Goal: Task Accomplishment & Management: Use online tool/utility

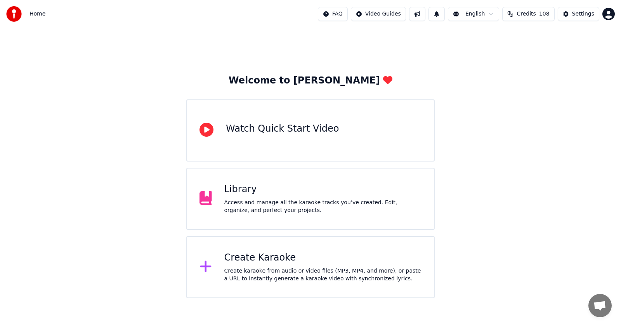
click at [207, 268] on icon at bounding box center [205, 266] width 11 height 11
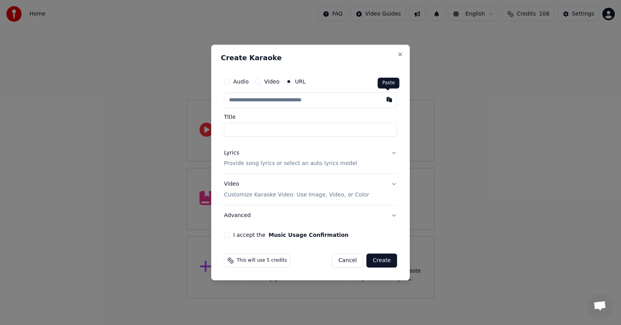
click at [388, 98] on button "button" at bounding box center [390, 99] width 16 height 14
type input "**********"
click at [393, 153] on button "Lyrics Provide song lyrics or select an auto lyrics model" at bounding box center [310, 158] width 173 height 31
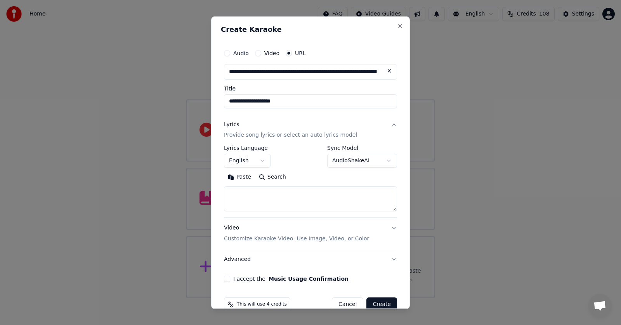
click at [238, 173] on button "Paste" at bounding box center [239, 177] width 31 height 12
click at [253, 188] on textarea at bounding box center [307, 199] width 167 height 25
click at [266, 205] on textarea at bounding box center [307, 199] width 167 height 25
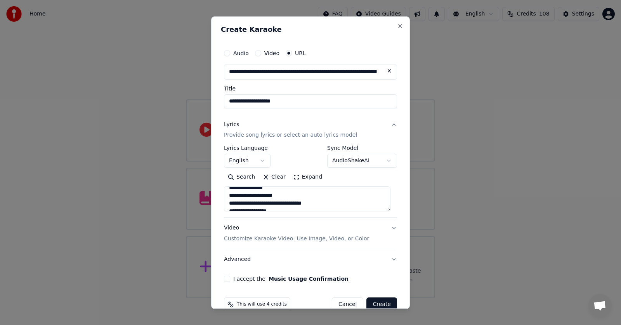
scroll to position [213, 0]
drag, startPoint x: 312, startPoint y: 205, endPoint x: 287, endPoint y: 203, distance: 25.3
click at [287, 203] on textarea at bounding box center [307, 199] width 167 height 25
click at [271, 204] on textarea at bounding box center [307, 199] width 167 height 25
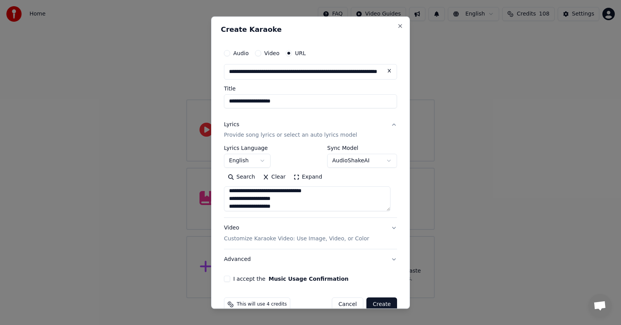
click at [286, 206] on textarea at bounding box center [307, 199] width 167 height 25
click at [257, 206] on textarea at bounding box center [307, 199] width 167 height 25
click at [315, 191] on textarea at bounding box center [307, 199] width 167 height 25
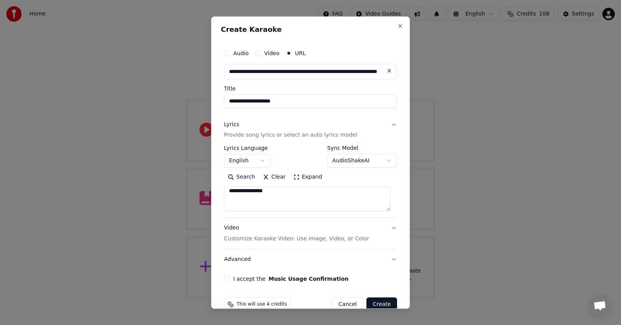
click at [233, 204] on textarea at bounding box center [307, 199] width 167 height 25
type textarea "**********"
click at [228, 279] on button "I accept the Music Usage Confirmation" at bounding box center [227, 279] width 6 height 6
click at [236, 262] on button "Advanced" at bounding box center [310, 260] width 173 height 20
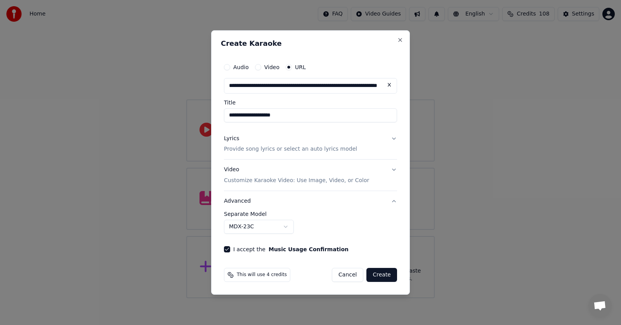
click at [286, 226] on button "MDX-23C" at bounding box center [259, 227] width 70 height 14
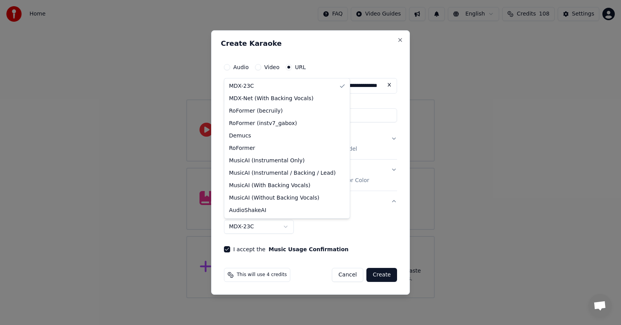
select select "**********"
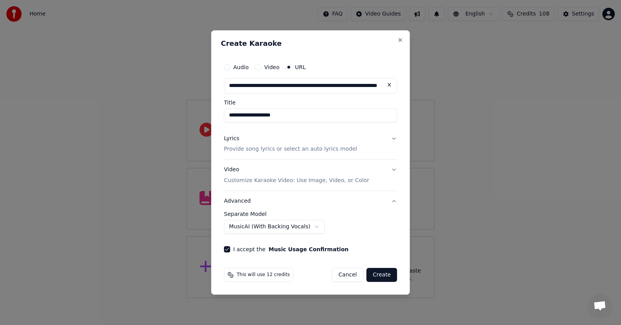
click at [385, 275] on button "Create" at bounding box center [382, 275] width 31 height 14
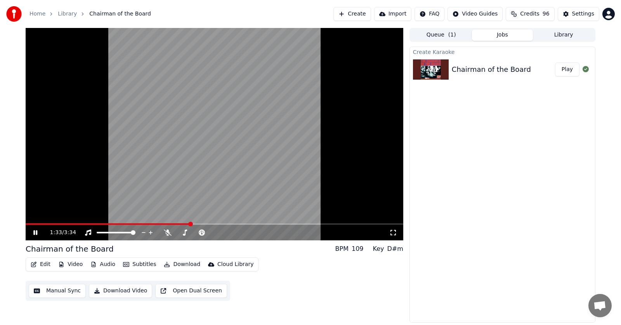
drag, startPoint x: 167, startPoint y: 6, endPoint x: 155, endPoint y: 21, distance: 18.8
click at [167, 6] on div "Home Library Chairman of the Board Create Import FAQ Video Guides Credits 96 Se…" at bounding box center [310, 14] width 621 height 28
click at [214, 230] on span at bounding box center [211, 232] width 5 height 5
click at [35, 232] on icon at bounding box center [35, 232] width 4 height 5
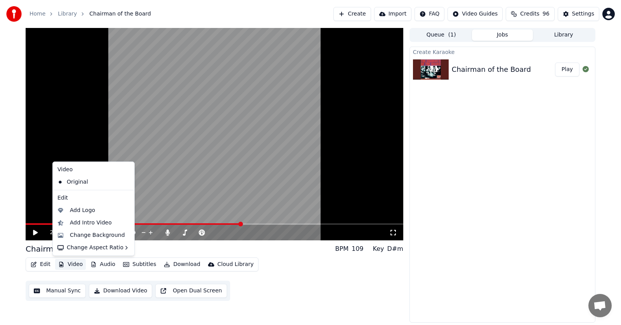
click at [71, 263] on button "Video" at bounding box center [70, 264] width 31 height 11
click at [84, 234] on div "Change Background" at bounding box center [97, 235] width 55 height 8
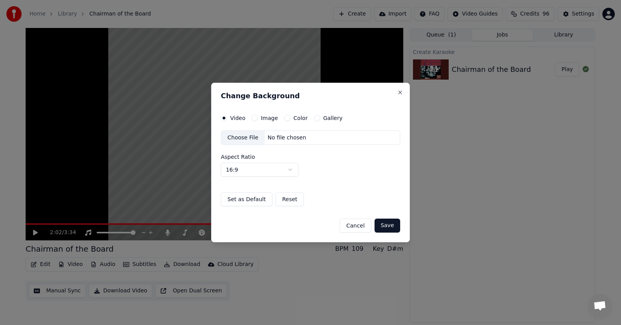
click at [287, 117] on button "Color" at bounding box center [287, 118] width 6 height 6
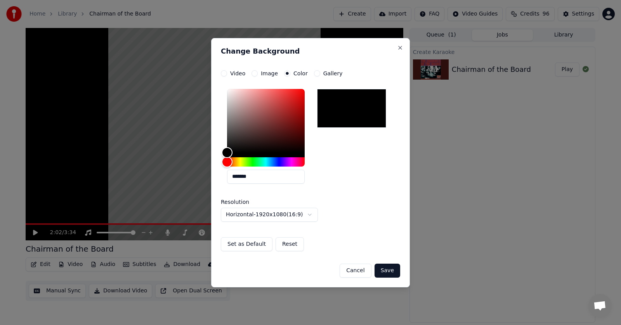
click at [387, 270] on button "Save" at bounding box center [388, 271] width 26 height 14
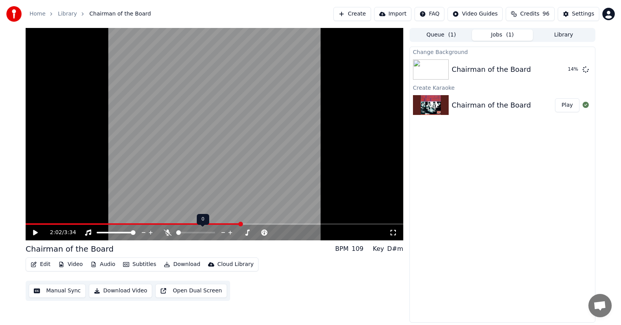
click at [176, 235] on span at bounding box center [178, 232] width 5 height 5
click at [572, 71] on button "Play" at bounding box center [567, 70] width 24 height 14
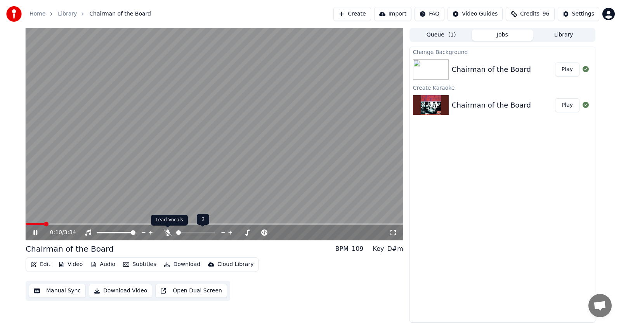
click at [169, 231] on icon at bounding box center [168, 233] width 8 height 6
click at [35, 232] on icon at bounding box center [35, 232] width 4 height 5
click at [130, 262] on button "Subtitles" at bounding box center [139, 264] width 39 height 11
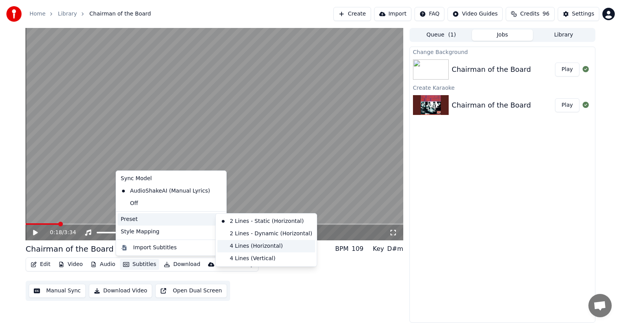
click at [241, 245] on div "4 Lines (Horizontal)" at bounding box center [266, 246] width 98 height 12
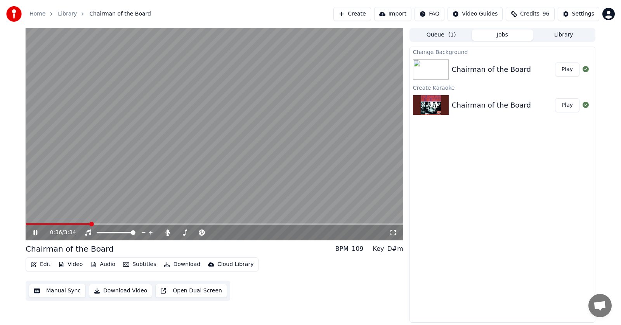
click at [36, 233] on icon at bounding box center [35, 232] width 4 height 5
click at [35, 234] on icon at bounding box center [35, 232] width 5 height 5
click at [26, 223] on span at bounding box center [27, 224] width 2 height 2
click at [35, 232] on icon at bounding box center [35, 232] width 4 height 5
click at [35, 232] on icon at bounding box center [35, 232] width 5 height 5
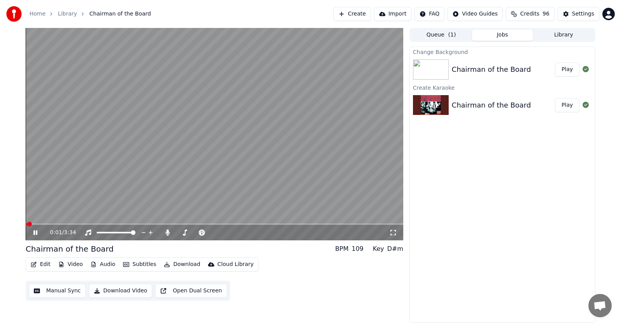
click at [27, 223] on span at bounding box center [29, 224] width 5 height 5
click at [35, 232] on icon at bounding box center [35, 232] width 4 height 5
click at [43, 261] on button "Edit" at bounding box center [41, 264] width 26 height 11
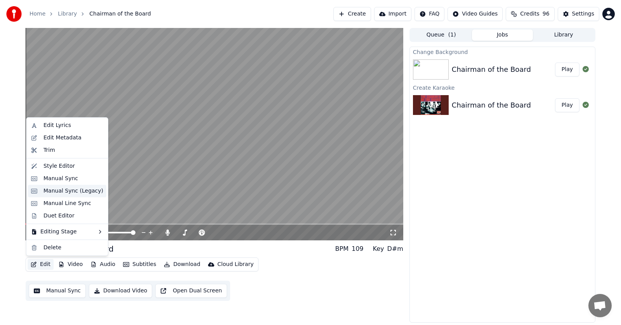
click at [54, 191] on div "Manual Sync (Legacy)" at bounding box center [73, 191] width 60 height 8
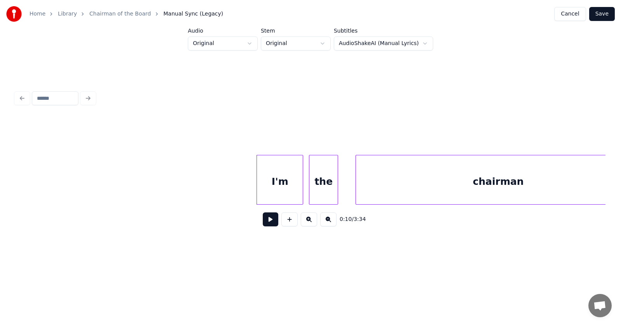
scroll to position [0, 2784]
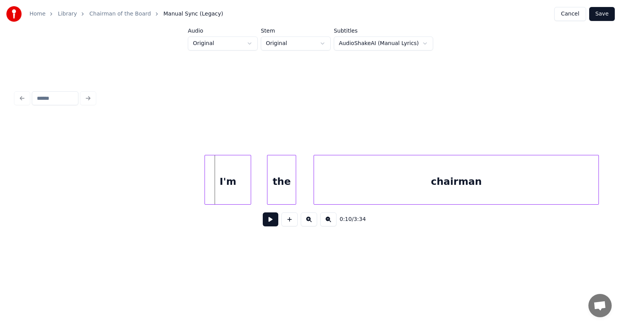
click at [222, 184] on div "I'm" at bounding box center [228, 181] width 46 height 53
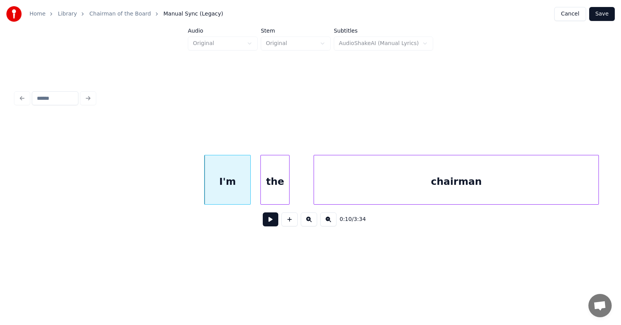
click at [275, 188] on div "the" at bounding box center [275, 181] width 28 height 53
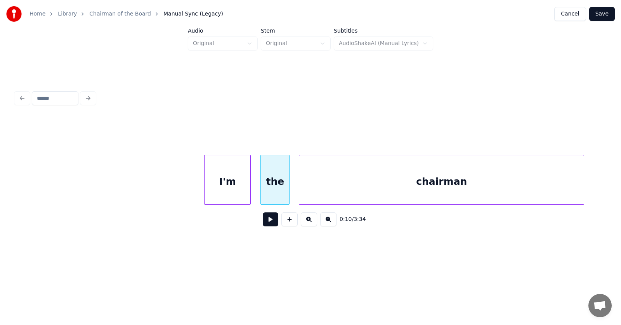
click at [329, 188] on div "chairman" at bounding box center [441, 181] width 285 height 53
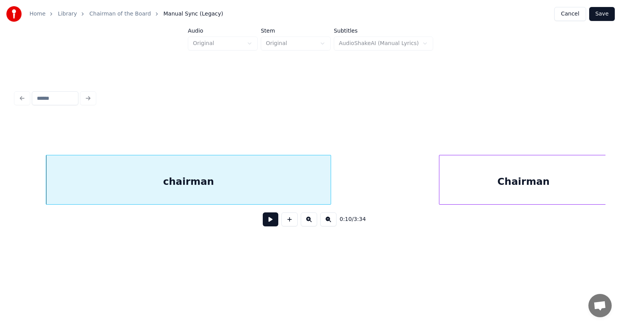
scroll to position [0, 3163]
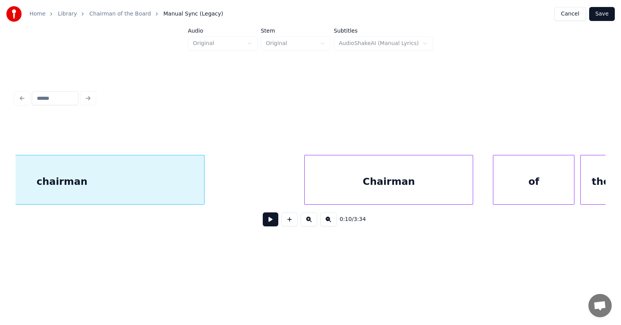
click at [428, 186] on div "Chairman" at bounding box center [389, 181] width 168 height 53
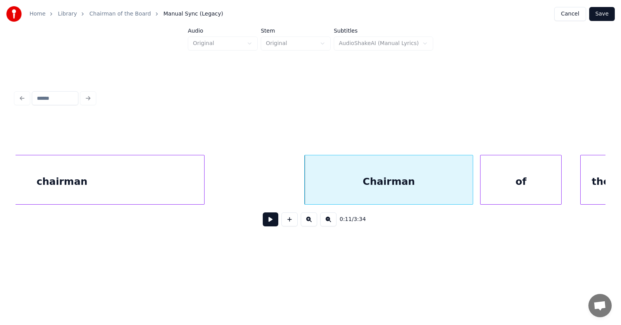
click at [510, 183] on div "of" at bounding box center [521, 181] width 81 height 53
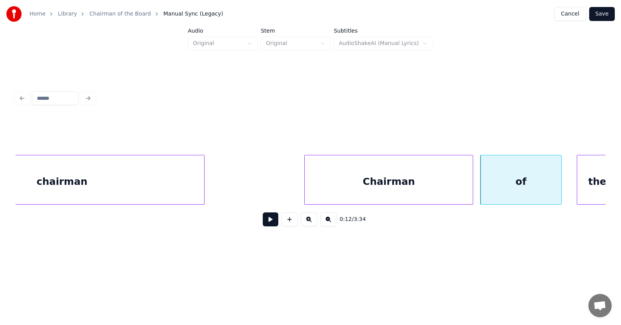
scroll to position [0, 3177]
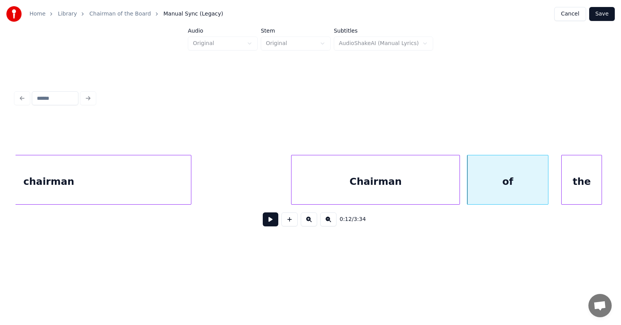
click at [592, 174] on div "the" at bounding box center [582, 181] width 40 height 53
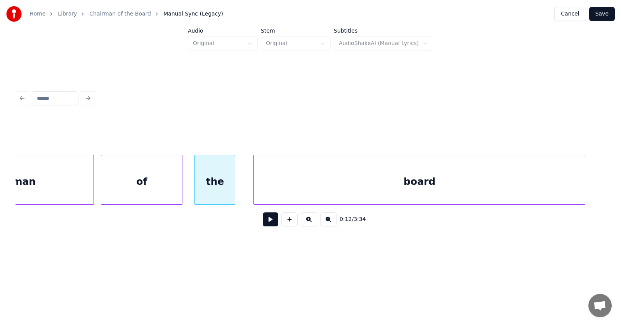
scroll to position [0, 3628]
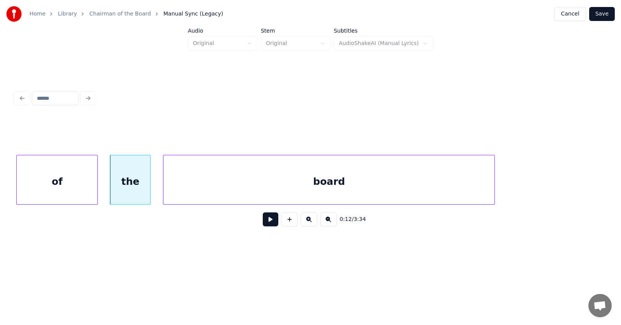
click at [225, 183] on div "board" at bounding box center [329, 181] width 331 height 53
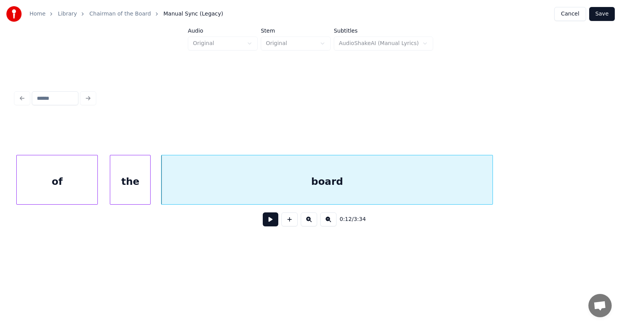
click at [263, 223] on button at bounding box center [271, 219] width 16 height 14
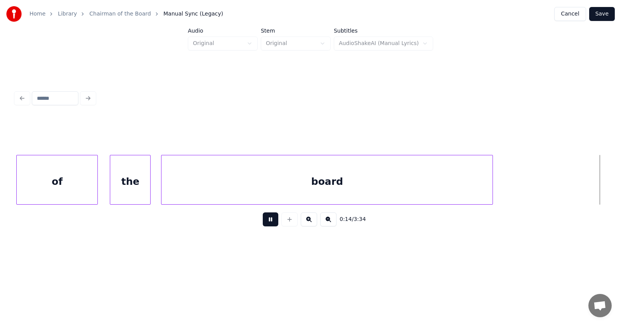
scroll to position [0, 4218]
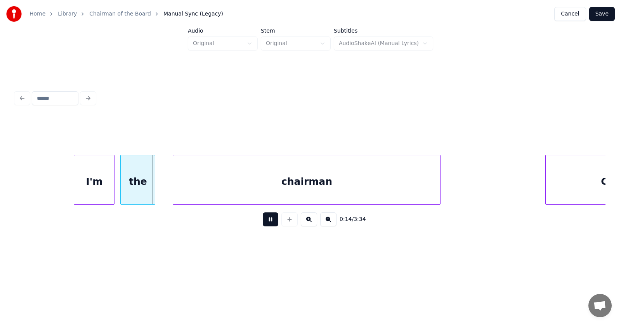
click at [267, 222] on button at bounding box center [271, 219] width 16 height 14
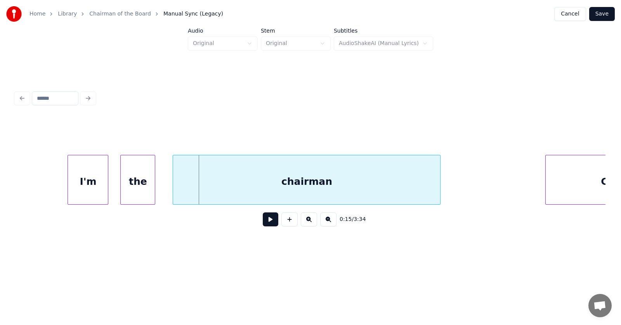
click at [88, 188] on div "I'm" at bounding box center [88, 181] width 40 height 53
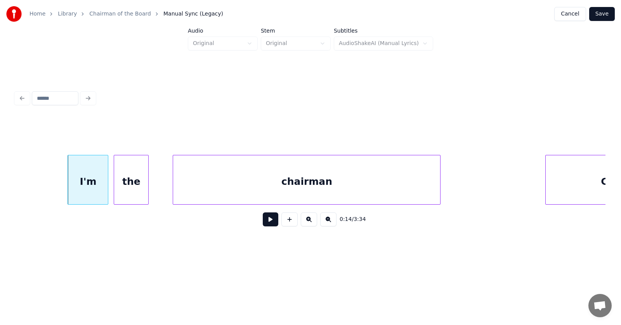
click at [128, 194] on div "the" at bounding box center [131, 181] width 34 height 53
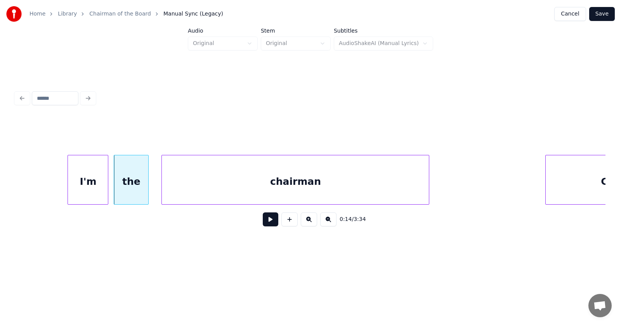
click at [188, 194] on div "chairman" at bounding box center [295, 181] width 267 height 53
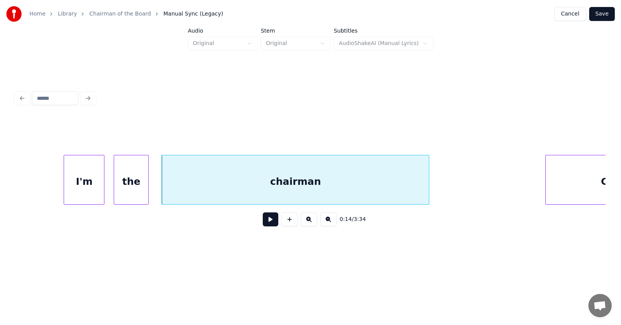
click at [80, 188] on div "I'm" at bounding box center [84, 181] width 40 height 53
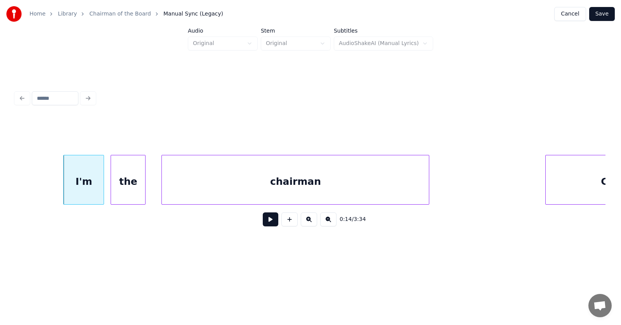
click at [120, 191] on div "the" at bounding box center [128, 181] width 34 height 53
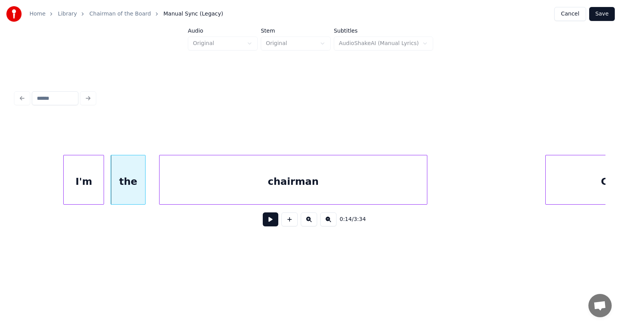
click at [184, 191] on div "chairman" at bounding box center [293, 181] width 267 height 53
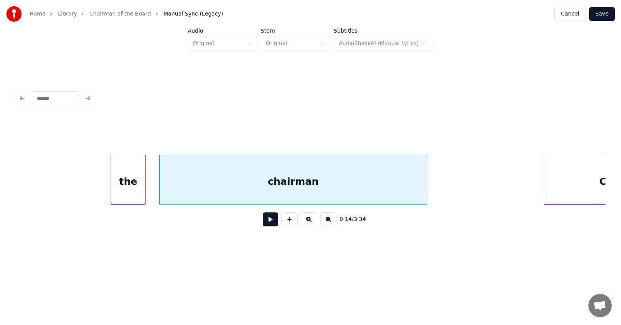
scroll to position [0, 4319]
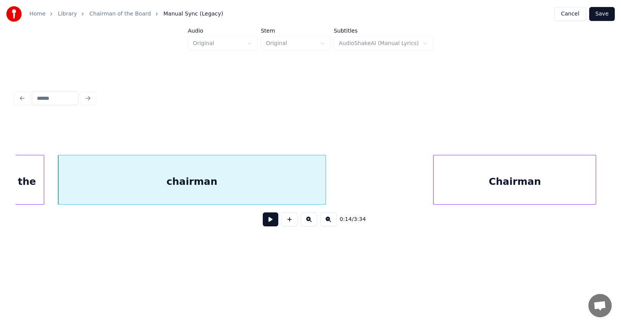
click at [547, 188] on div "Chairman" at bounding box center [515, 181] width 162 height 53
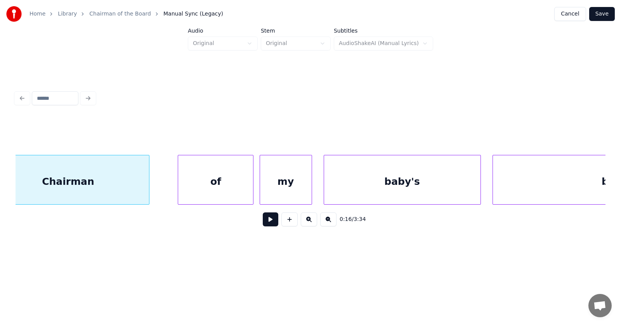
scroll to position [0, 4851]
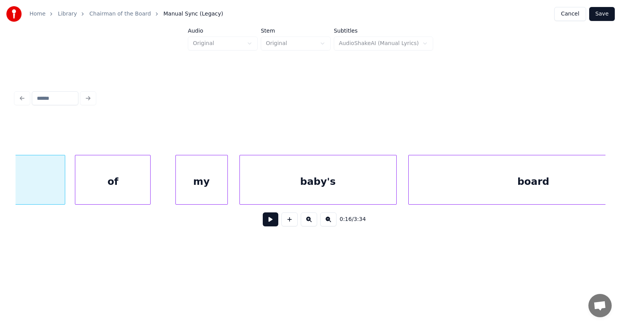
click at [97, 192] on div "of" at bounding box center [112, 181] width 75 height 53
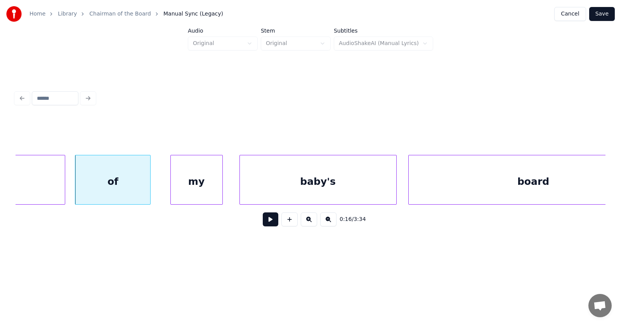
click at [195, 193] on div "my" at bounding box center [197, 181] width 52 height 53
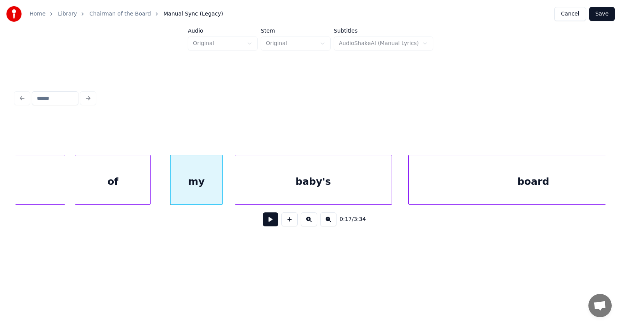
click at [290, 190] on div "baby's" at bounding box center [313, 181] width 157 height 53
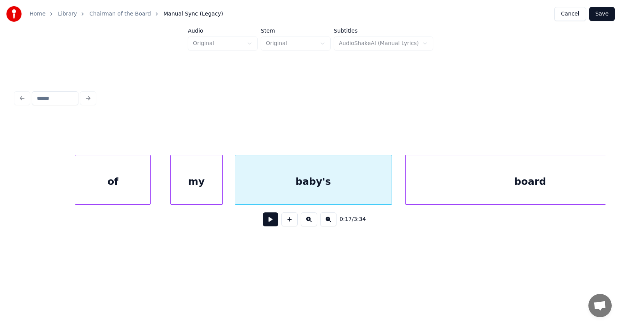
scroll to position [0, 4901]
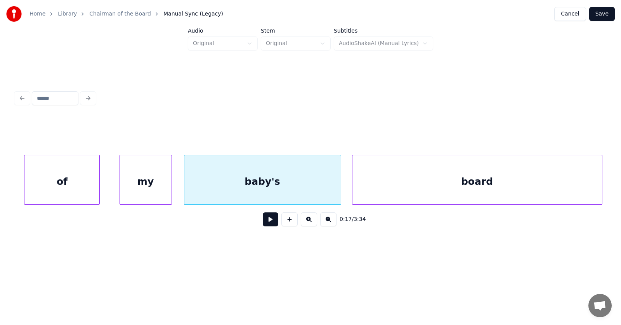
click at [470, 189] on div "board" at bounding box center [478, 181] width 250 height 53
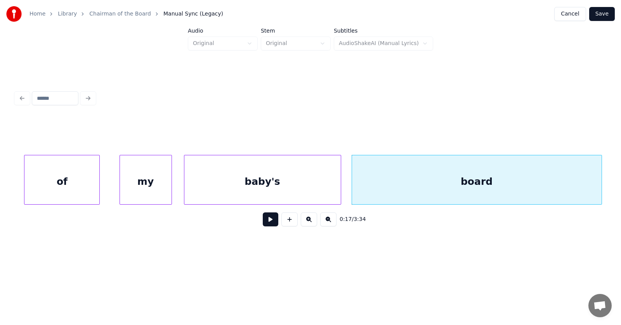
click at [267, 224] on button at bounding box center [271, 219] width 16 height 14
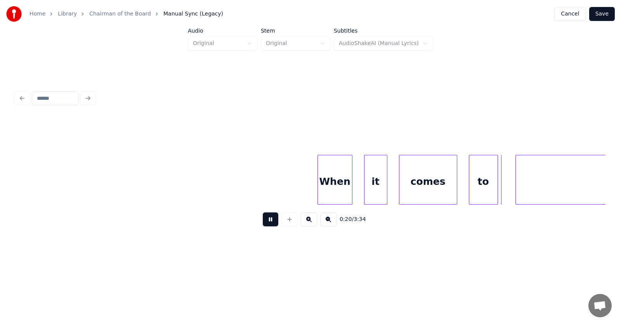
click at [267, 224] on button at bounding box center [271, 219] width 16 height 14
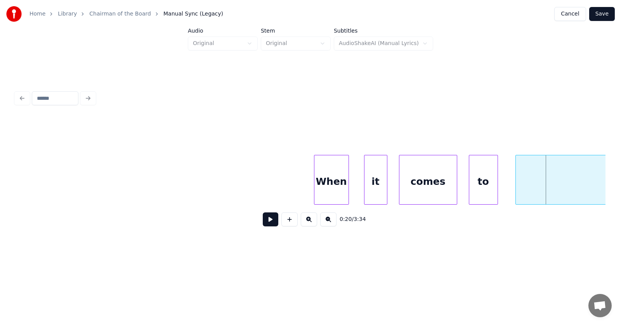
click at [326, 181] on div "When" at bounding box center [332, 181] width 34 height 53
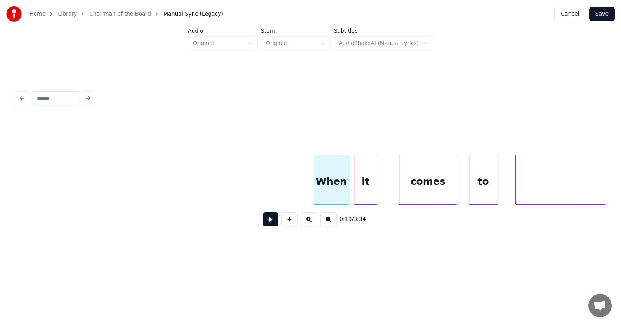
click at [362, 186] on div "it" at bounding box center [366, 181] width 23 height 53
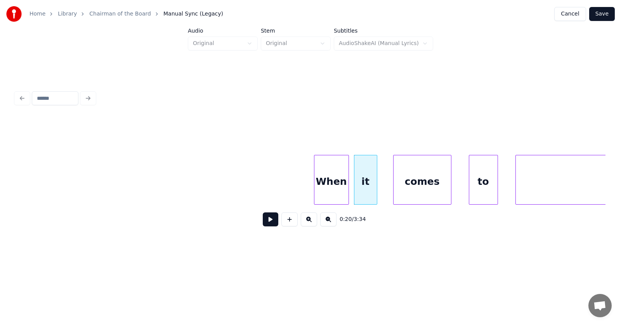
click at [422, 189] on div "comes" at bounding box center [422, 181] width 57 height 53
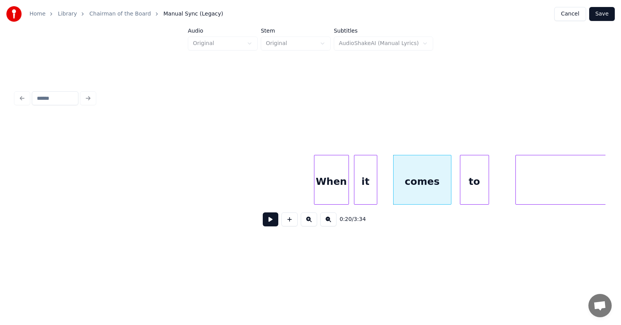
click at [466, 188] on div "to" at bounding box center [475, 181] width 28 height 53
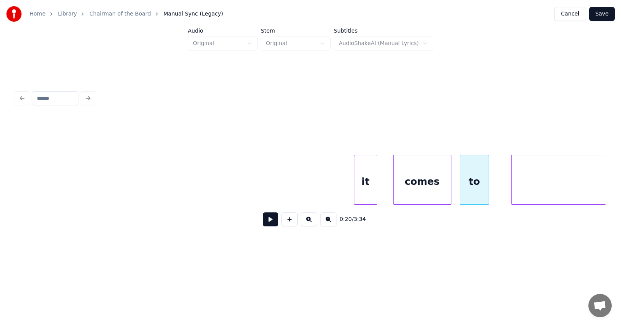
scroll to position [0, 5840]
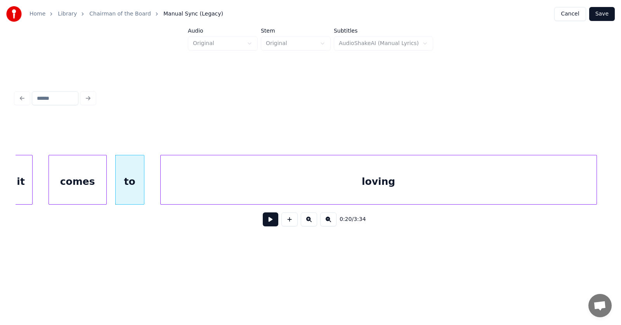
click at [520, 188] on div "loving" at bounding box center [379, 181] width 436 height 53
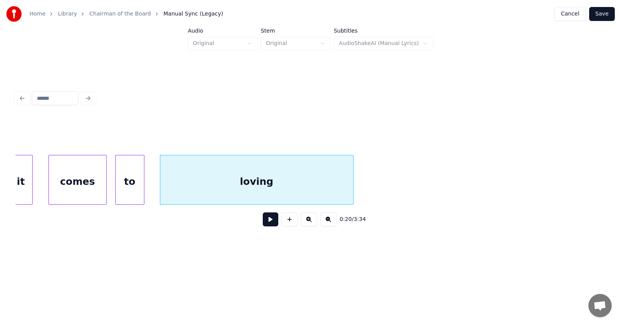
click at [351, 185] on div at bounding box center [352, 179] width 2 height 49
click at [263, 223] on button at bounding box center [271, 219] width 16 height 14
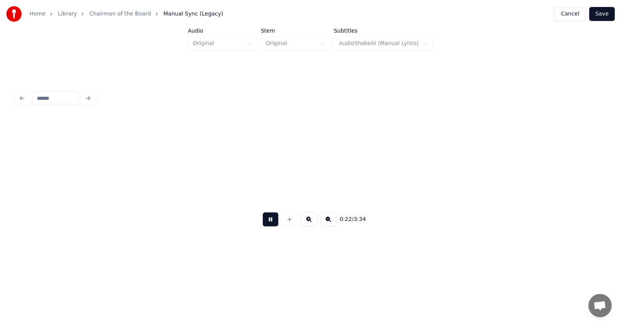
scroll to position [0, 6431]
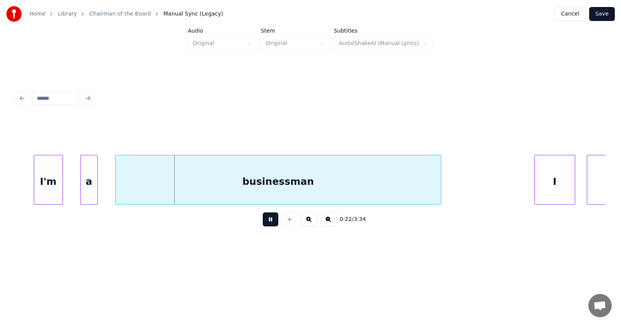
click at [268, 224] on button at bounding box center [271, 219] width 16 height 14
click at [33, 184] on div "I'm" at bounding box center [39, 181] width 28 height 53
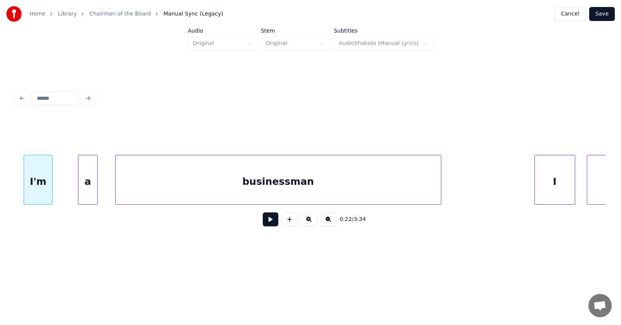
click at [78, 188] on div at bounding box center [79, 179] width 2 height 49
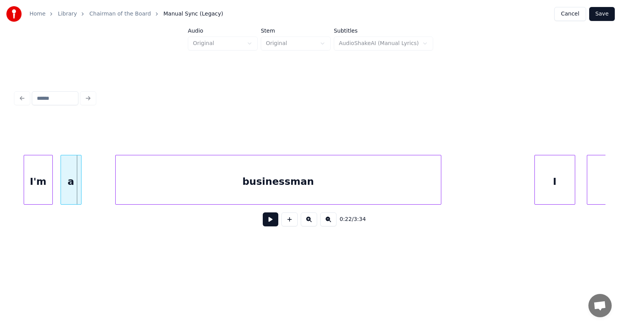
click at [68, 188] on div "a" at bounding box center [71, 181] width 20 height 53
click at [183, 188] on div "businessman" at bounding box center [268, 181] width 325 height 53
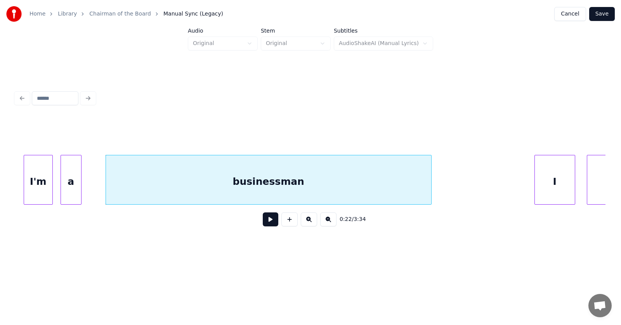
click at [277, 180] on div "businessman" at bounding box center [268, 181] width 325 height 53
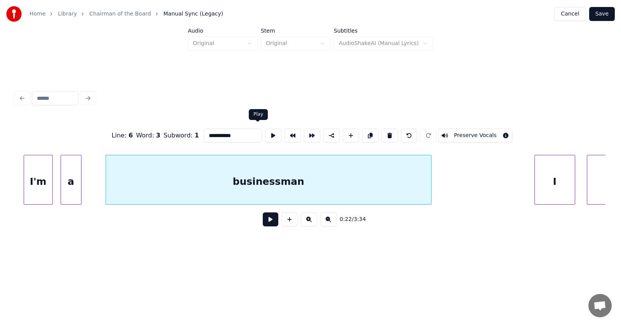
click at [265, 132] on button at bounding box center [273, 136] width 16 height 14
click at [211, 133] on input "**********" at bounding box center [233, 136] width 58 height 14
type input "**********"
click at [264, 222] on button at bounding box center [271, 219] width 16 height 14
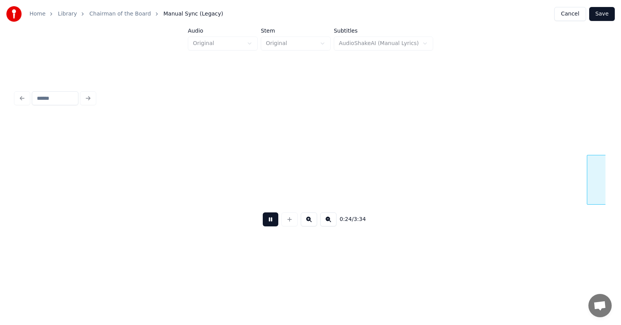
scroll to position [0, 7025]
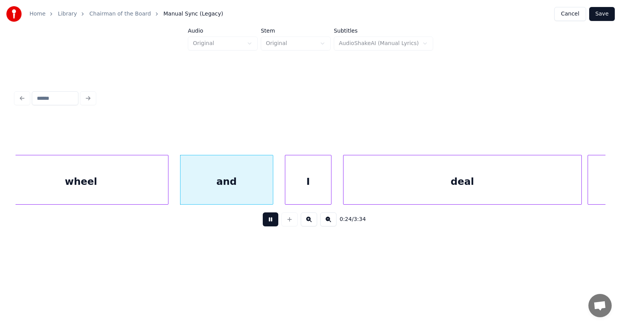
click at [264, 222] on button at bounding box center [271, 219] width 16 height 14
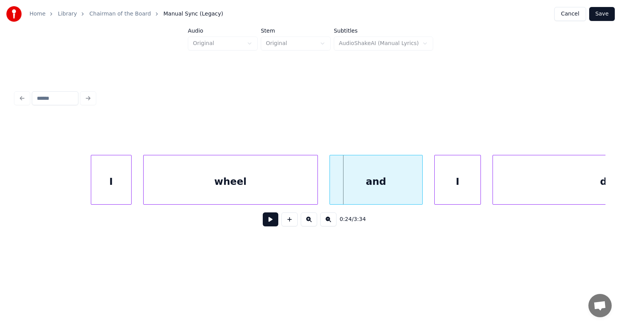
scroll to position [0, 6580]
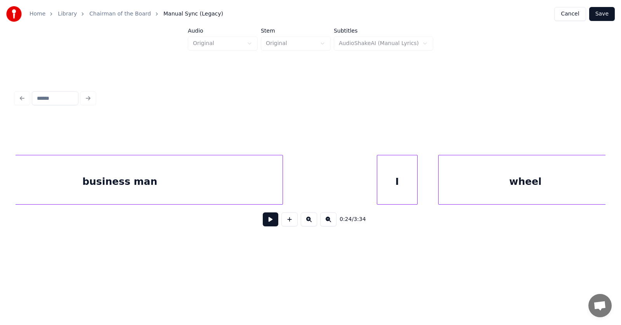
click at [400, 183] on div "I" at bounding box center [398, 181] width 40 height 53
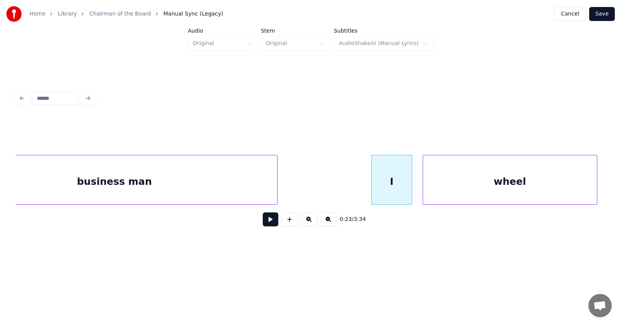
click at [449, 187] on div "wheel" at bounding box center [510, 181] width 174 height 53
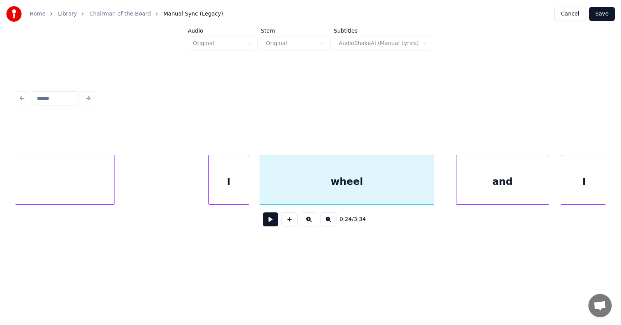
scroll to position [0, 6791]
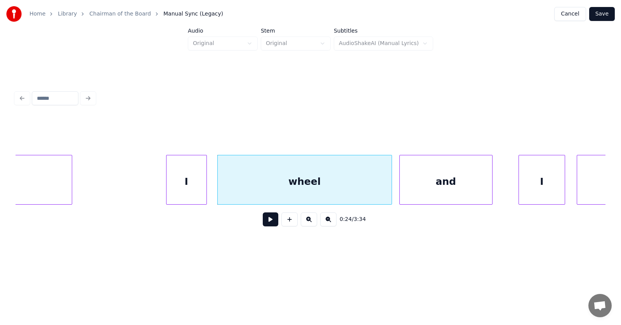
click at [436, 189] on div "and" at bounding box center [446, 181] width 92 height 53
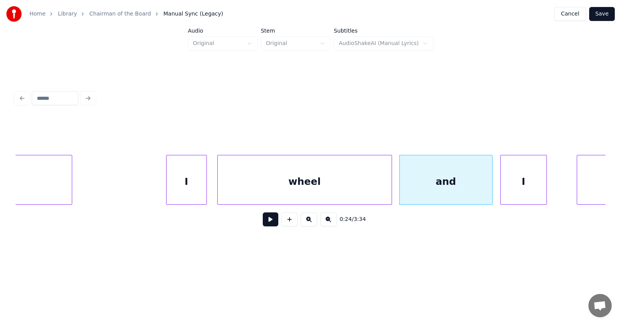
click at [510, 193] on div "I" at bounding box center [524, 181] width 46 height 53
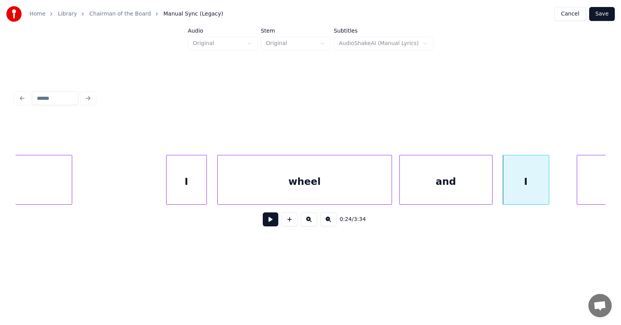
scroll to position [0, 6999]
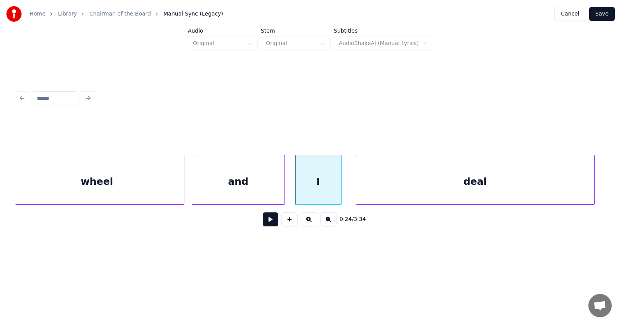
click at [583, 177] on div "deal" at bounding box center [476, 181] width 238 height 53
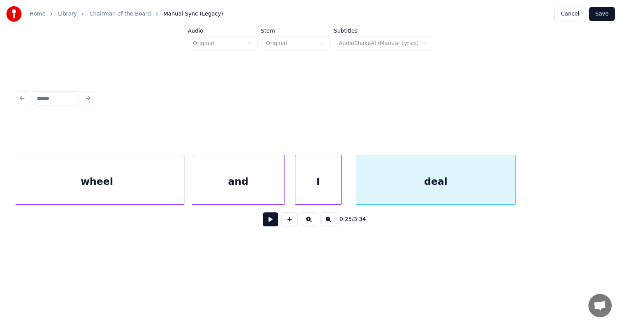
click at [515, 185] on div at bounding box center [514, 179] width 2 height 49
click at [264, 224] on button at bounding box center [271, 219] width 16 height 14
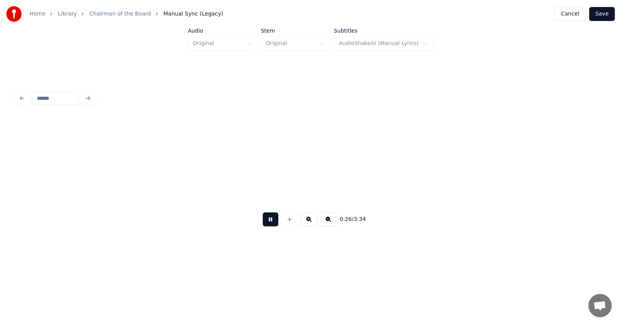
scroll to position [0, 7593]
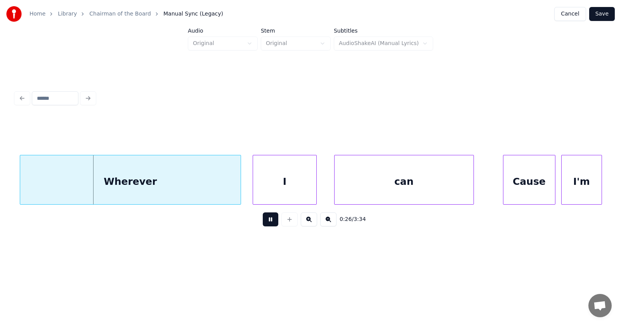
click at [264, 224] on button at bounding box center [271, 219] width 16 height 14
click at [132, 185] on div "Wherever" at bounding box center [127, 181] width 221 height 53
click at [256, 188] on div "I" at bounding box center [276, 181] width 63 height 53
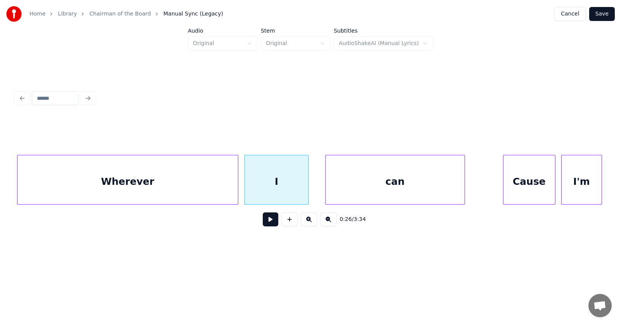
click at [369, 181] on div "can" at bounding box center [395, 181] width 139 height 53
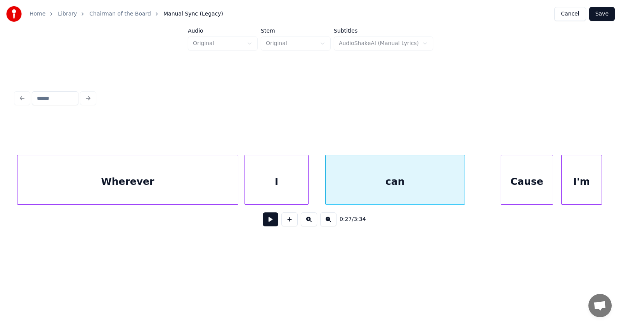
click at [523, 184] on div "Cause" at bounding box center [527, 181] width 52 height 53
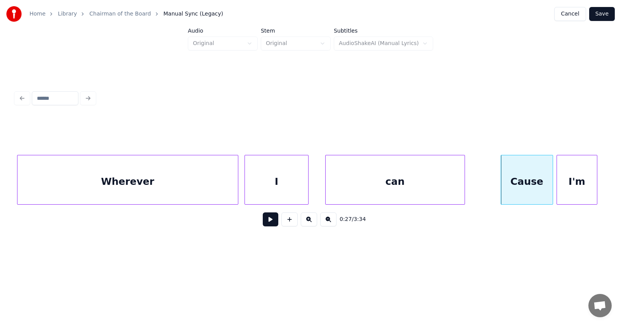
click at [574, 183] on div "I'm" at bounding box center [577, 181] width 40 height 53
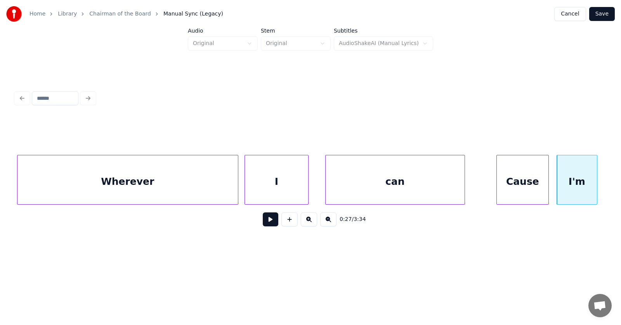
click at [535, 183] on div "Cause" at bounding box center [523, 181] width 52 height 53
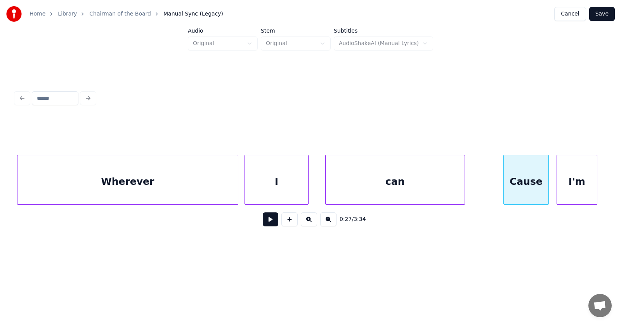
click at [506, 181] on div at bounding box center [505, 179] width 2 height 49
click at [562, 186] on div "I'm" at bounding box center [575, 181] width 40 height 53
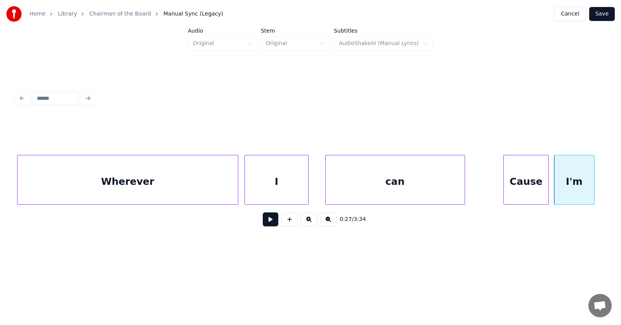
click at [549, 186] on div "Cause" at bounding box center [526, 180] width 45 height 50
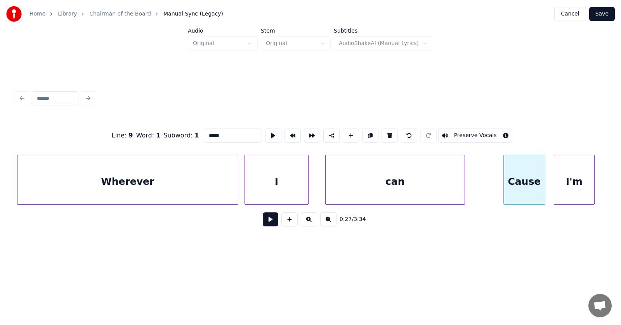
click at [544, 185] on div at bounding box center [544, 179] width 2 height 49
click at [263, 222] on button at bounding box center [271, 219] width 16 height 14
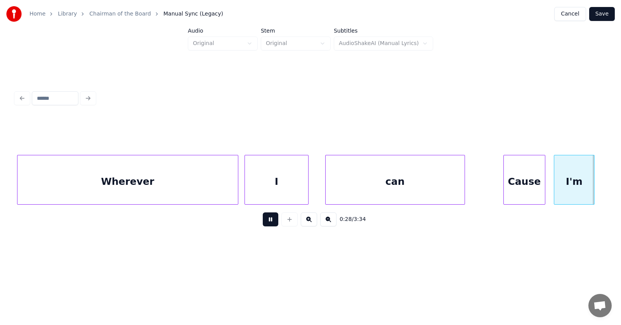
scroll to position [0, 8185]
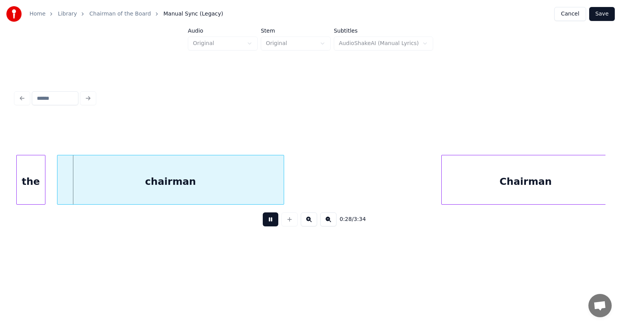
click at [263, 222] on button at bounding box center [271, 219] width 16 height 14
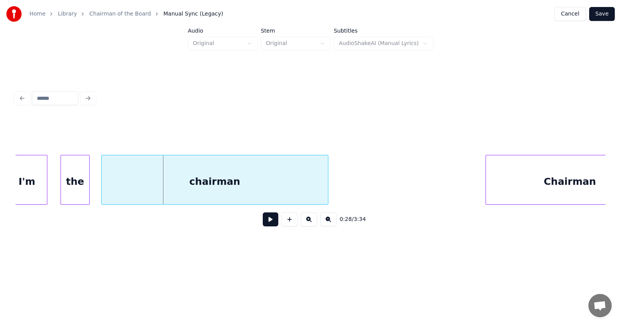
scroll to position [0, 8056]
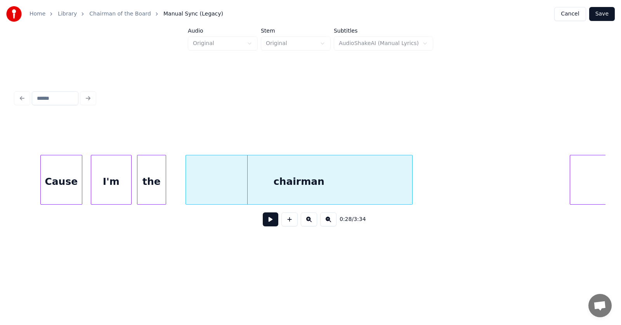
click at [146, 188] on div "the" at bounding box center [151, 181] width 28 height 53
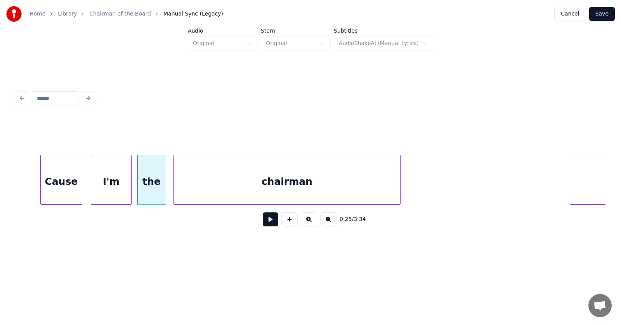
click at [198, 191] on div "chairman" at bounding box center [287, 181] width 226 height 53
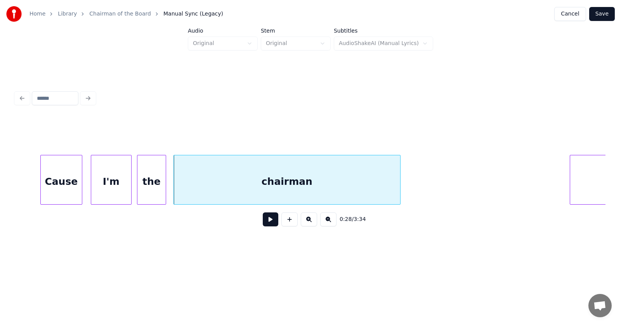
click at [267, 222] on button at bounding box center [271, 219] width 16 height 14
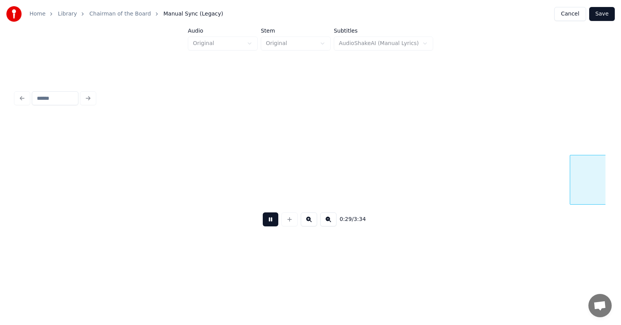
scroll to position [0, 8649]
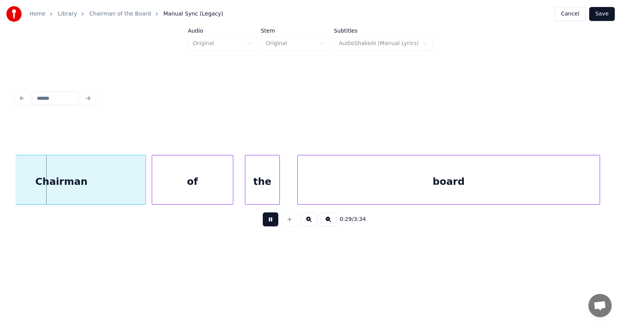
click at [267, 222] on button at bounding box center [271, 219] width 16 height 14
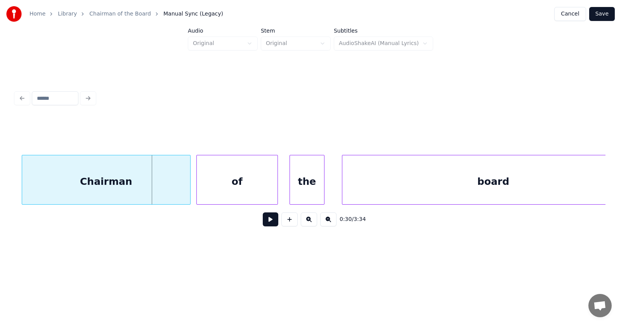
scroll to position [0, 8436]
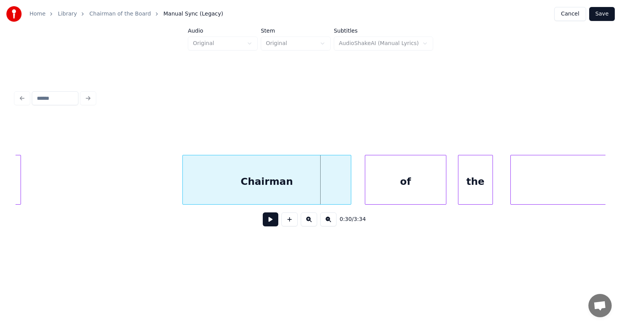
click at [253, 183] on div "Chairman" at bounding box center [267, 181] width 168 height 53
click at [362, 186] on div "of" at bounding box center [398, 181] width 81 height 53
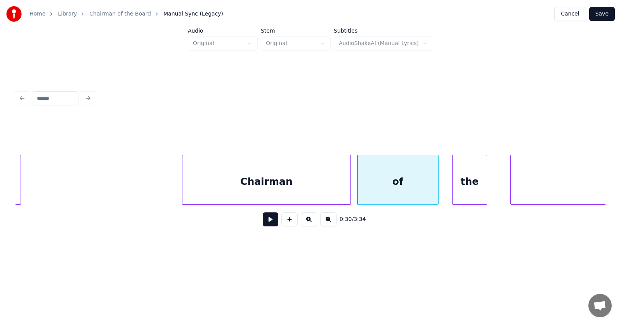
click at [464, 186] on div "the" at bounding box center [470, 181] width 34 height 53
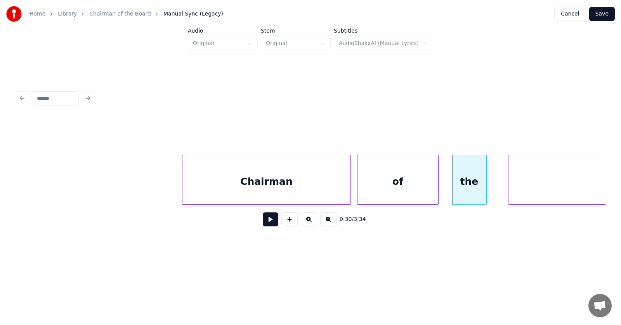
scroll to position [0, 8642]
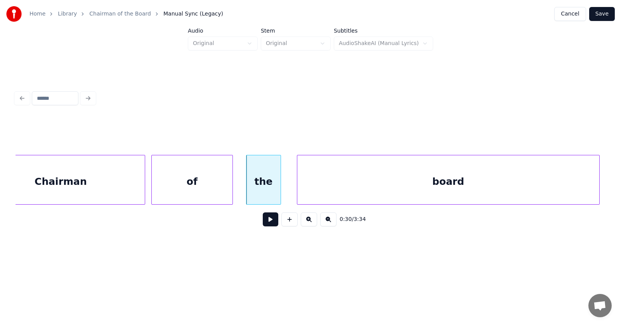
click at [529, 185] on div "board" at bounding box center [449, 181] width 302 height 53
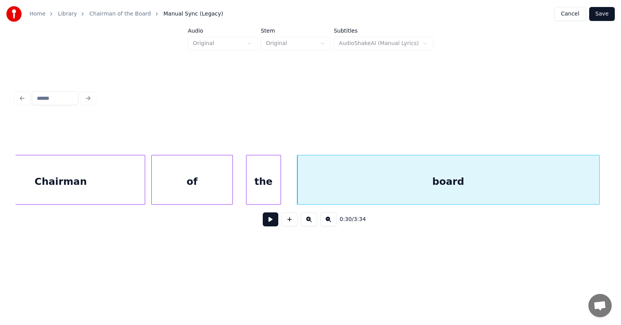
click at [273, 223] on button at bounding box center [271, 219] width 16 height 14
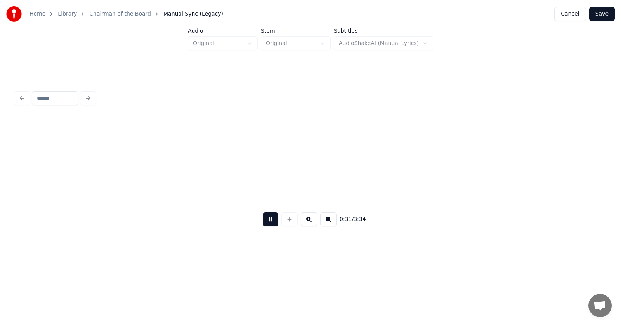
scroll to position [0, 9233]
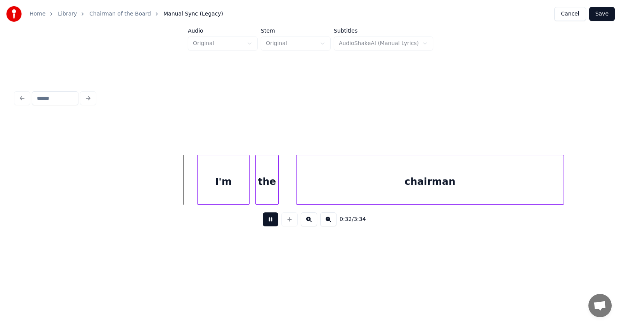
click at [270, 224] on button at bounding box center [271, 219] width 16 height 14
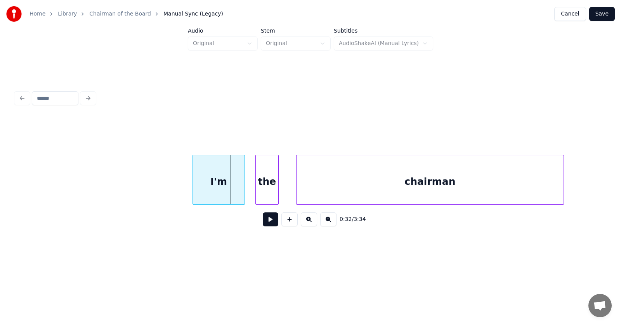
click at [214, 185] on div "I'm" at bounding box center [219, 181] width 52 height 53
click at [239, 189] on div at bounding box center [239, 179] width 2 height 49
click at [255, 192] on div "the" at bounding box center [258, 181] width 23 height 53
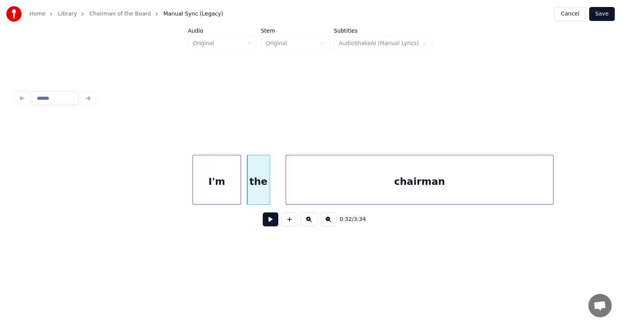
click at [320, 190] on div "chairman" at bounding box center [419, 181] width 267 height 53
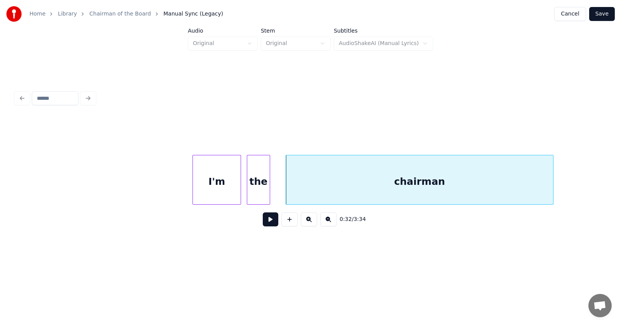
click at [268, 221] on button at bounding box center [271, 219] width 16 height 14
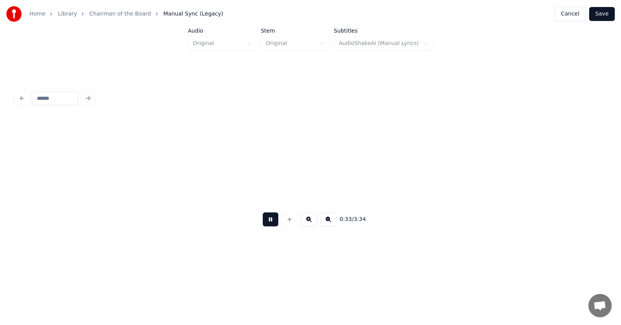
scroll to position [0, 9825]
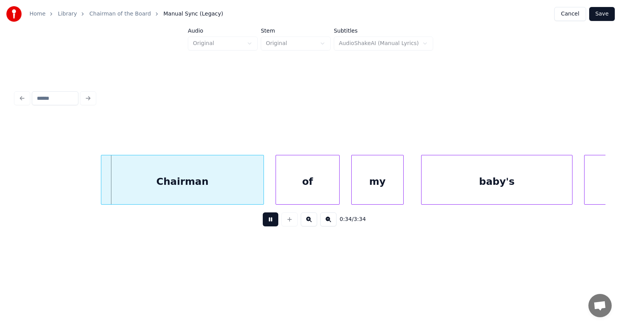
click at [268, 221] on button at bounding box center [271, 219] width 16 height 14
click at [237, 192] on div "Chairman" at bounding box center [179, 181] width 162 height 53
click at [291, 192] on div "of" at bounding box center [299, 181] width 63 height 53
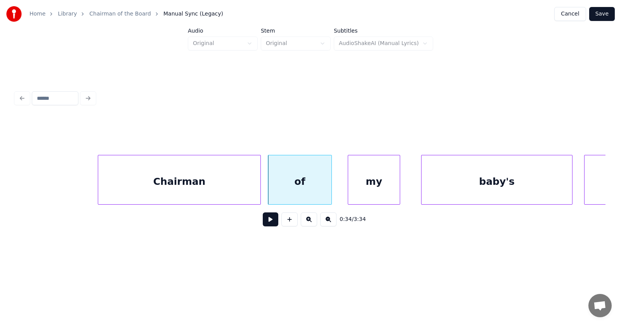
click at [379, 187] on div "my" at bounding box center [374, 181] width 52 height 53
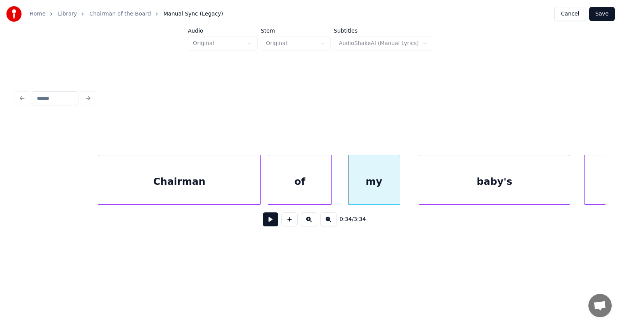
click at [428, 188] on div "baby's" at bounding box center [494, 181] width 151 height 53
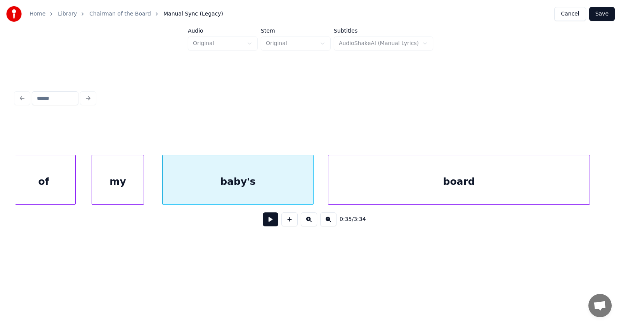
scroll to position [0, 10123]
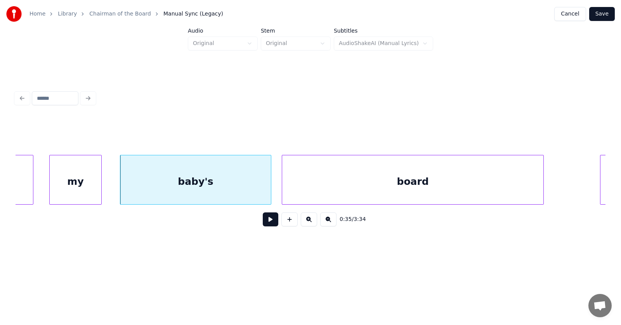
click at [351, 186] on div "board" at bounding box center [412, 181] width 261 height 53
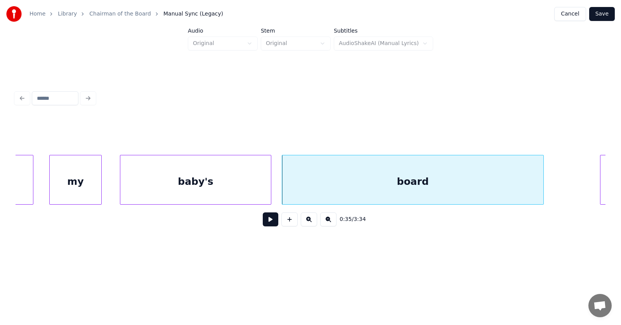
click at [265, 223] on button at bounding box center [271, 219] width 16 height 14
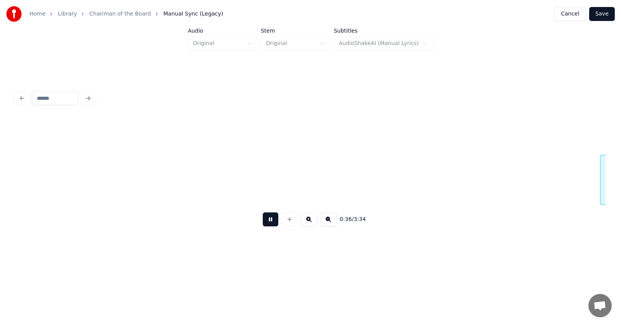
scroll to position [0, 10715]
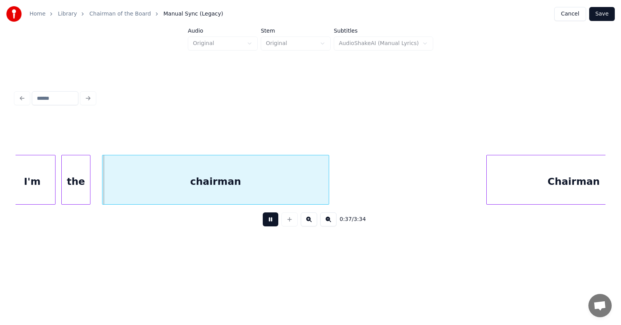
click at [265, 223] on button at bounding box center [271, 219] width 16 height 14
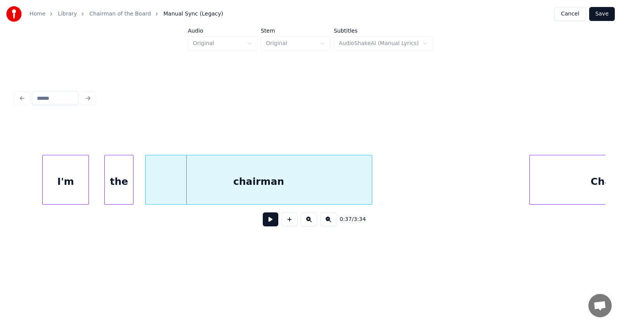
click at [82, 182] on div "I'm" at bounding box center [66, 181] width 46 height 53
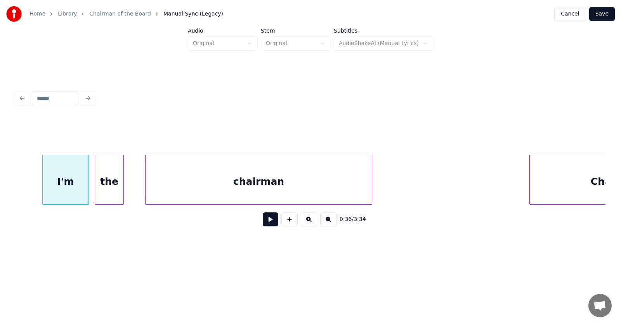
click at [101, 186] on div "the" at bounding box center [109, 181] width 28 height 53
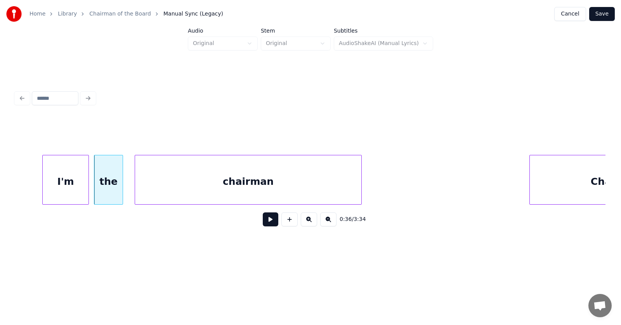
click at [175, 192] on div "chairman" at bounding box center [248, 181] width 226 height 53
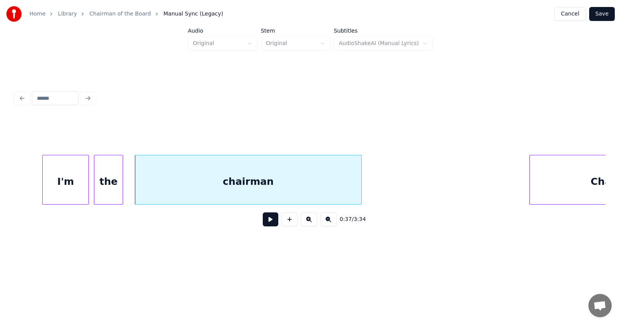
click at [64, 188] on div "I'm" at bounding box center [66, 181] width 46 height 53
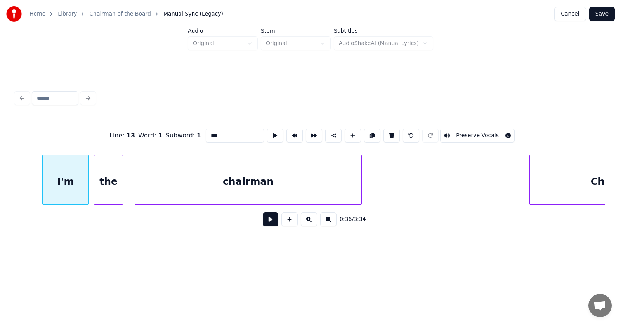
click at [266, 223] on button at bounding box center [271, 219] width 16 height 14
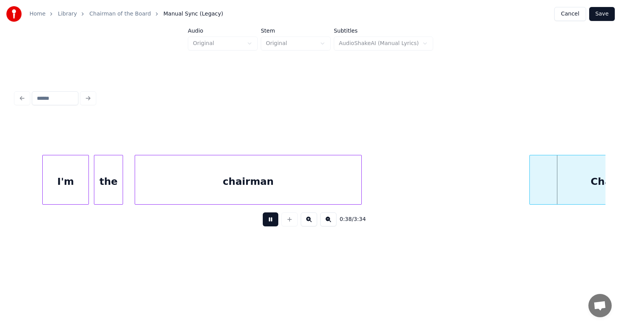
click at [266, 223] on button at bounding box center [271, 219] width 16 height 14
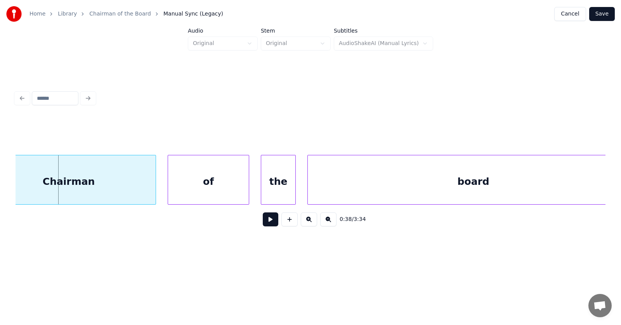
scroll to position [0, 11135]
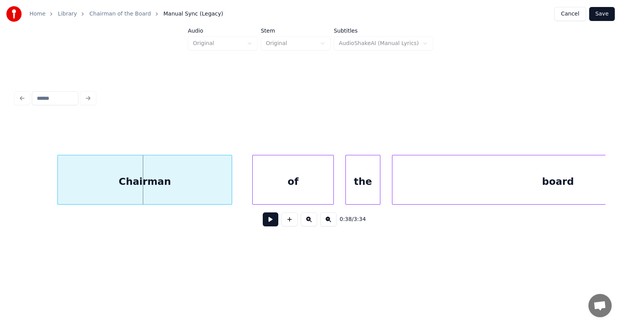
click at [146, 192] on div "Chairman" at bounding box center [145, 181] width 174 height 53
click at [266, 197] on div "of" at bounding box center [281, 181] width 81 height 53
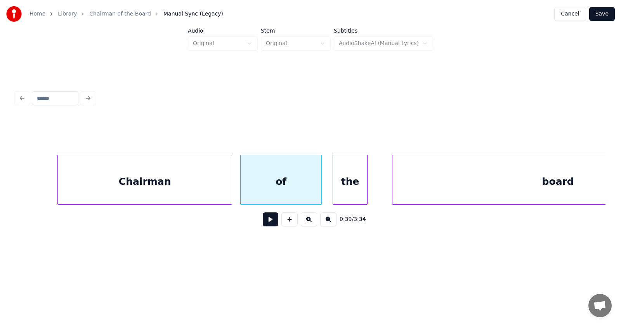
click at [347, 195] on div "the" at bounding box center [350, 181] width 34 height 53
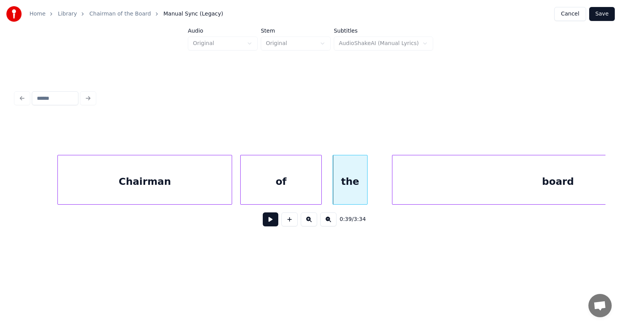
scroll to position [0, 11252]
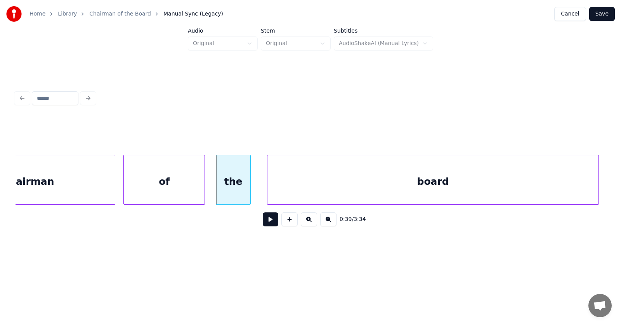
click at [412, 190] on div "board" at bounding box center [433, 181] width 331 height 53
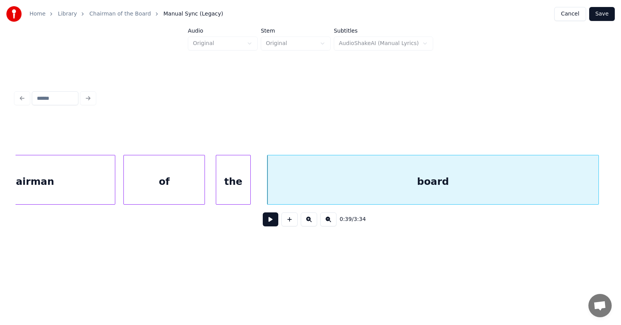
click at [264, 223] on button at bounding box center [271, 219] width 16 height 14
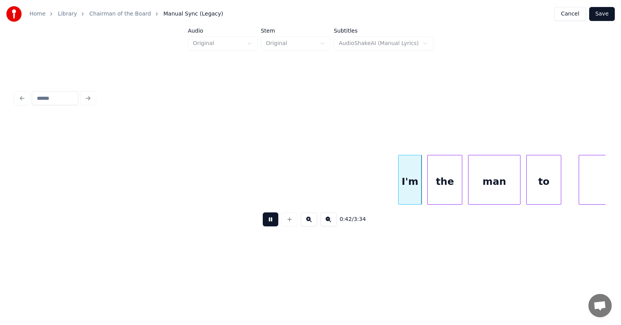
click at [264, 223] on button at bounding box center [271, 219] width 16 height 14
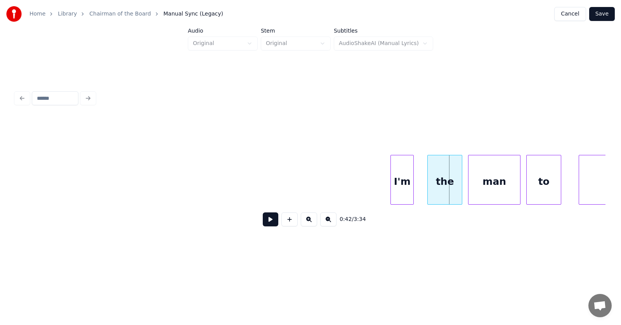
click at [405, 185] on div "I'm" at bounding box center [402, 181] width 23 height 53
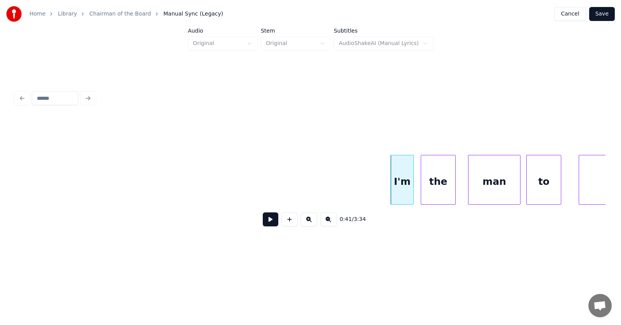
click at [437, 189] on div "the" at bounding box center [438, 181] width 34 height 53
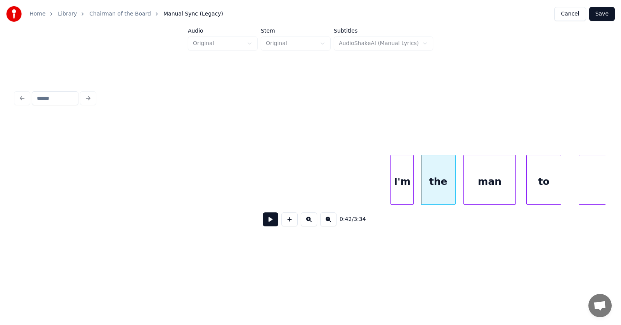
click at [474, 190] on div "man" at bounding box center [490, 181] width 52 height 53
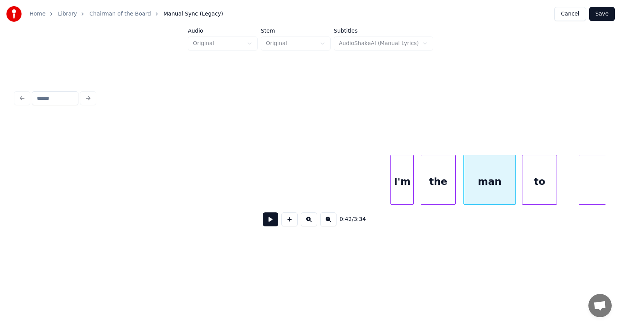
click at [550, 190] on div "to" at bounding box center [540, 181] width 34 height 53
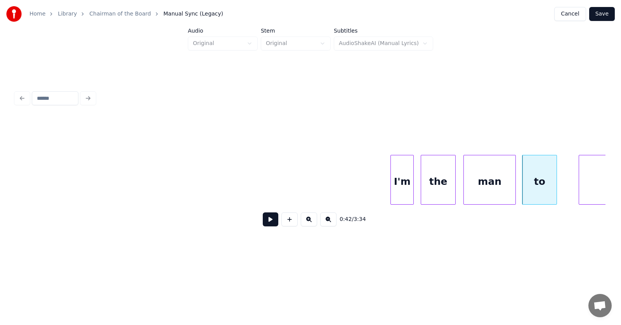
scroll to position [0, 11957]
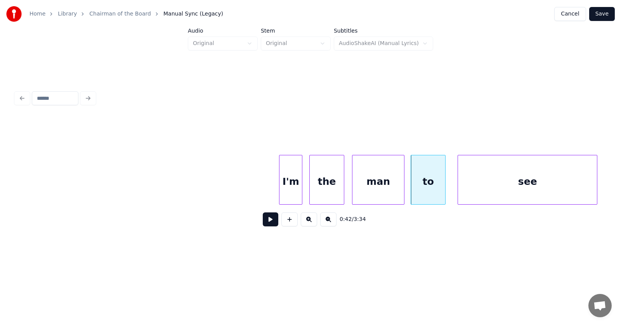
click at [579, 181] on div "see" at bounding box center [527, 181] width 139 height 53
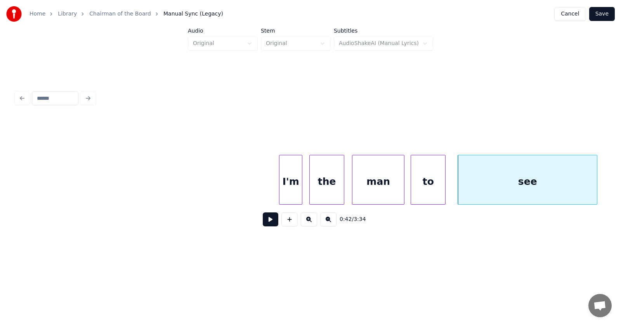
click at [265, 222] on button at bounding box center [271, 219] width 16 height 14
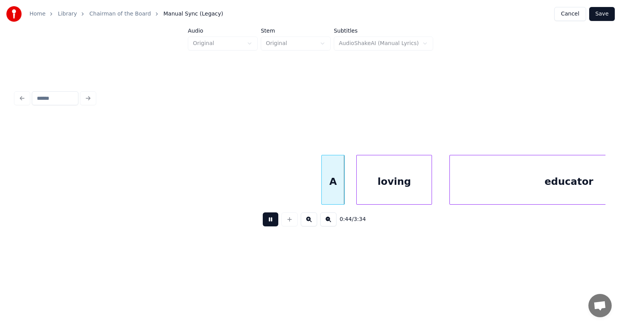
click at [265, 222] on button at bounding box center [271, 219] width 16 height 14
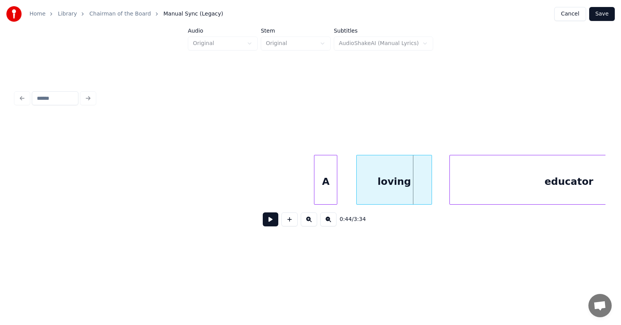
click at [325, 193] on div "A" at bounding box center [326, 181] width 23 height 53
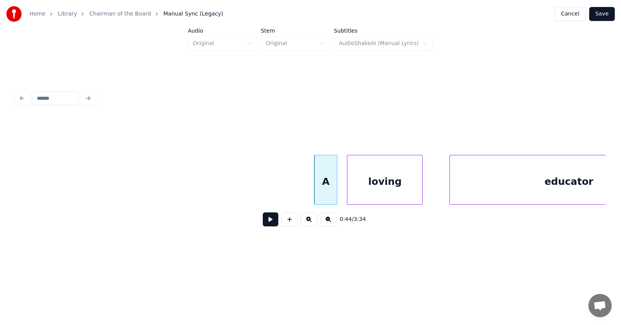
click at [366, 194] on div "loving" at bounding box center [385, 181] width 75 height 53
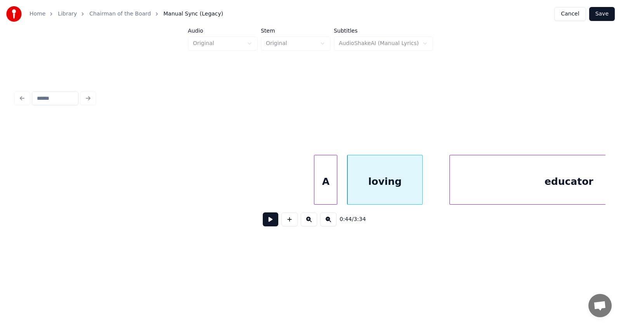
scroll to position [0, 12633]
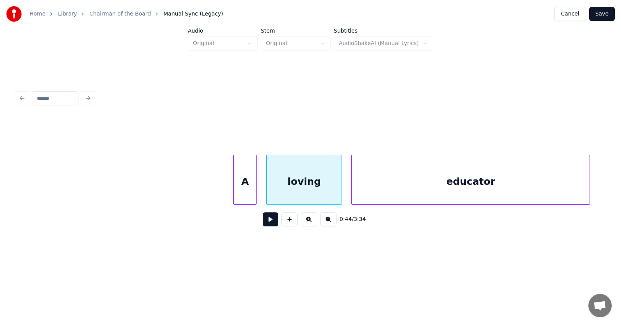
click at [462, 192] on div "educator" at bounding box center [471, 181] width 238 height 53
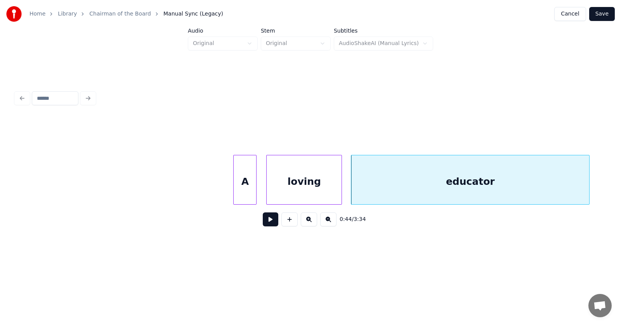
click at [263, 223] on button at bounding box center [271, 219] width 16 height 14
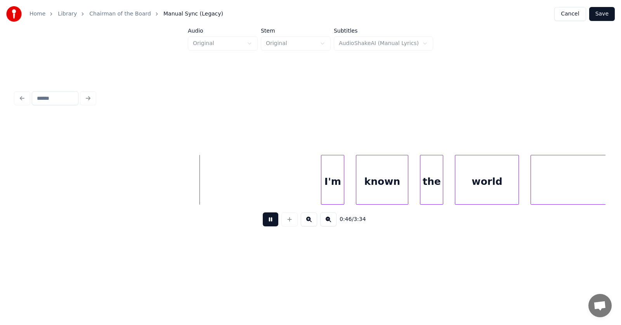
click at [263, 223] on button at bounding box center [271, 219] width 16 height 14
click at [320, 186] on div at bounding box center [319, 179] width 2 height 49
click at [321, 187] on div "I'm" at bounding box center [327, 181] width 26 height 53
click at [370, 190] on div "known" at bounding box center [377, 181] width 52 height 53
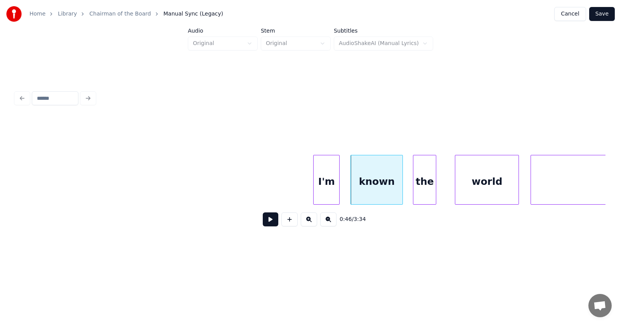
click at [419, 190] on div "the" at bounding box center [425, 181] width 23 height 53
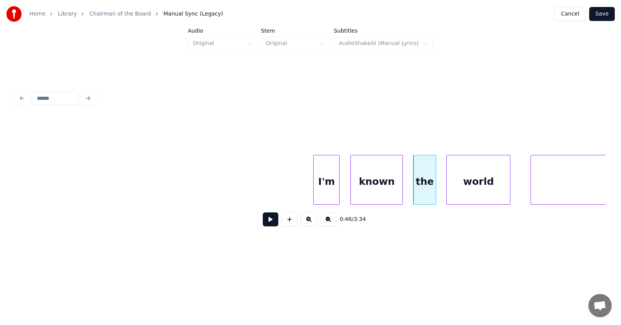
click at [465, 187] on div "world" at bounding box center [478, 181] width 63 height 53
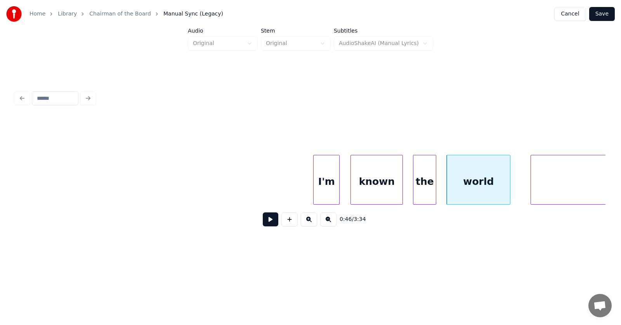
scroll to position [0, 13542]
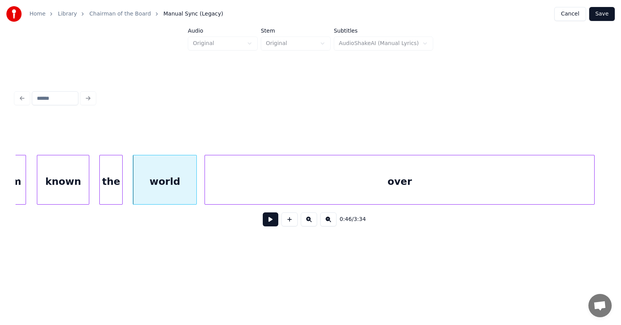
click at [525, 185] on div "over" at bounding box center [400, 181] width 390 height 53
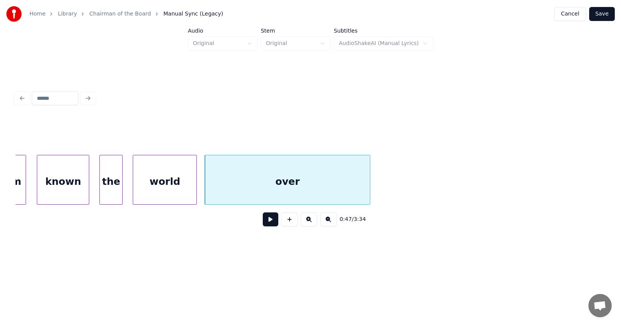
click at [369, 190] on div at bounding box center [369, 179] width 2 height 49
click at [270, 219] on button at bounding box center [271, 219] width 16 height 14
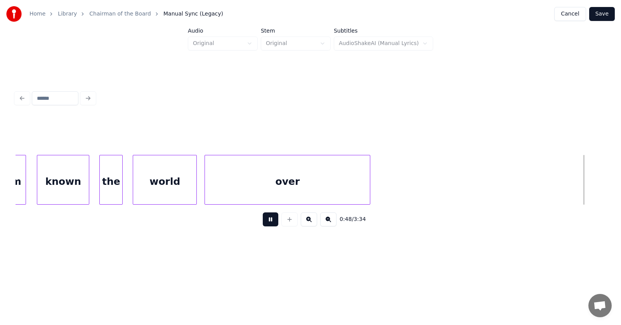
scroll to position [0, 14135]
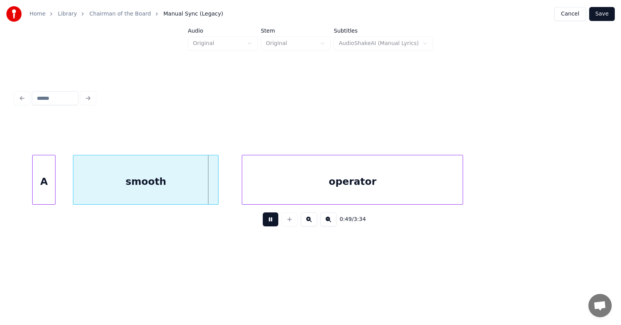
click at [267, 223] on button at bounding box center [271, 219] width 16 height 14
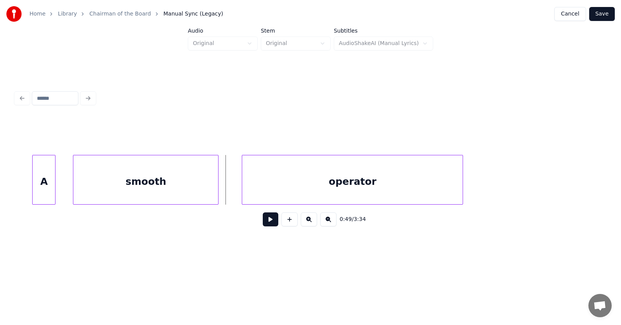
scroll to position [0, 13962]
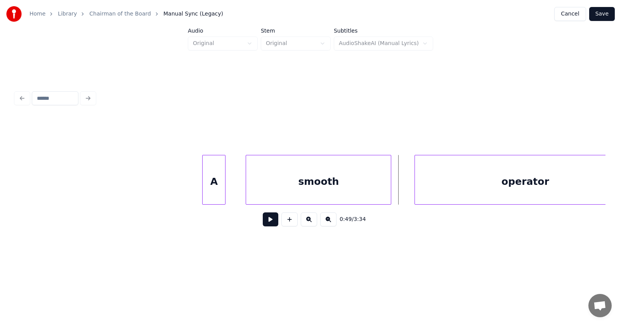
click at [207, 183] on div "A" at bounding box center [214, 181] width 23 height 53
click at [197, 184] on div at bounding box center [198, 179] width 2 height 49
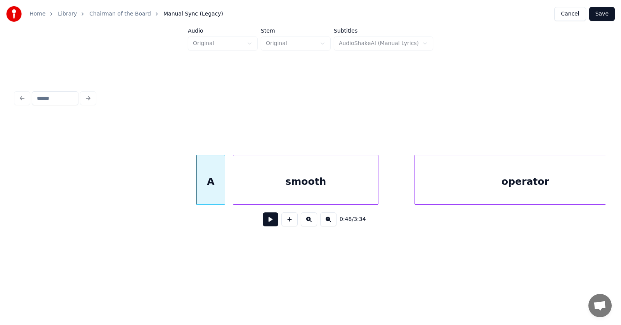
click at [270, 186] on div "smooth" at bounding box center [305, 181] width 145 height 53
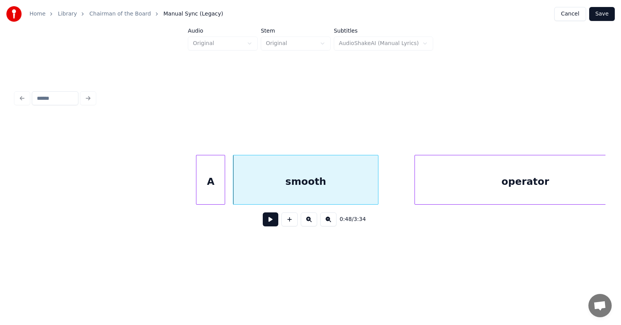
scroll to position [0, 13989]
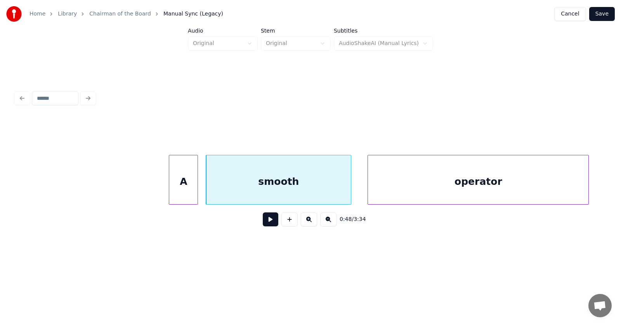
click at [444, 181] on div "operator" at bounding box center [478, 181] width 221 height 53
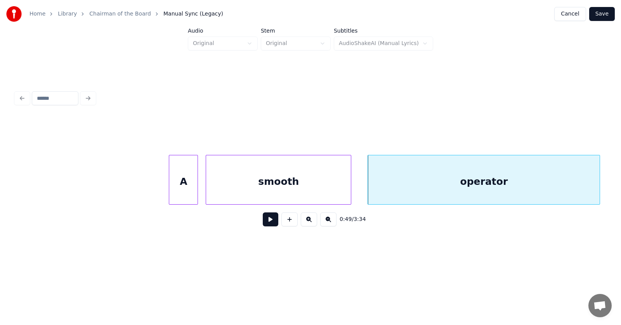
click at [600, 179] on div at bounding box center [599, 179] width 2 height 49
click at [268, 224] on button at bounding box center [271, 219] width 16 height 14
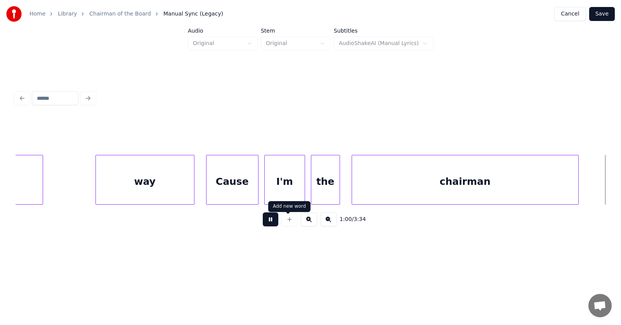
scroll to position [0, 17551]
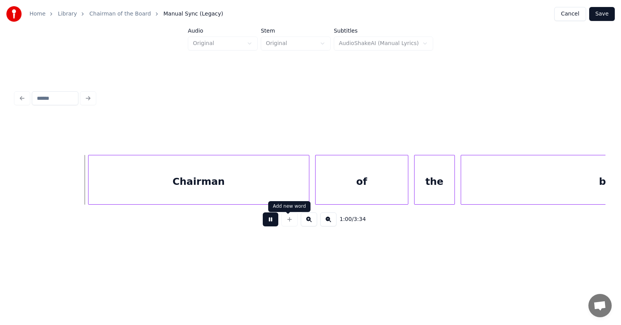
click at [270, 224] on button at bounding box center [271, 219] width 16 height 14
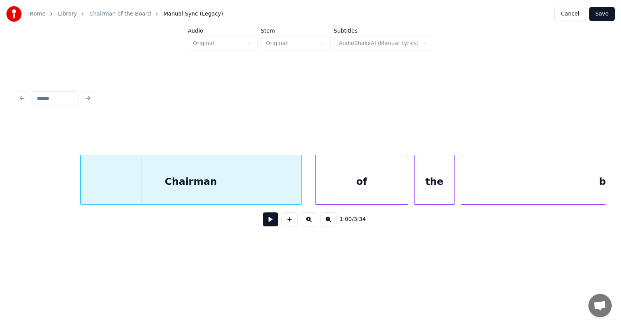
click at [209, 181] on div "Chairman" at bounding box center [191, 181] width 221 height 53
click at [78, 183] on div at bounding box center [77, 179] width 2 height 49
click at [346, 191] on div "of" at bounding box center [354, 181] width 92 height 53
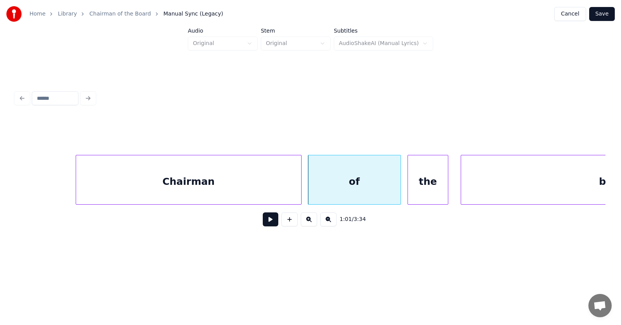
click at [422, 191] on div "the" at bounding box center [428, 181] width 40 height 53
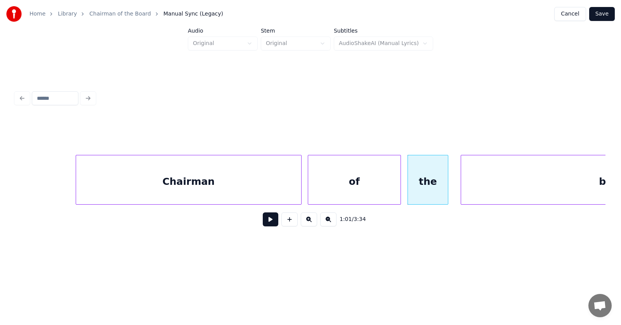
scroll to position [0, 17713]
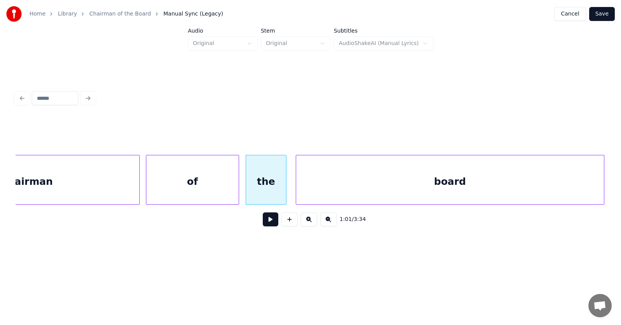
click at [482, 185] on div "board" at bounding box center [450, 181] width 308 height 53
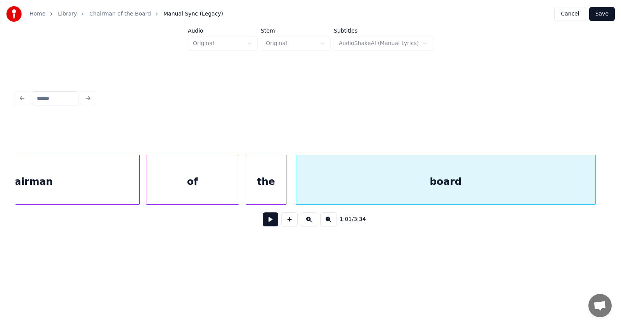
click at [594, 183] on div at bounding box center [594, 179] width 2 height 49
click at [266, 223] on button at bounding box center [271, 219] width 16 height 14
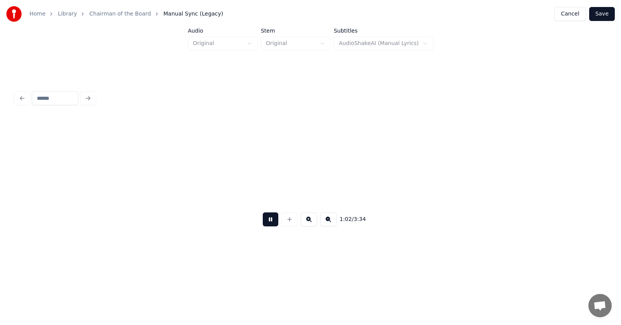
scroll to position [0, 18307]
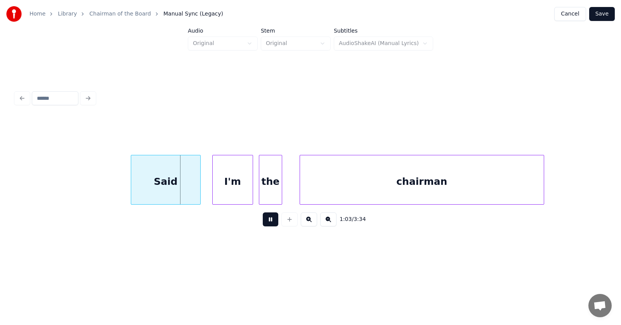
click at [266, 223] on button at bounding box center [271, 219] width 16 height 14
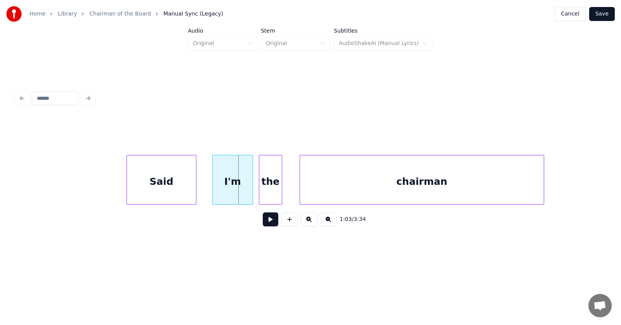
click at [173, 191] on div "Said" at bounding box center [161, 181] width 69 height 53
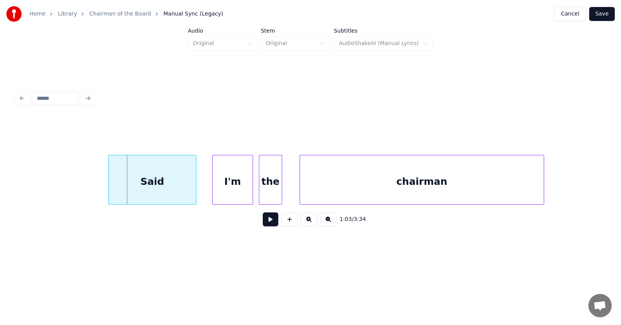
click at [110, 184] on div at bounding box center [110, 179] width 2 height 49
click at [221, 190] on div "I'm" at bounding box center [224, 181] width 40 height 53
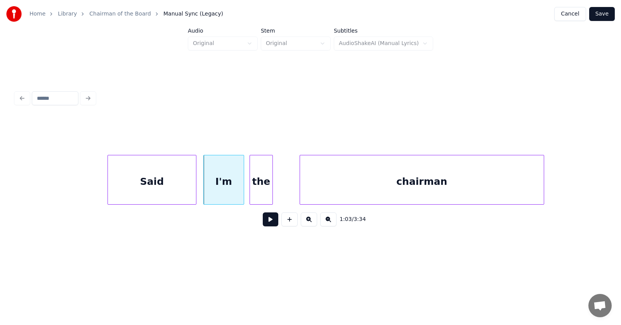
click at [261, 193] on div "the" at bounding box center [261, 181] width 23 height 53
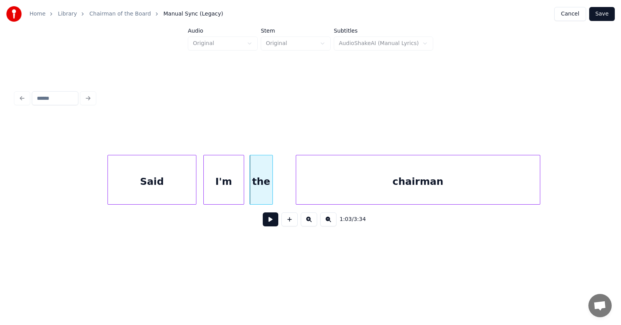
click at [341, 193] on div "chairman" at bounding box center [418, 181] width 244 height 53
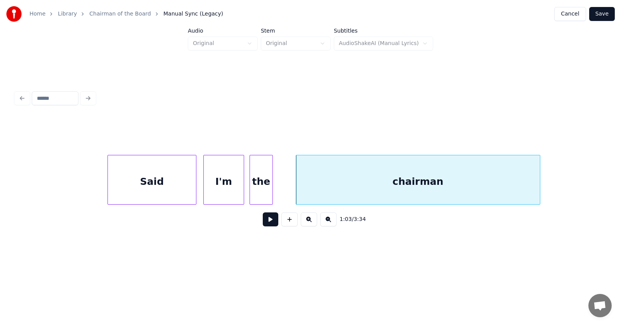
click at [142, 182] on div "Said" at bounding box center [152, 181] width 88 height 53
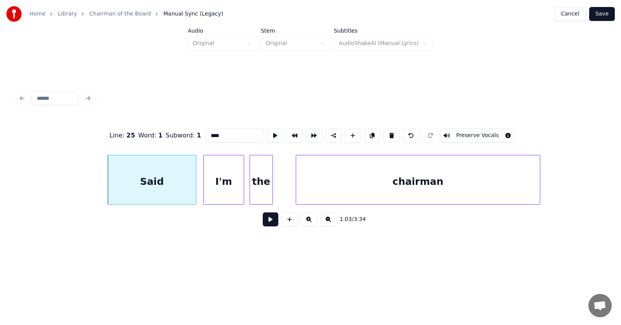
click at [267, 221] on button at bounding box center [271, 219] width 16 height 14
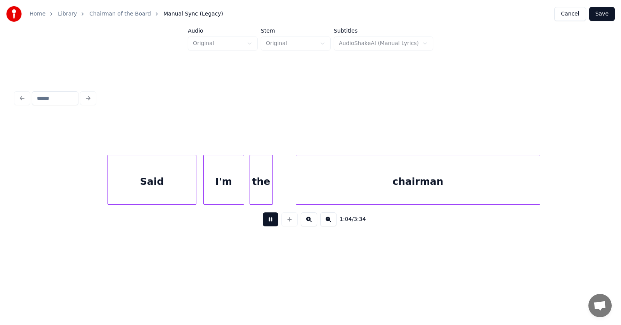
scroll to position [0, 18900]
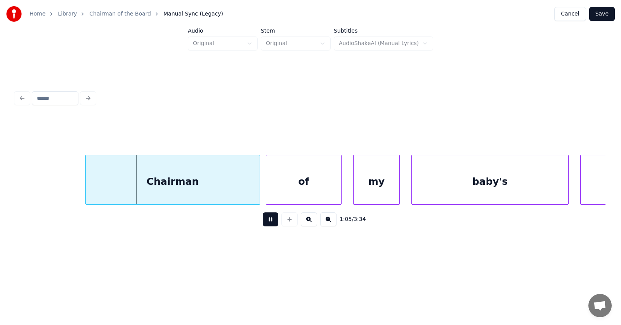
click at [267, 221] on button at bounding box center [271, 219] width 16 height 14
click at [194, 190] on div "Chairman" at bounding box center [164, 181] width 174 height 53
click at [63, 183] on div at bounding box center [64, 179] width 2 height 49
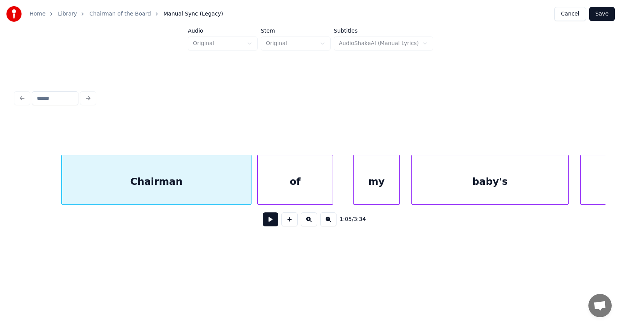
click at [303, 188] on div "of" at bounding box center [295, 181] width 75 height 53
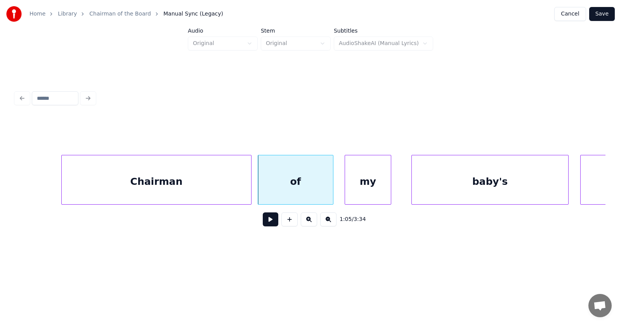
click at [357, 189] on div "my" at bounding box center [368, 181] width 46 height 53
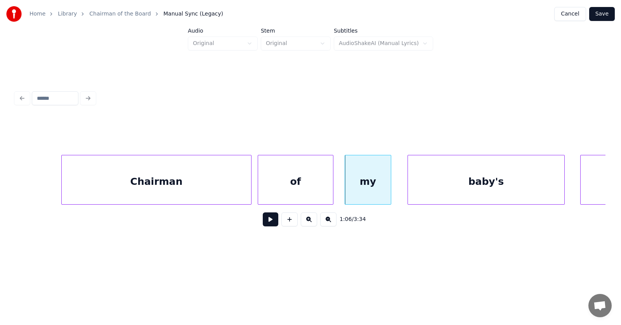
click at [438, 186] on div "baby's" at bounding box center [486, 181] width 157 height 53
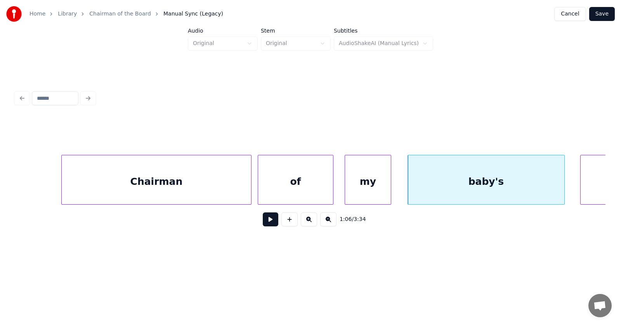
scroll to position [0, 19024]
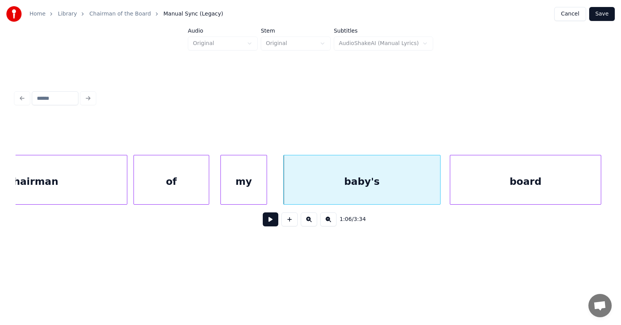
click at [588, 171] on div "board" at bounding box center [526, 181] width 151 height 53
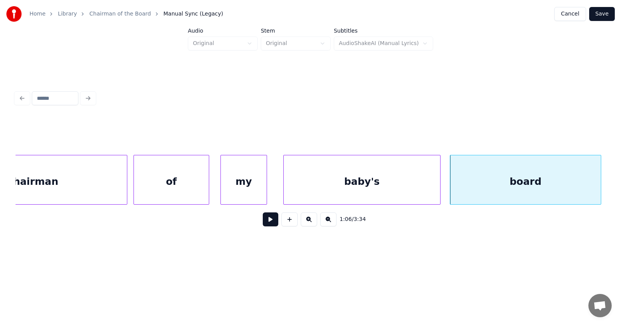
click at [265, 224] on button at bounding box center [271, 219] width 16 height 14
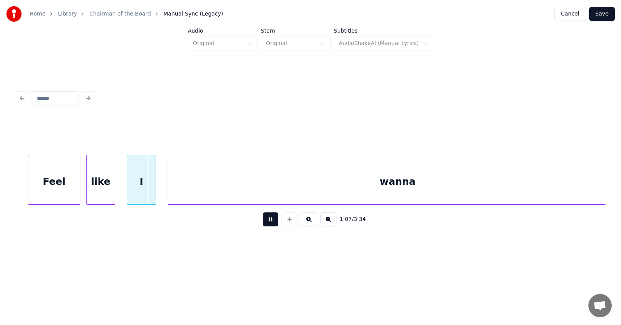
click at [265, 224] on button at bounding box center [271, 219] width 16 height 14
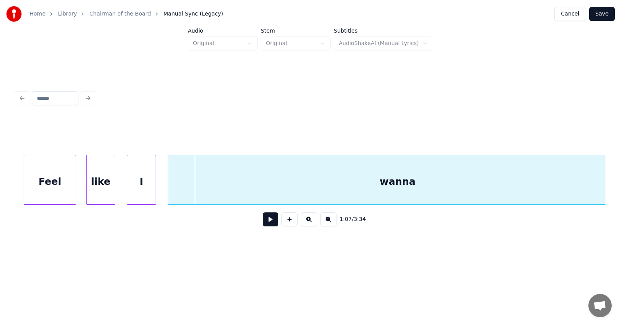
click at [59, 189] on div "Feel" at bounding box center [50, 181] width 52 height 53
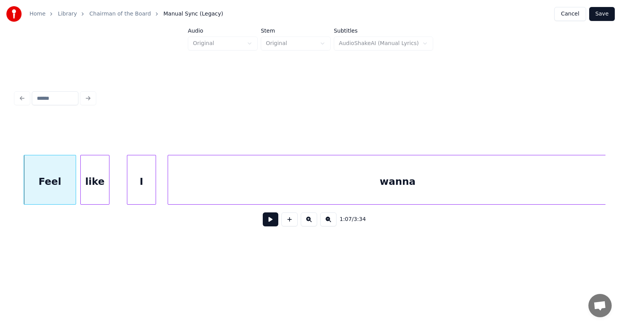
click at [91, 191] on div "like" at bounding box center [95, 181] width 28 height 53
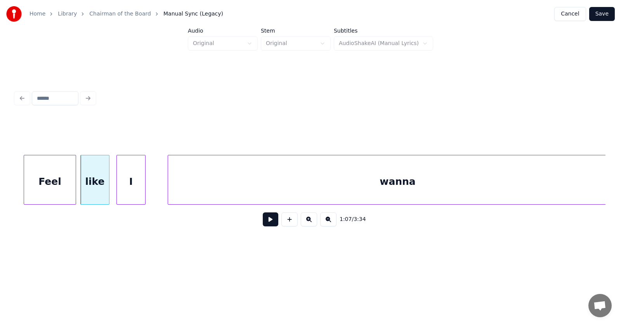
click at [125, 192] on div "I" at bounding box center [131, 181] width 28 height 53
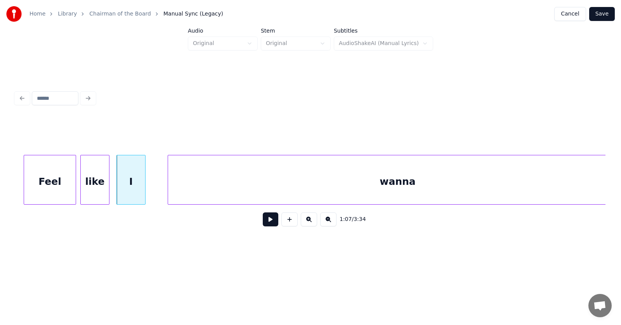
scroll to position [0, 19636]
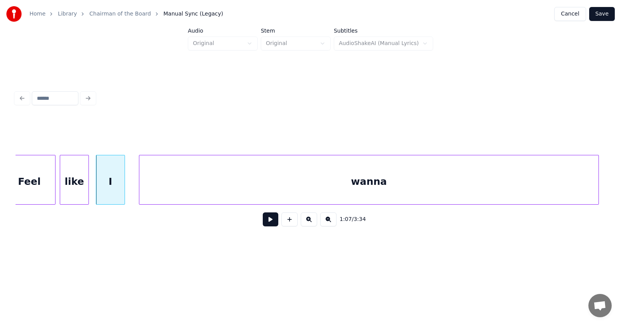
click at [195, 193] on div "wanna" at bounding box center [368, 181] width 459 height 53
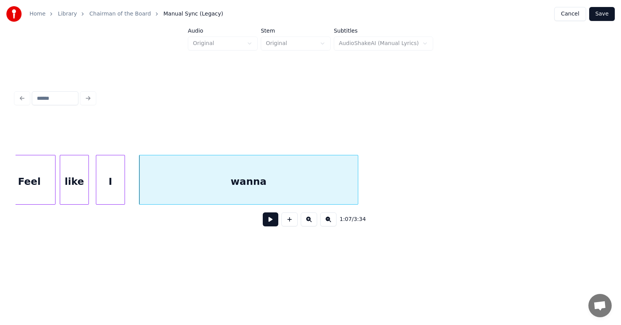
click at [356, 192] on div at bounding box center [357, 179] width 2 height 49
click at [263, 223] on button at bounding box center [271, 219] width 16 height 14
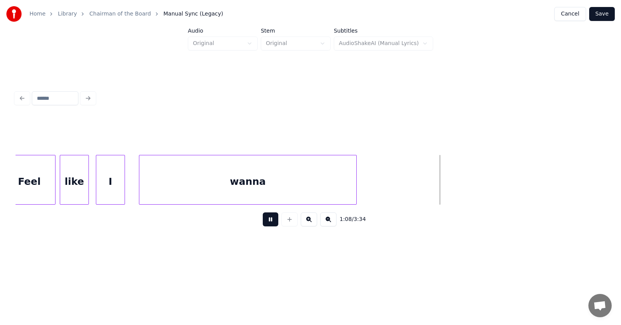
click at [263, 223] on button at bounding box center [271, 219] width 16 height 14
click at [253, 184] on div at bounding box center [253, 179] width 2 height 49
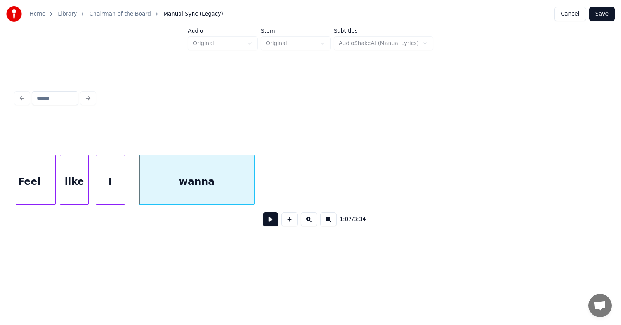
click at [266, 226] on button at bounding box center [271, 219] width 16 height 14
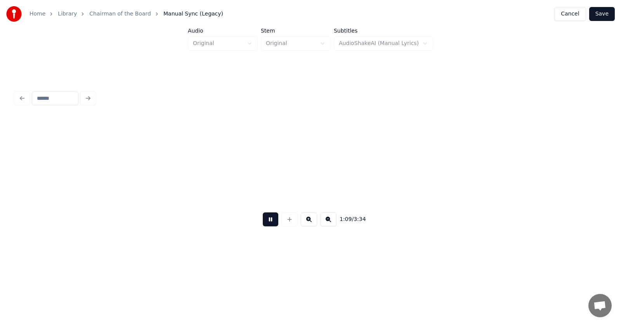
scroll to position [0, 20228]
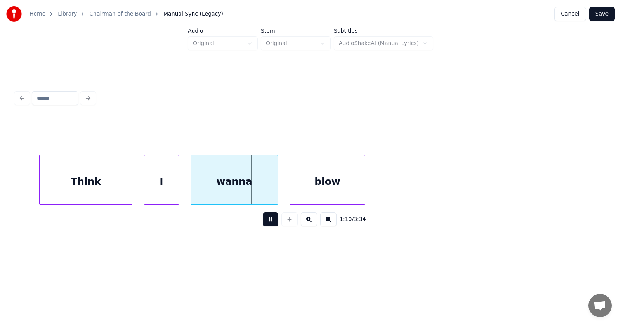
click at [266, 226] on button at bounding box center [271, 219] width 16 height 14
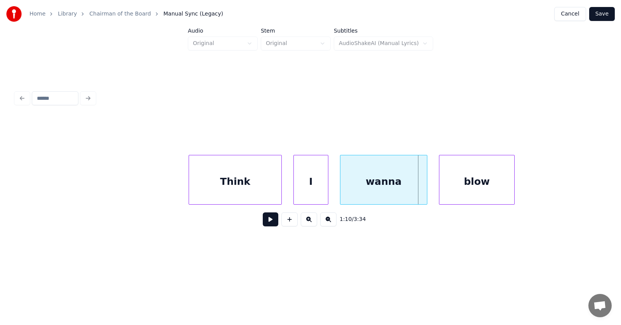
scroll to position [0, 19994]
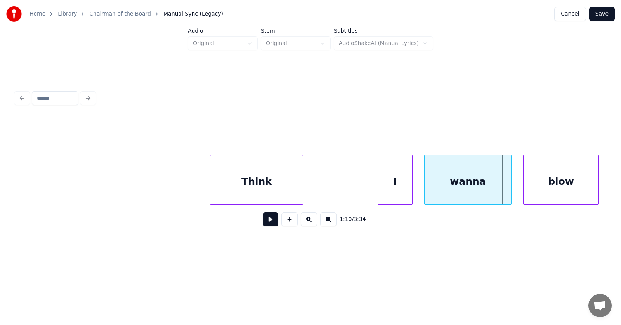
click at [249, 190] on div "Think" at bounding box center [257, 181] width 92 height 53
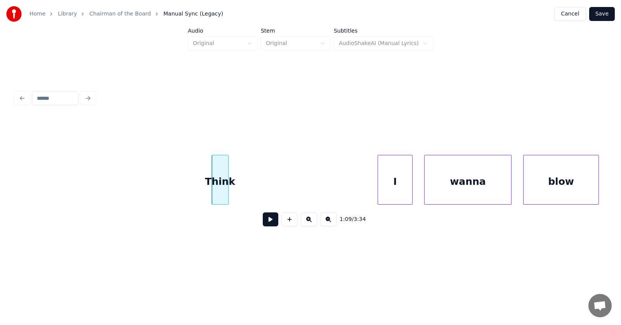
click at [227, 193] on div at bounding box center [227, 179] width 2 height 49
click at [275, 189] on div at bounding box center [274, 179] width 2 height 49
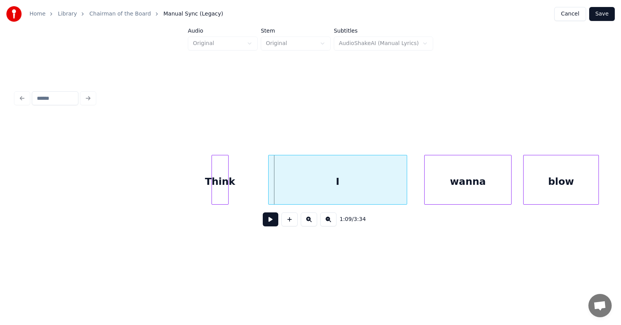
click at [380, 184] on div "I" at bounding box center [338, 181] width 138 height 53
click at [357, 184] on div "I" at bounding box center [338, 181] width 138 height 53
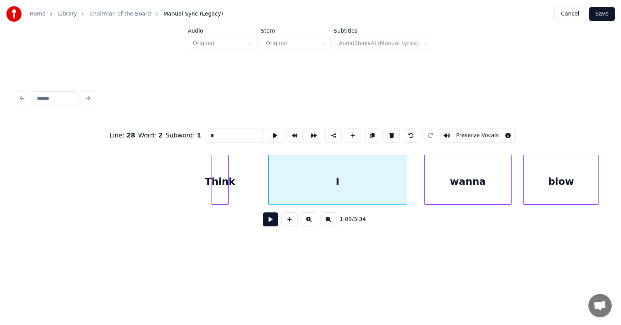
click at [224, 178] on div "Think" at bounding box center [220, 181] width 16 height 53
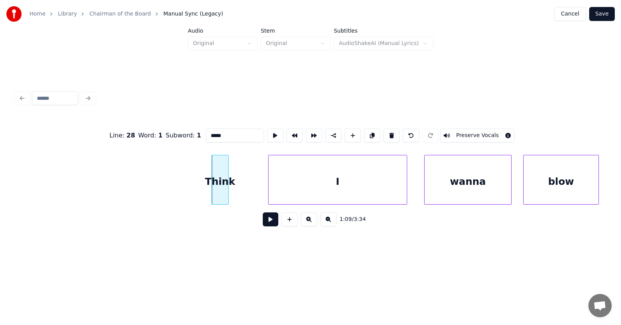
drag, startPoint x: 207, startPoint y: 132, endPoint x: 191, endPoint y: 132, distance: 16.3
click at [206, 132] on input "*****" at bounding box center [235, 136] width 58 height 14
type input "*"
click at [343, 179] on div "I" at bounding box center [338, 181] width 138 height 53
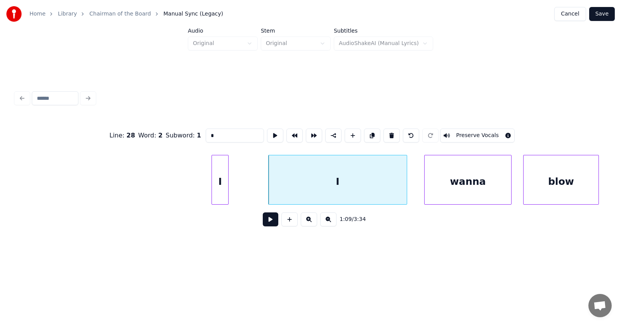
click at [206, 133] on input "*" at bounding box center [235, 136] width 58 height 14
click at [444, 192] on div "wanna" at bounding box center [461, 181] width 87 height 53
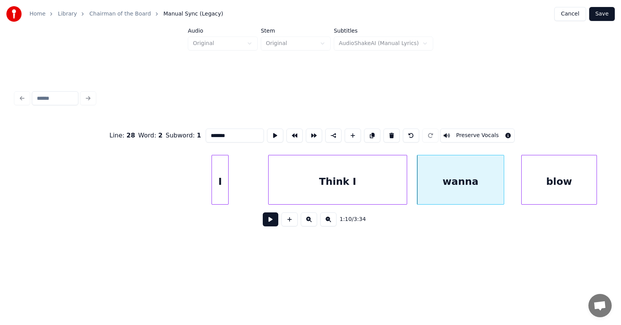
click at [538, 191] on div "blow" at bounding box center [559, 181] width 75 height 53
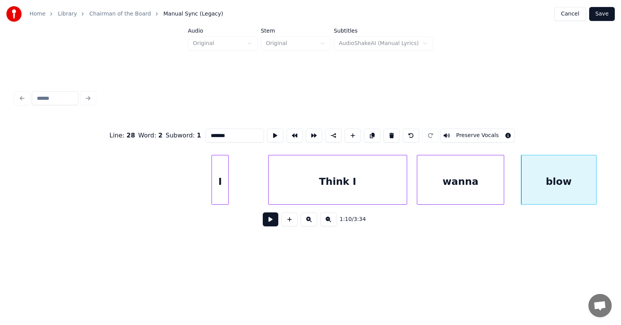
type input "*******"
click at [268, 224] on button at bounding box center [271, 219] width 16 height 14
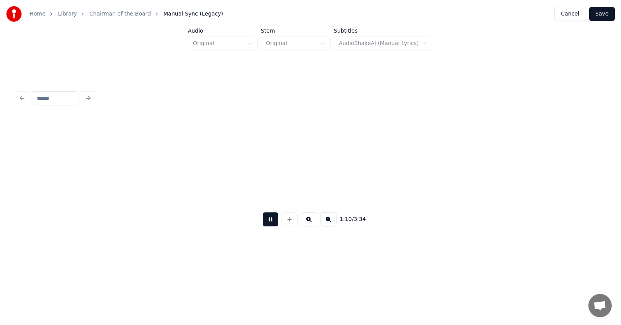
scroll to position [0, 20587]
click at [268, 224] on button at bounding box center [271, 219] width 16 height 14
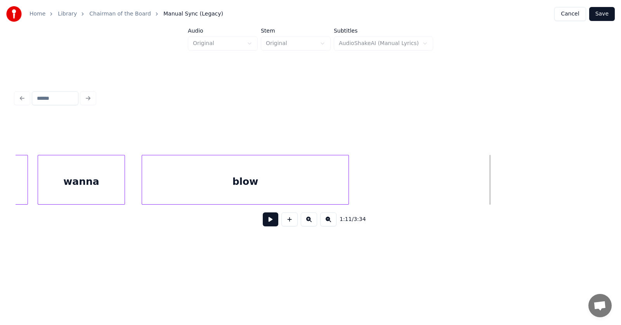
click at [349, 181] on div at bounding box center [347, 179] width 2 height 49
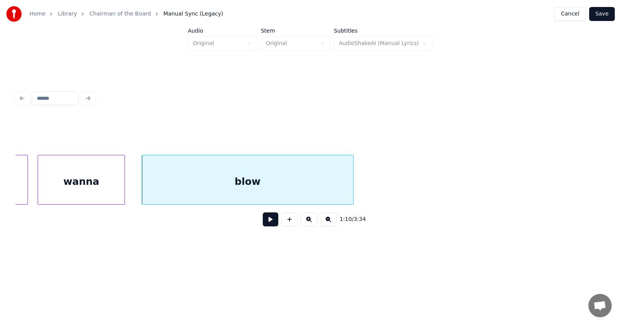
click at [268, 224] on button at bounding box center [271, 219] width 16 height 14
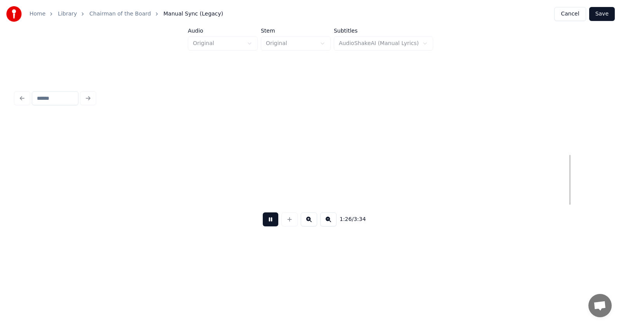
scroll to position [0, 25122]
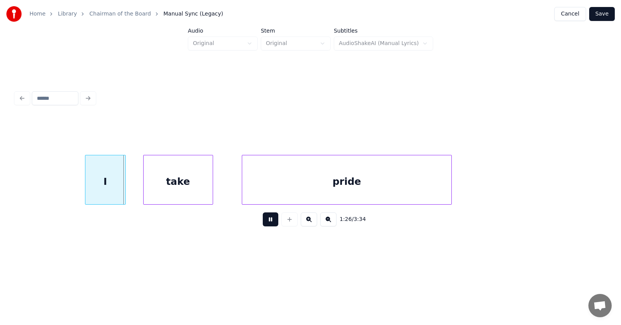
click at [268, 225] on button at bounding box center [271, 219] width 16 height 14
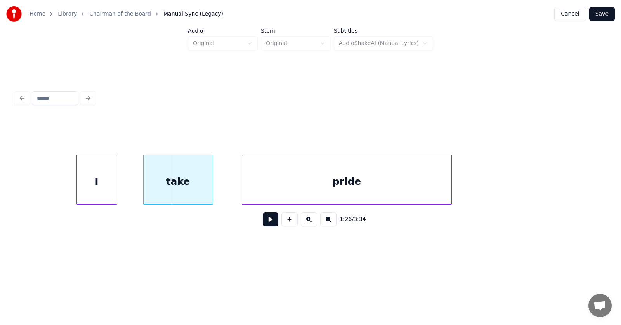
click at [93, 179] on div "I" at bounding box center [97, 181] width 40 height 53
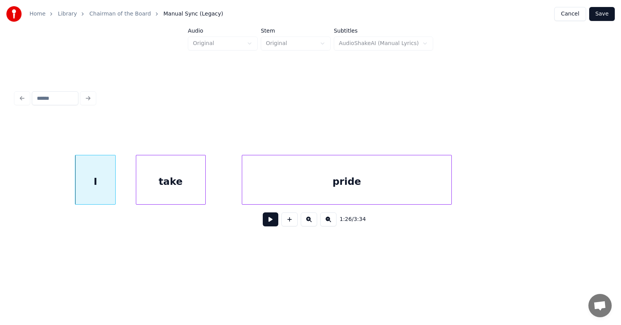
click at [150, 190] on div "take" at bounding box center [170, 181] width 69 height 53
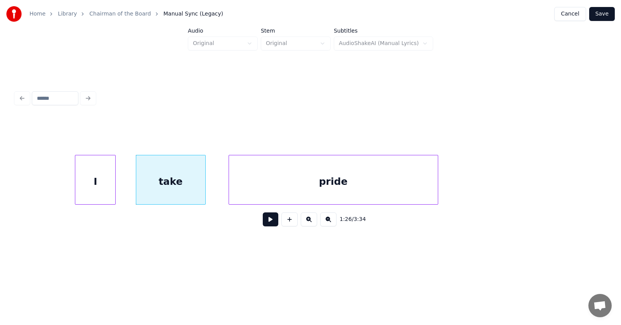
click at [275, 188] on div "pride" at bounding box center [333, 181] width 209 height 53
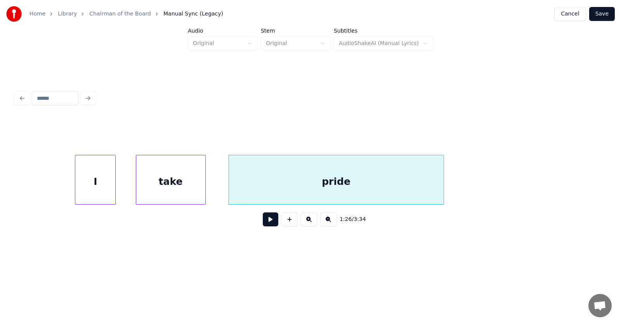
click at [444, 181] on div at bounding box center [443, 179] width 2 height 49
click at [264, 224] on button at bounding box center [271, 219] width 16 height 14
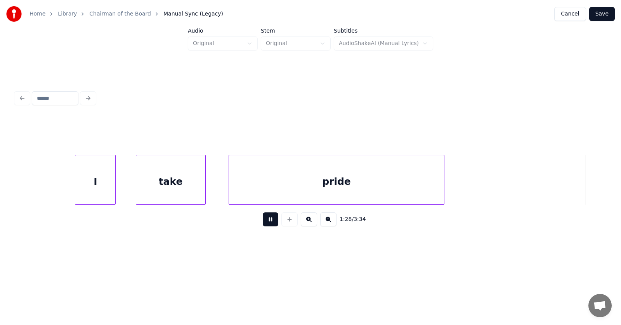
scroll to position [0, 25717]
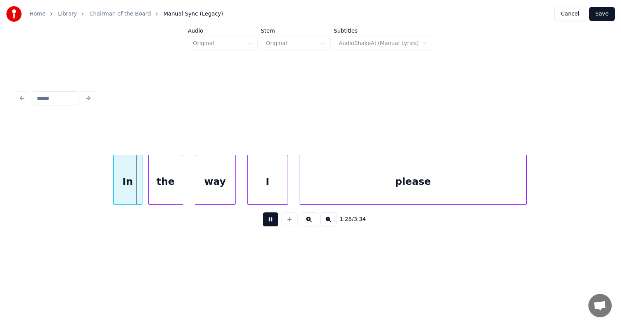
click at [263, 224] on button at bounding box center [271, 219] width 16 height 14
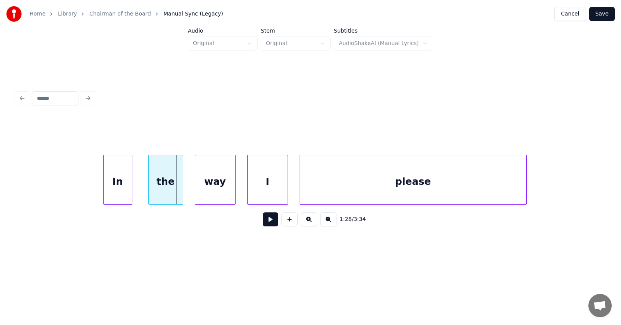
click at [115, 184] on div "In" at bounding box center [118, 181] width 28 height 53
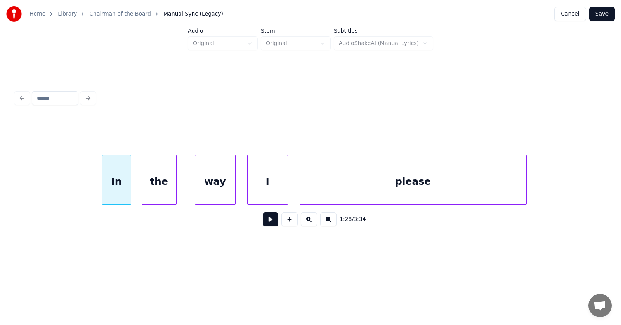
click at [159, 188] on div "the" at bounding box center [159, 181] width 34 height 53
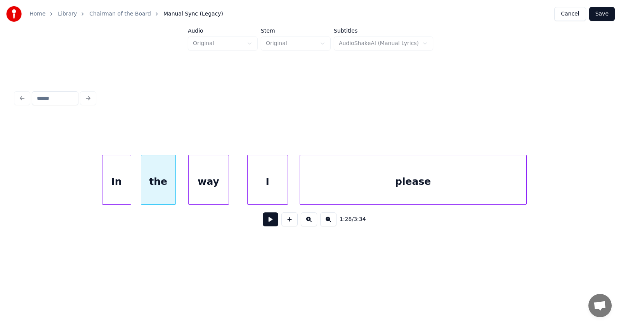
click at [216, 190] on div "way" at bounding box center [209, 181] width 40 height 53
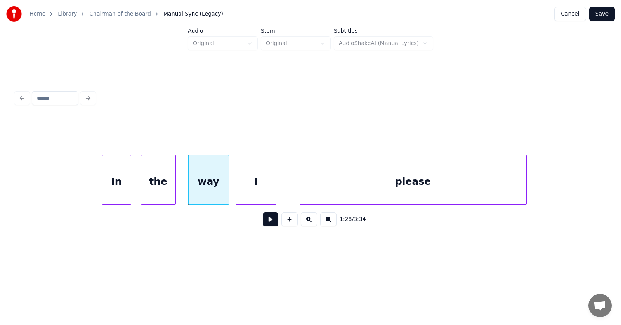
click at [246, 191] on div "I" at bounding box center [256, 181] width 40 height 53
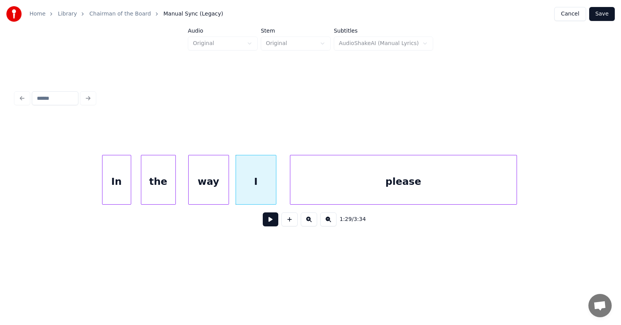
click at [335, 183] on div "please" at bounding box center [404, 181] width 226 height 53
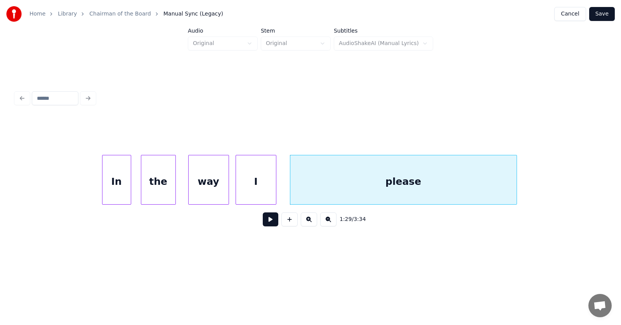
click at [266, 220] on button at bounding box center [271, 219] width 16 height 14
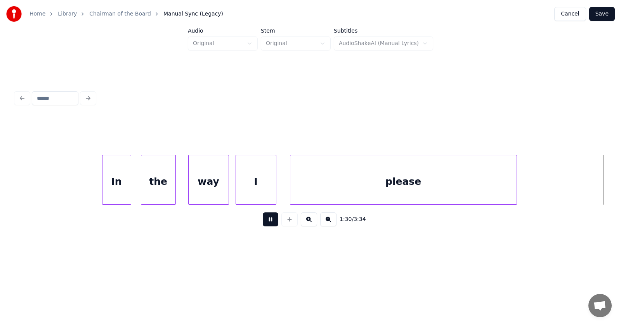
scroll to position [0, 26312]
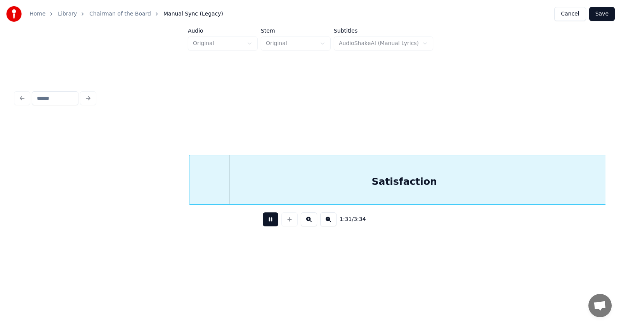
click at [266, 220] on button at bounding box center [271, 219] width 16 height 14
click at [270, 186] on div "Satisfaction" at bounding box center [382, 181] width 430 height 53
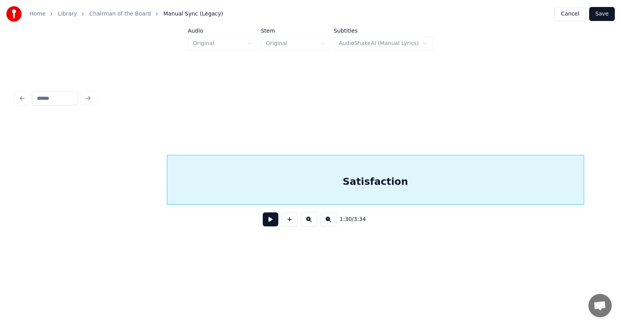
click at [582, 184] on div at bounding box center [583, 179] width 2 height 49
click at [266, 222] on button at bounding box center [271, 219] width 16 height 14
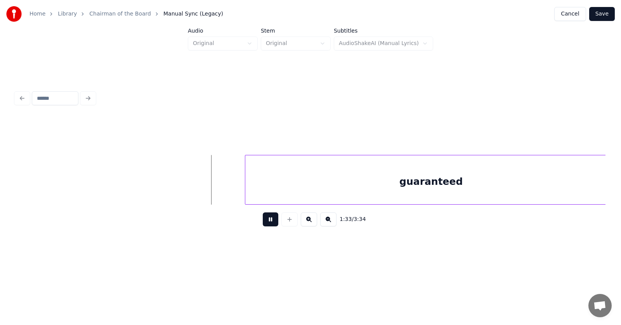
click at [266, 222] on button at bounding box center [271, 219] width 16 height 14
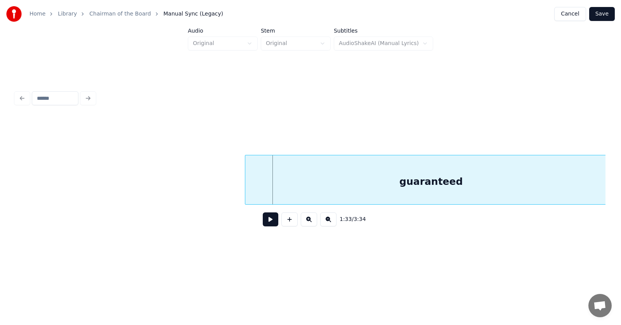
scroll to position [0, 26924]
click at [289, 187] on div "guaranteed" at bounding box center [413, 181] width 372 height 53
click at [264, 222] on button at bounding box center [271, 219] width 16 height 14
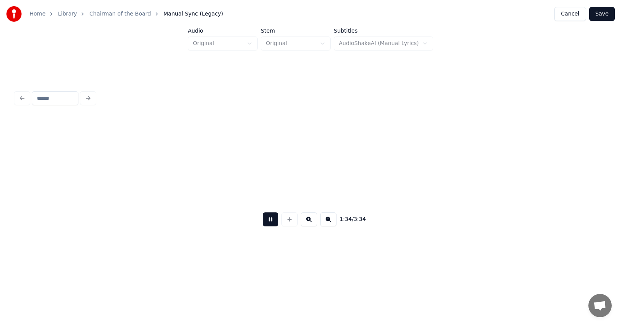
scroll to position [0, 27515]
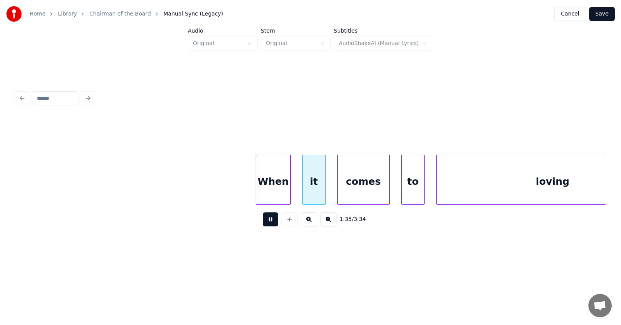
click at [264, 222] on button at bounding box center [271, 219] width 16 height 14
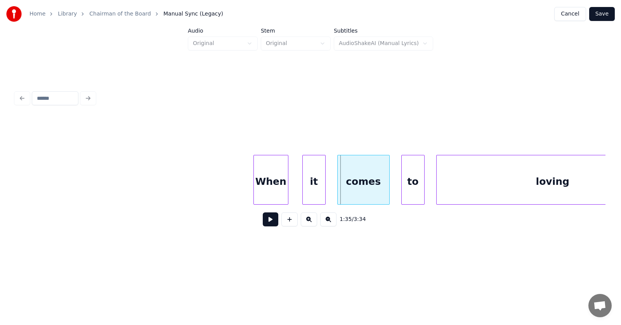
click at [272, 192] on div "When" at bounding box center [271, 181] width 34 height 53
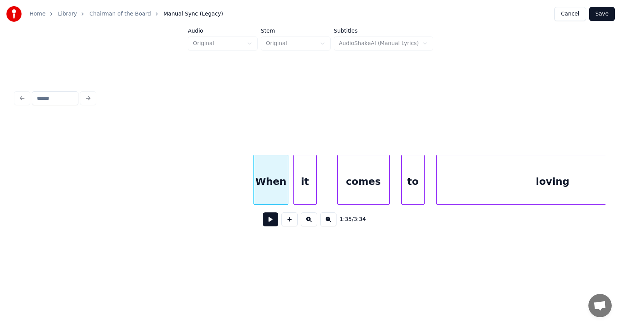
click at [299, 192] on div "it" at bounding box center [305, 181] width 23 height 53
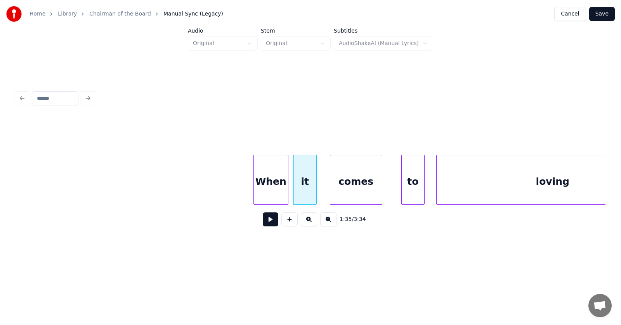
click at [357, 192] on div "comes" at bounding box center [357, 181] width 52 height 53
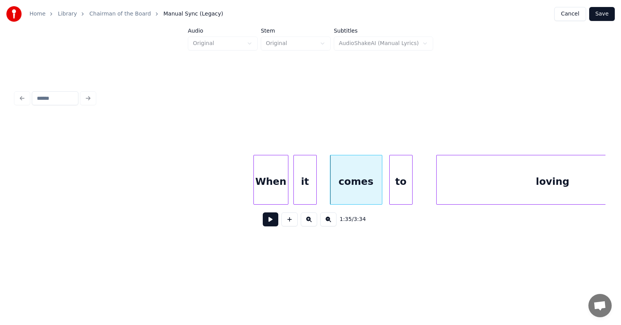
click at [393, 190] on div "to" at bounding box center [401, 181] width 23 height 53
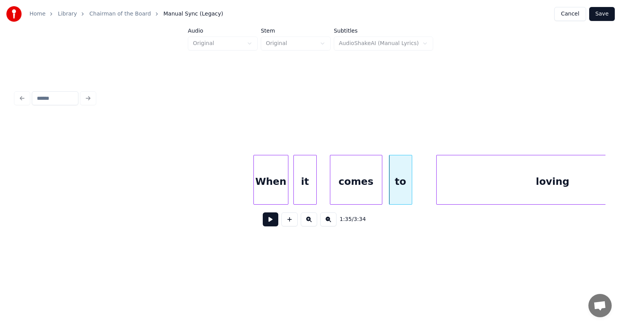
scroll to position [0, 27577]
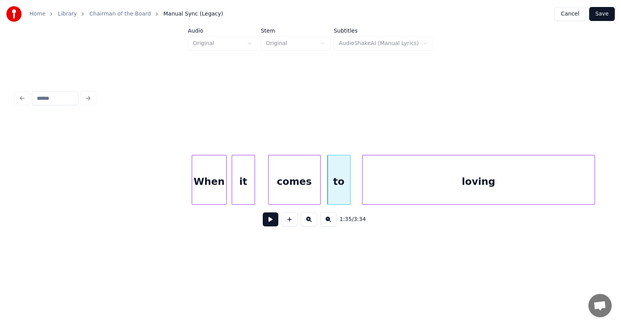
click at [439, 190] on div "loving" at bounding box center [479, 181] width 232 height 53
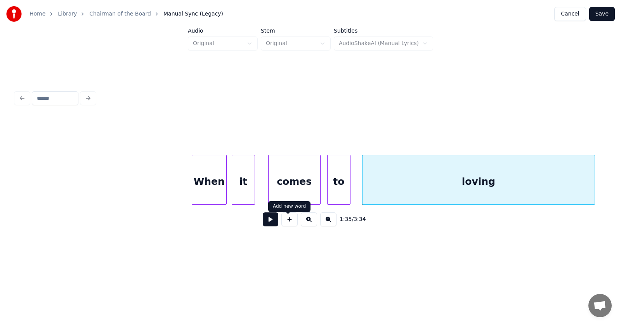
click at [267, 224] on button at bounding box center [271, 219] width 16 height 14
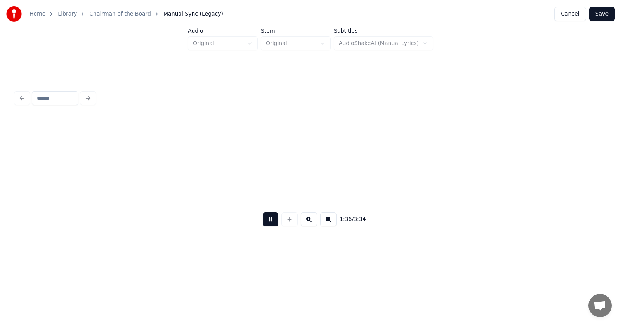
scroll to position [0, 28169]
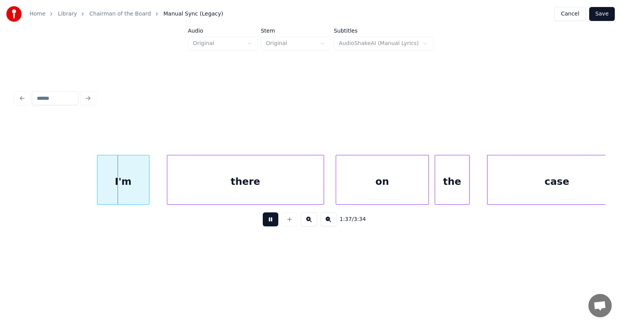
click at [267, 224] on button at bounding box center [271, 219] width 16 height 14
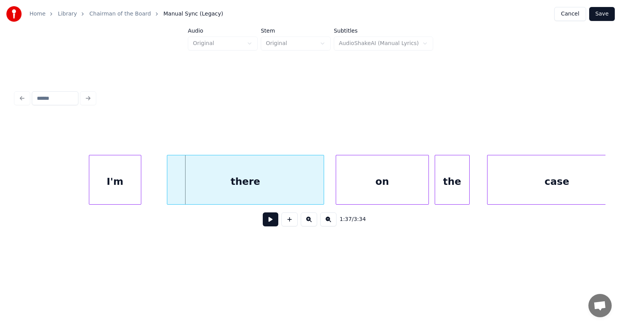
click at [120, 188] on div "I'm" at bounding box center [115, 181] width 52 height 53
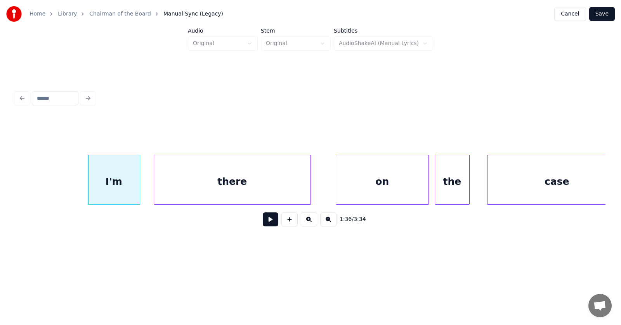
click at [176, 191] on div "there" at bounding box center [232, 181] width 157 height 53
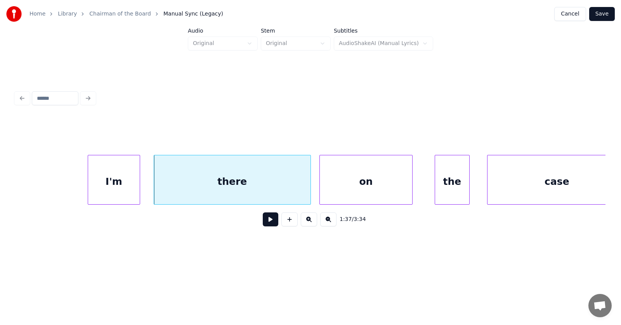
click at [338, 186] on div "on" at bounding box center [366, 181] width 92 height 53
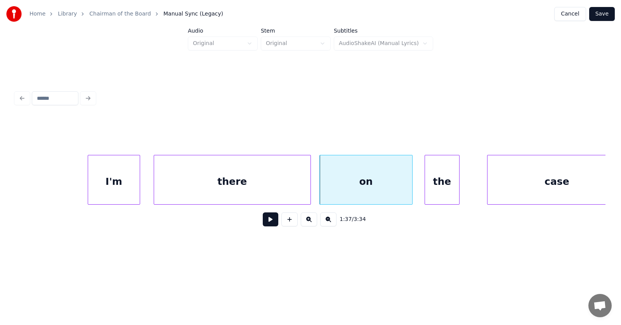
click at [439, 187] on div "the" at bounding box center [442, 181] width 34 height 53
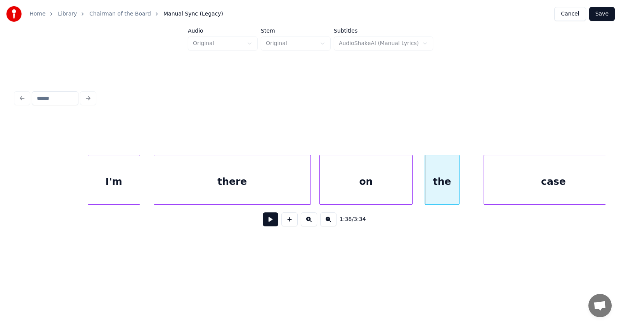
scroll to position [0, 28188]
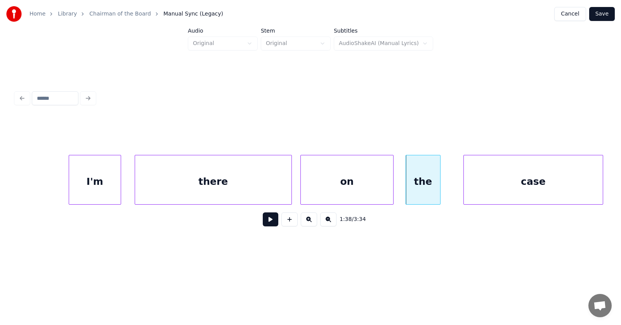
click at [508, 184] on div "case" at bounding box center [533, 181] width 139 height 53
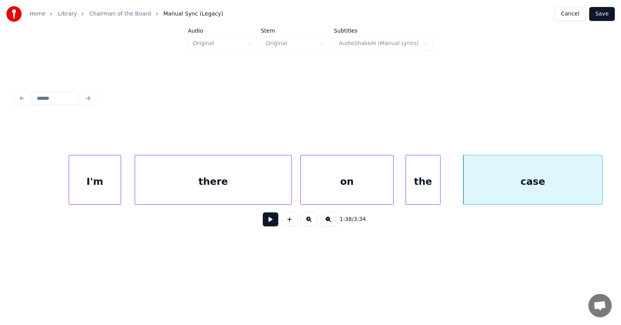
click at [266, 221] on button at bounding box center [271, 219] width 16 height 14
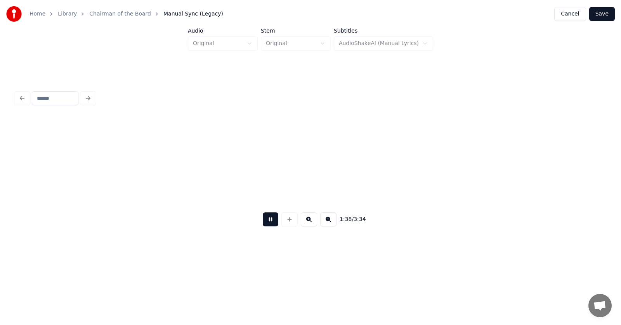
scroll to position [0, 28779]
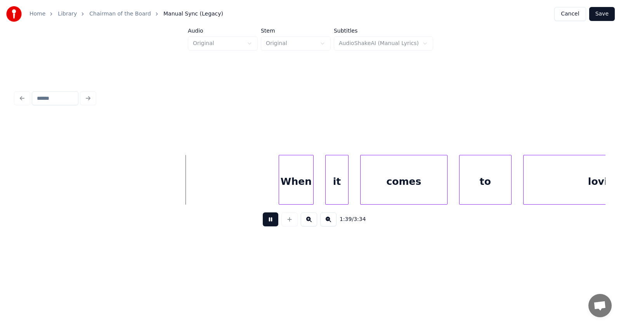
click at [266, 221] on button at bounding box center [271, 219] width 16 height 14
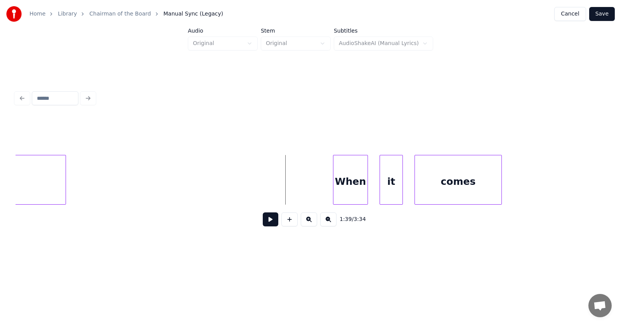
scroll to position [0, 28556]
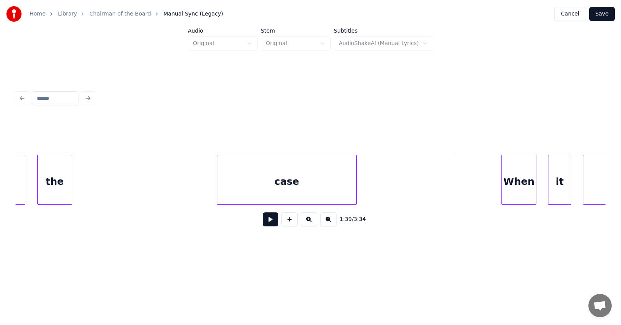
click at [299, 183] on div "case" at bounding box center [286, 181] width 139 height 53
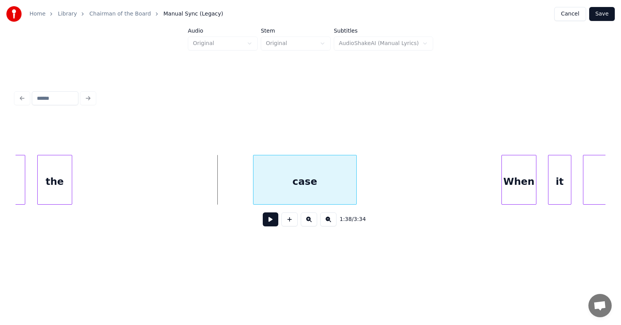
click at [255, 181] on div at bounding box center [255, 179] width 2 height 49
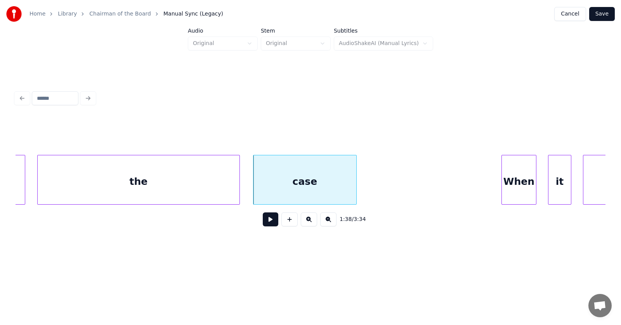
click at [239, 174] on div at bounding box center [238, 179] width 2 height 49
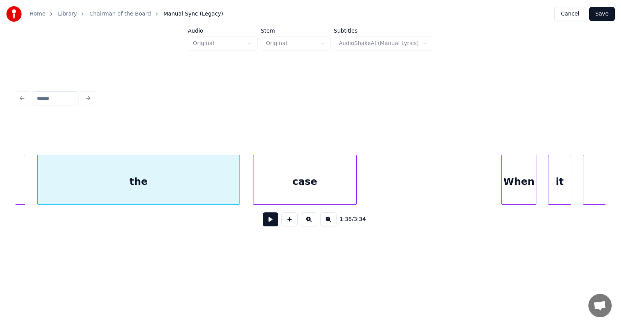
click at [186, 175] on div "the" at bounding box center [139, 181] width 202 height 53
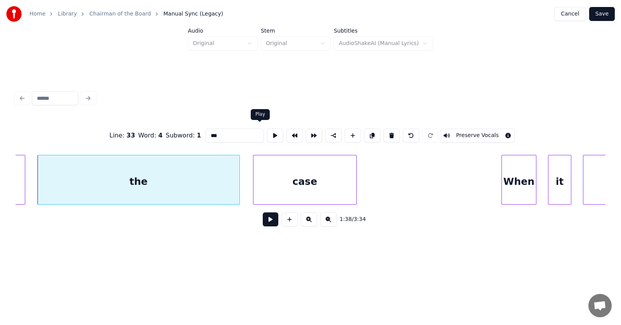
click at [267, 132] on button at bounding box center [275, 136] width 16 height 14
click at [209, 134] on input "***" at bounding box center [235, 136] width 58 height 14
click at [301, 174] on div "case" at bounding box center [305, 181] width 103 height 53
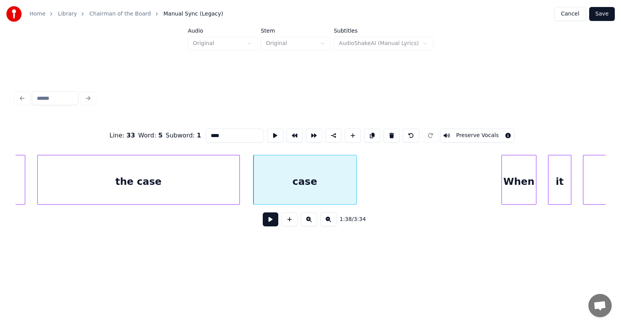
drag, startPoint x: 204, startPoint y: 131, endPoint x: 189, endPoint y: 131, distance: 14.4
click at [206, 131] on input "****" at bounding box center [235, 136] width 58 height 14
type input "****"
click at [270, 226] on button at bounding box center [271, 219] width 16 height 14
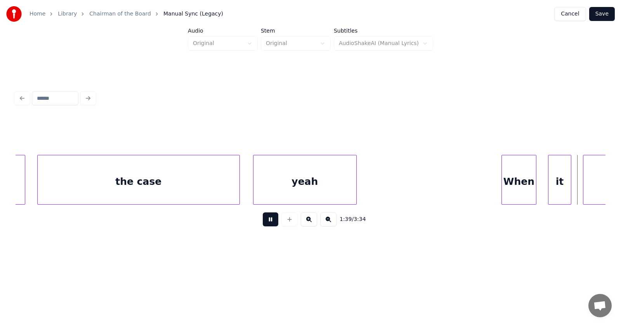
click at [270, 226] on button at bounding box center [271, 219] width 16 height 14
click at [507, 183] on div "When" at bounding box center [516, 181] width 34 height 53
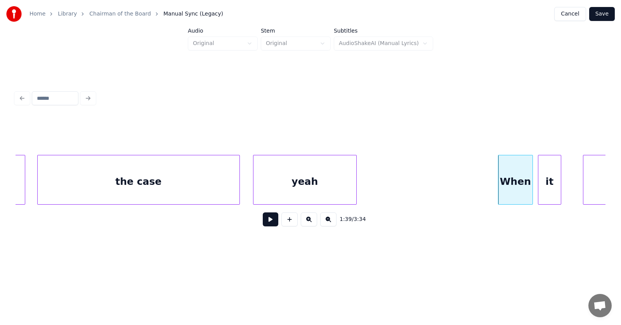
click at [543, 188] on div "it" at bounding box center [550, 181] width 23 height 53
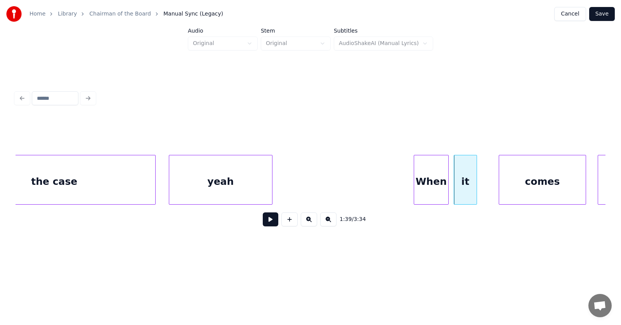
scroll to position [0, 28852]
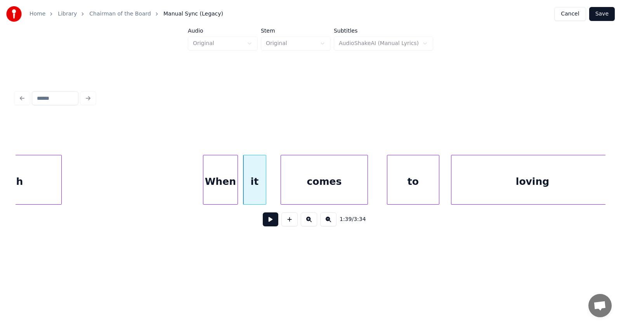
click at [317, 190] on div "comes" at bounding box center [324, 181] width 87 height 53
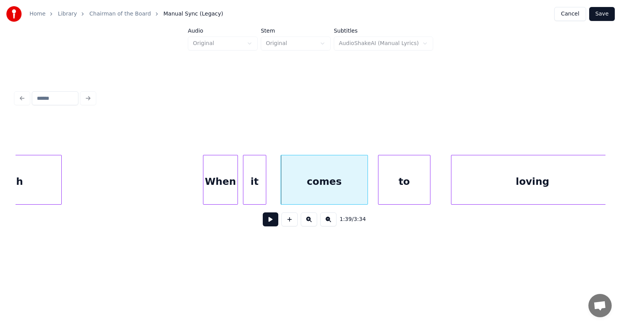
click at [407, 193] on div "to" at bounding box center [405, 181] width 52 height 53
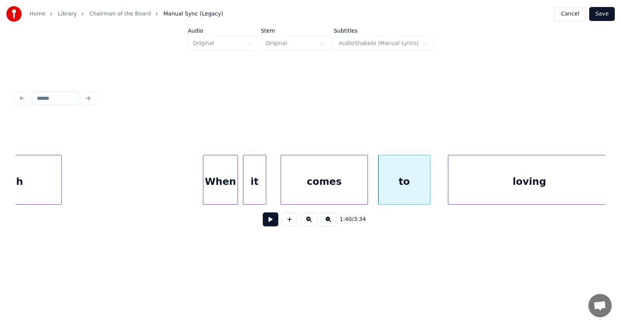
scroll to position [0, 28858]
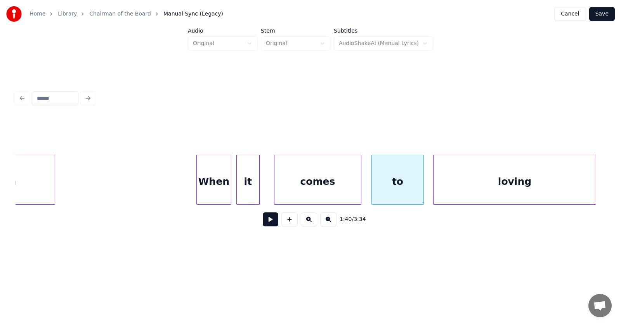
click at [477, 192] on div "loving" at bounding box center [515, 181] width 162 height 53
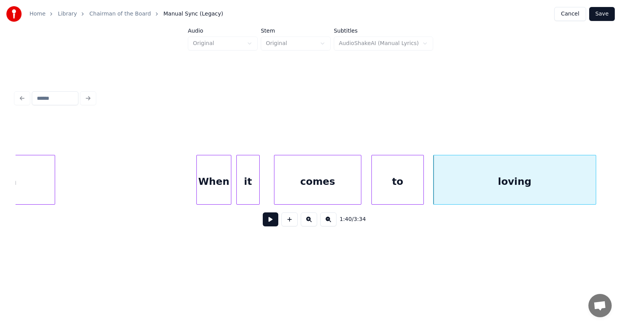
click at [269, 225] on button at bounding box center [271, 219] width 16 height 14
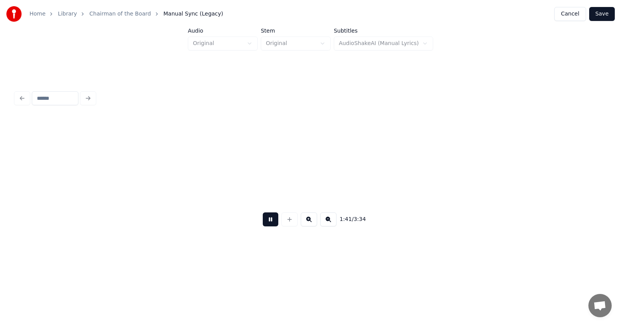
scroll to position [0, 29452]
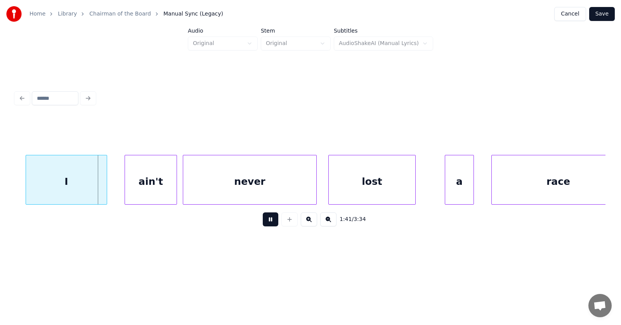
click at [269, 225] on button at bounding box center [271, 219] width 16 height 14
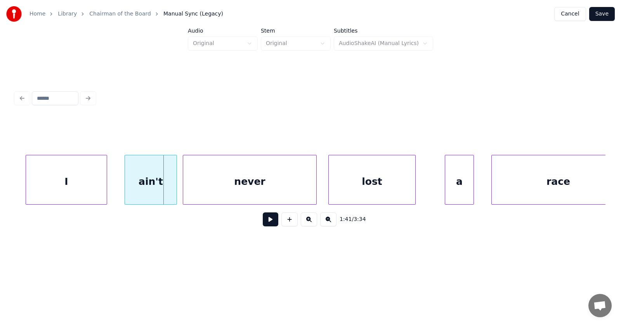
scroll to position [0, 29316]
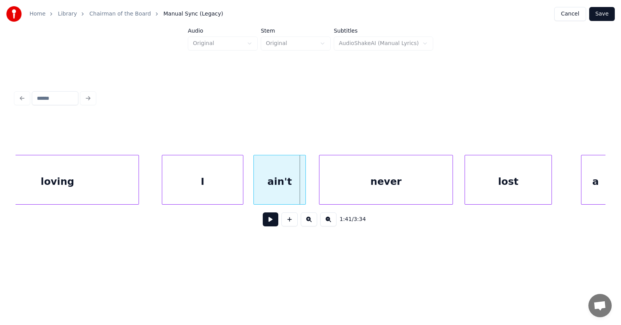
click at [277, 194] on div "ain't" at bounding box center [280, 181] width 52 height 53
click at [174, 193] on div "I" at bounding box center [187, 181] width 81 height 53
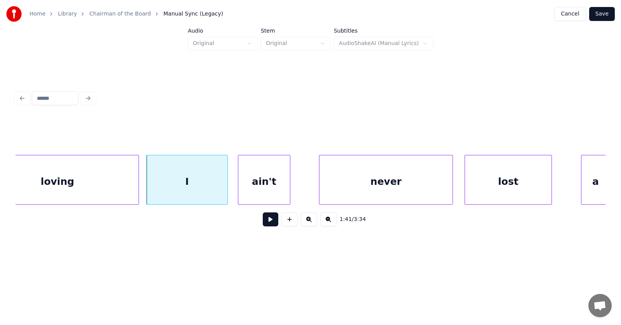
click at [264, 188] on div "ain't" at bounding box center [264, 181] width 52 height 53
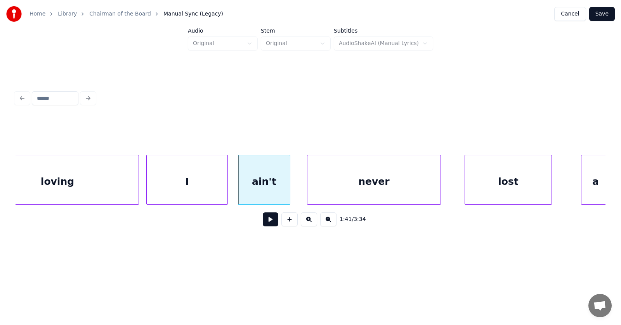
click at [346, 189] on div "never" at bounding box center [374, 181] width 133 height 53
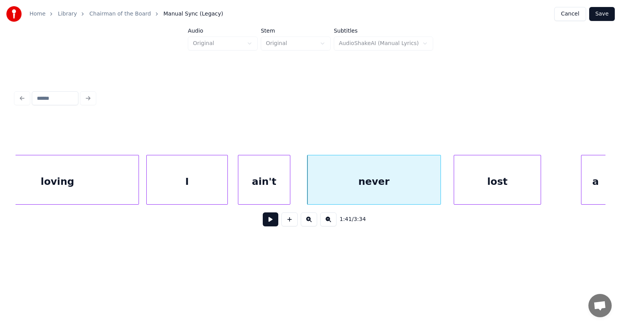
click at [479, 185] on div "lost" at bounding box center [497, 181] width 87 height 53
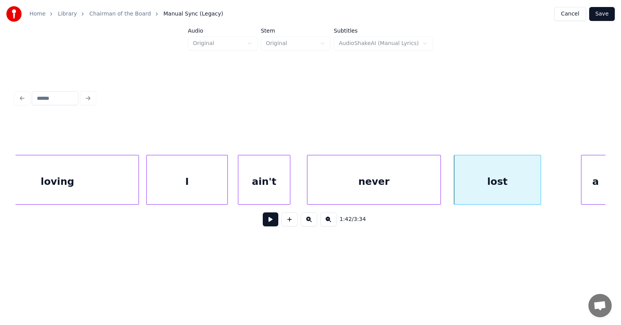
scroll to position [0, 29319]
click at [570, 185] on div "a" at bounding box center [570, 181] width 28 height 53
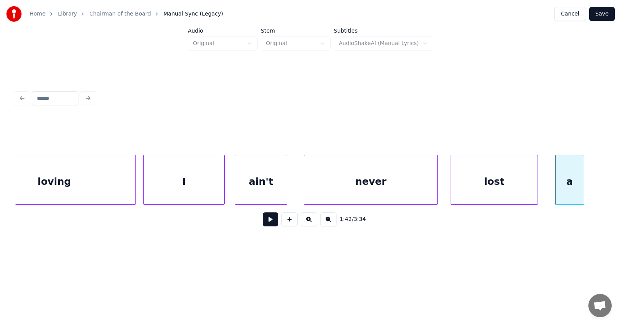
click at [186, 180] on div "I" at bounding box center [184, 181] width 81 height 53
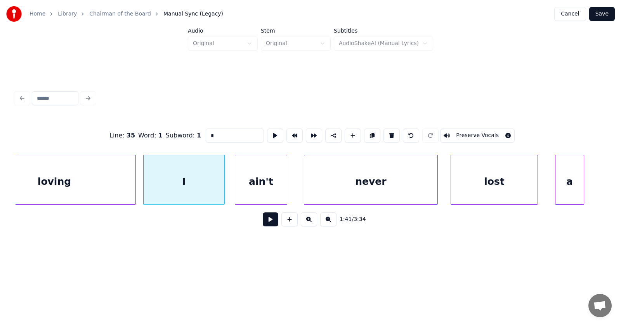
click at [263, 223] on button at bounding box center [271, 219] width 16 height 14
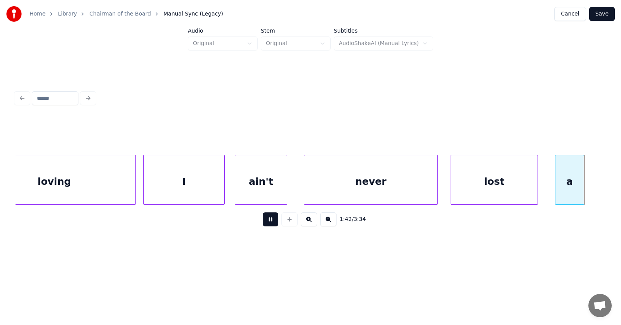
scroll to position [0, 29912]
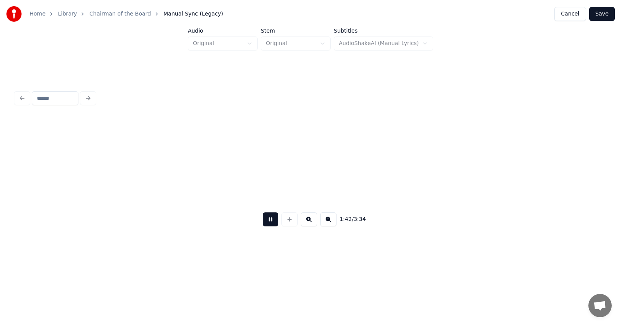
click at [263, 223] on button at bounding box center [271, 219] width 16 height 14
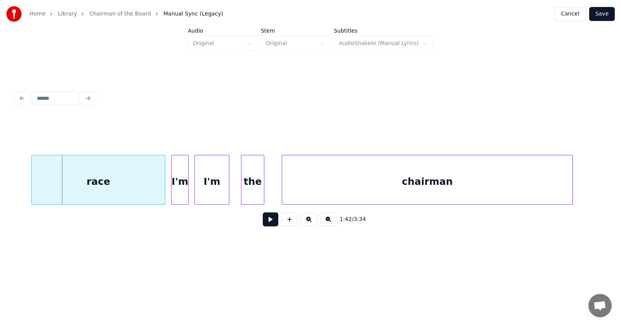
scroll to position [0, 29864]
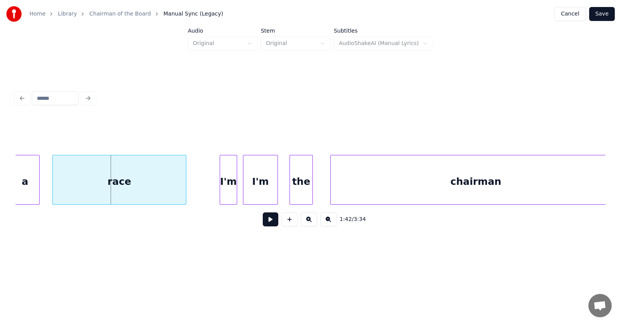
click at [148, 184] on div "race" at bounding box center [119, 181] width 133 height 53
click at [263, 222] on button at bounding box center [271, 219] width 16 height 14
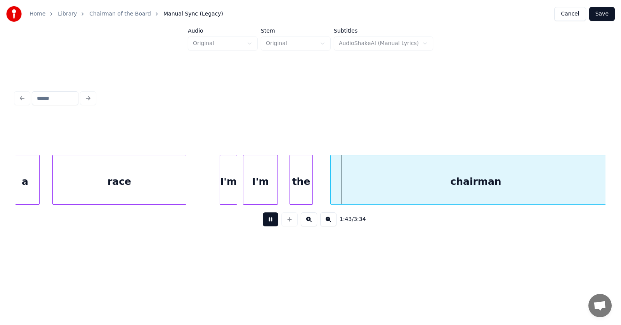
click at [263, 222] on button at bounding box center [271, 219] width 16 height 14
click at [226, 190] on div "I'm" at bounding box center [228, 181] width 17 height 53
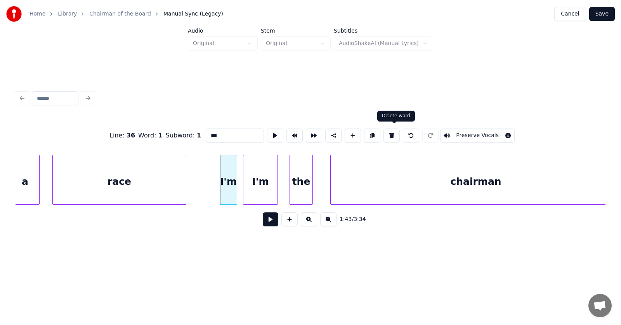
click at [398, 132] on button at bounding box center [392, 136] width 16 height 14
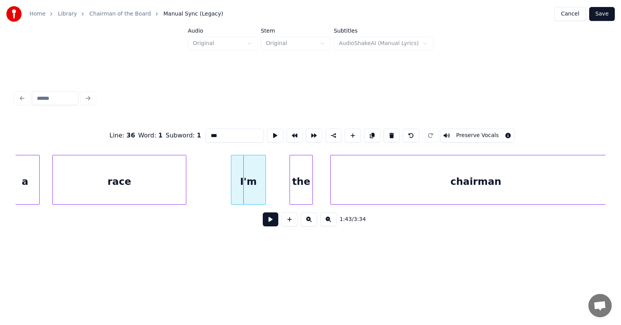
click at [254, 191] on div "I'm" at bounding box center [248, 181] width 34 height 53
click at [294, 191] on div "the" at bounding box center [293, 181] width 23 height 53
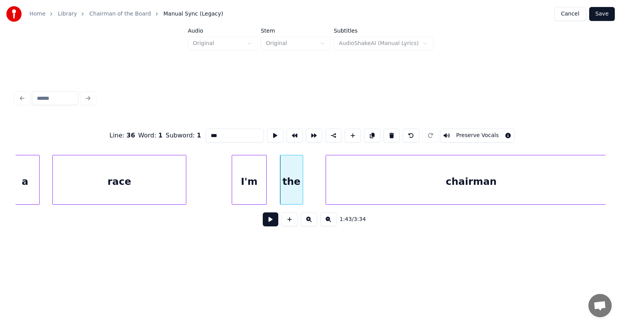
scroll to position [0, 29877]
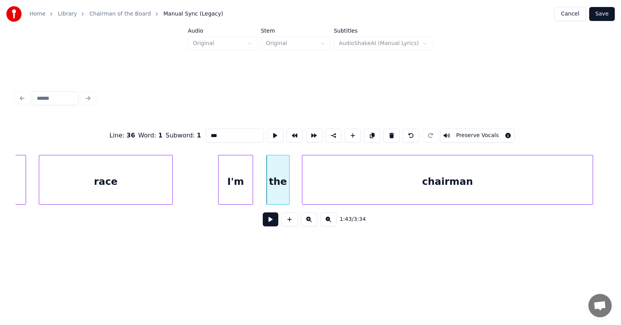
click at [335, 192] on div "chairman" at bounding box center [448, 181] width 291 height 53
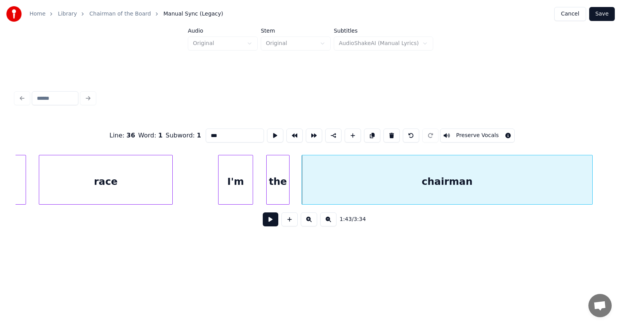
click at [265, 224] on button at bounding box center [271, 219] width 16 height 14
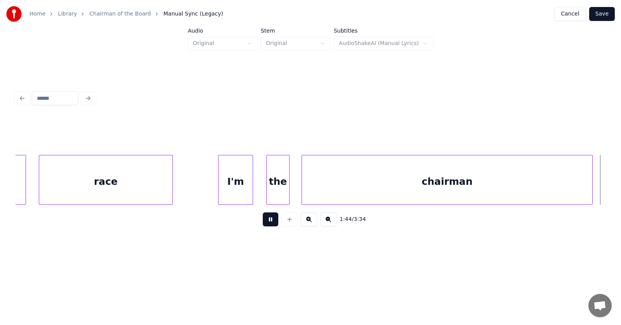
scroll to position [0, 30468]
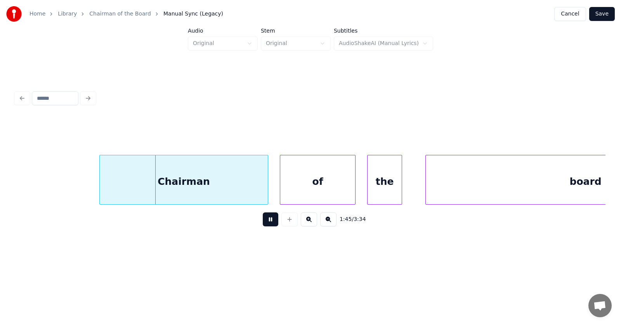
click at [265, 224] on button at bounding box center [271, 219] width 16 height 14
click at [209, 188] on div "Chairman" at bounding box center [176, 181] width 168 height 53
click at [312, 193] on div "of" at bounding box center [306, 181] width 75 height 53
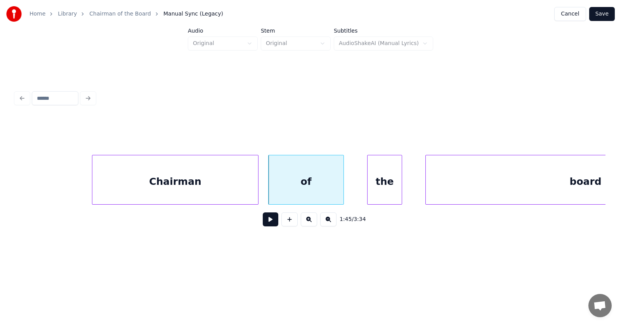
click at [258, 190] on div at bounding box center [257, 179] width 2 height 49
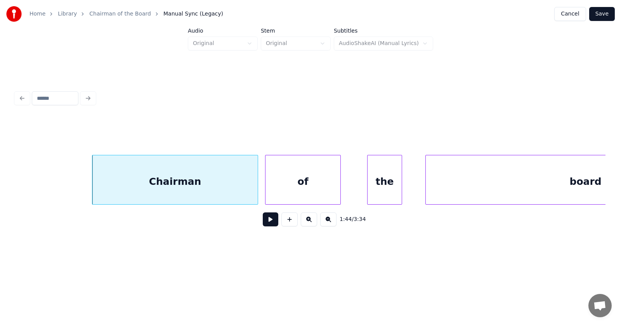
click at [285, 189] on div "of" at bounding box center [303, 181] width 75 height 53
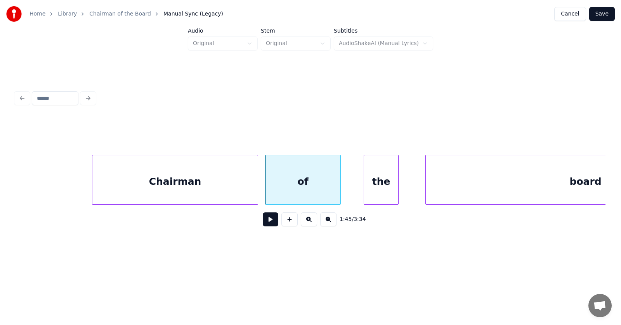
click at [379, 185] on div "the" at bounding box center [381, 181] width 34 height 53
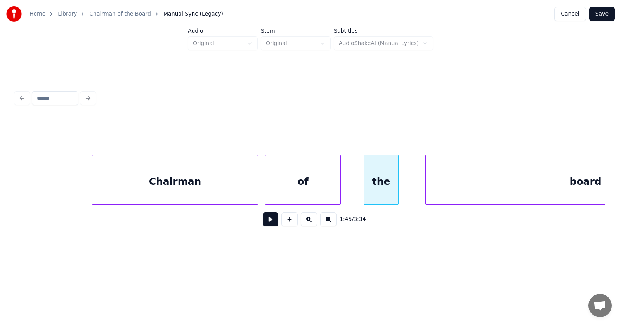
scroll to position [0, 30606]
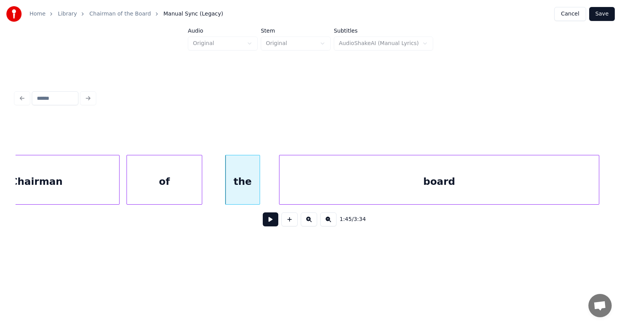
click at [438, 186] on div "board" at bounding box center [440, 181] width 320 height 53
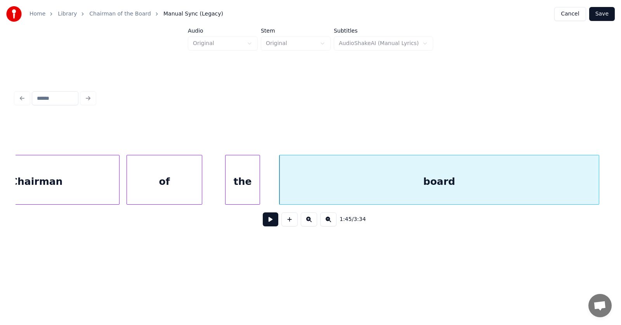
click at [263, 222] on button at bounding box center [271, 219] width 16 height 14
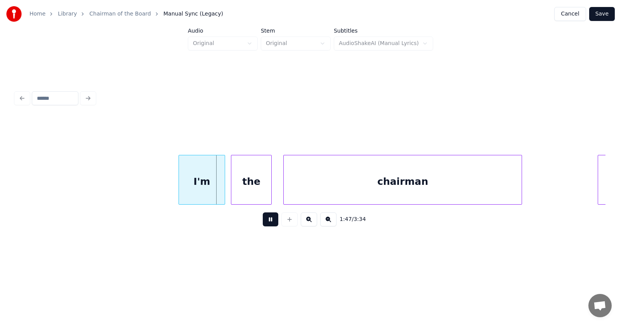
click at [263, 222] on button at bounding box center [271, 219] width 16 height 14
click at [191, 190] on div "I'm" at bounding box center [189, 181] width 46 height 53
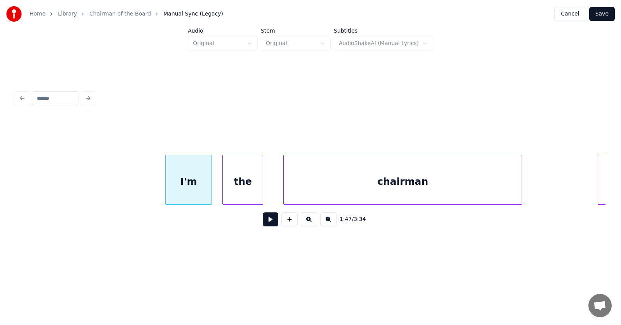
click at [237, 191] on div "the" at bounding box center [243, 181] width 40 height 53
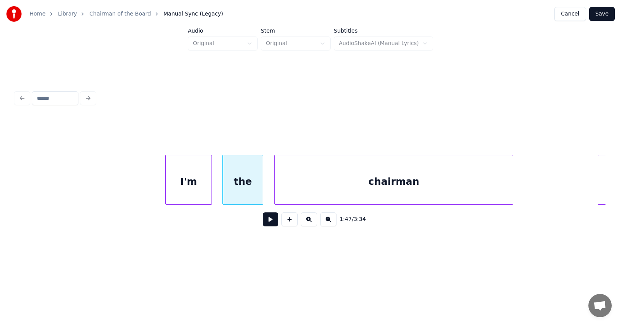
click at [310, 191] on div "chairman" at bounding box center [394, 181] width 238 height 53
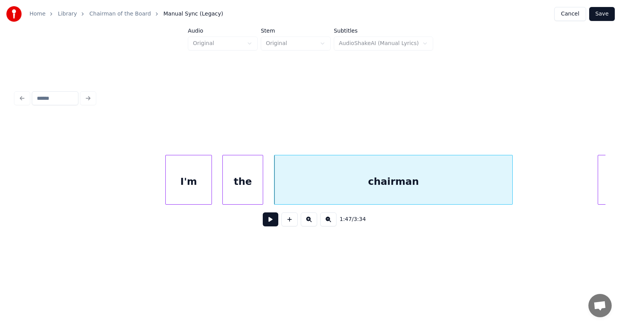
click at [269, 220] on button at bounding box center [271, 219] width 16 height 14
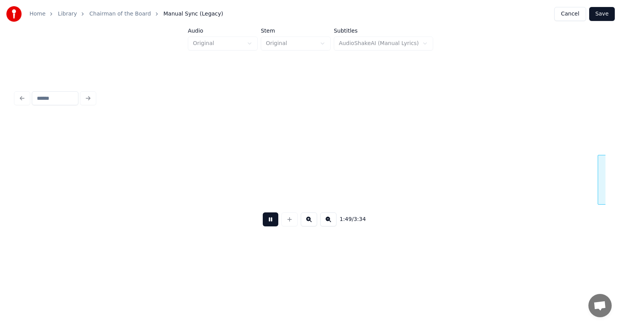
scroll to position [0, 31793]
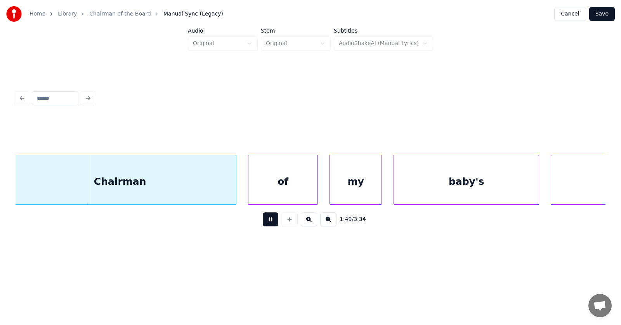
click at [269, 220] on button at bounding box center [271, 219] width 16 height 14
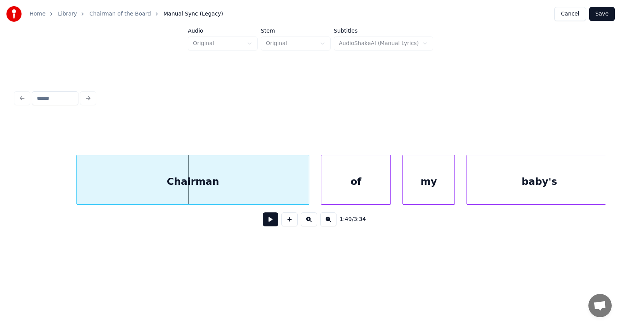
scroll to position [0, 31636]
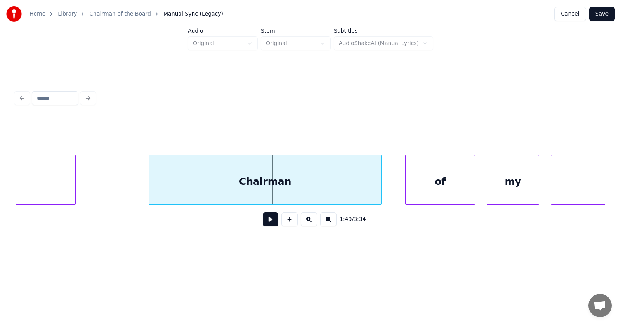
click at [287, 191] on div "Chairman" at bounding box center [265, 181] width 232 height 53
click at [377, 186] on div at bounding box center [377, 179] width 2 height 49
click at [419, 188] on div "of" at bounding box center [420, 181] width 69 height 53
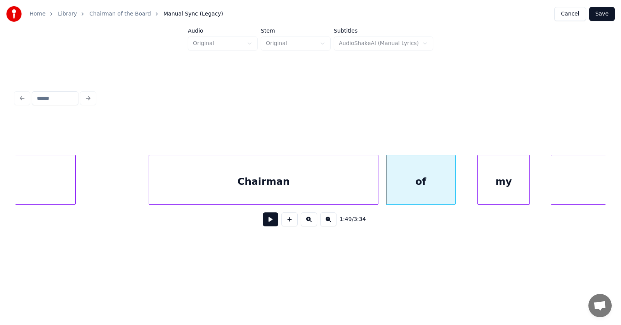
click at [489, 187] on div "my" at bounding box center [504, 181] width 52 height 53
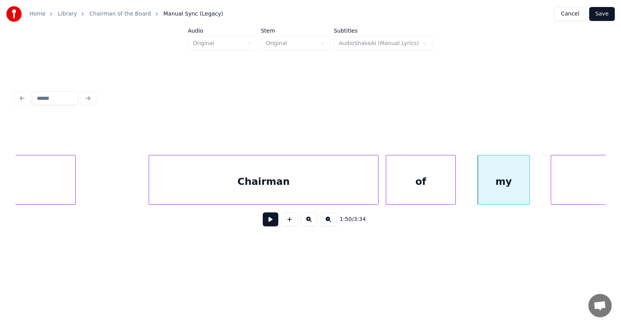
scroll to position [0, 31725]
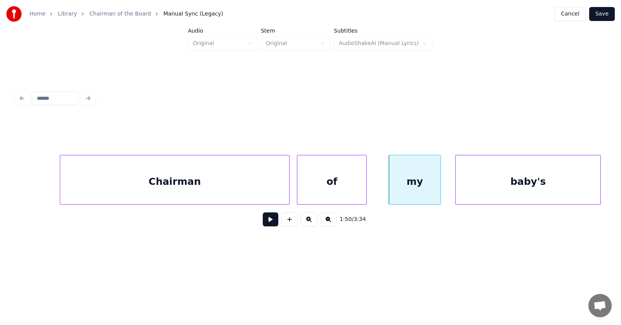
click at [569, 178] on div "baby's" at bounding box center [528, 181] width 145 height 53
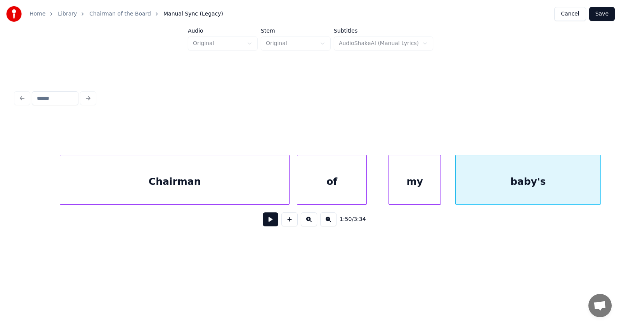
click at [269, 223] on button at bounding box center [271, 219] width 16 height 14
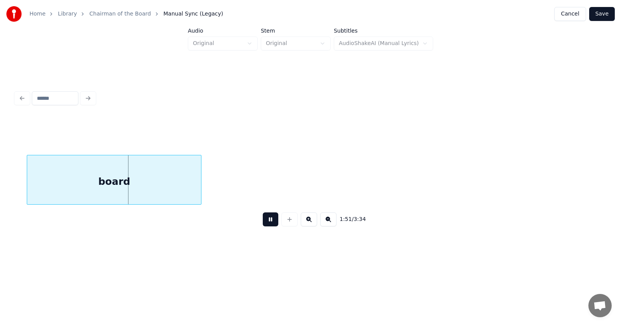
click at [269, 223] on button at bounding box center [271, 219] width 16 height 14
click at [133, 191] on div "board" at bounding box center [110, 181] width 174 height 53
click at [265, 223] on button at bounding box center [271, 219] width 16 height 14
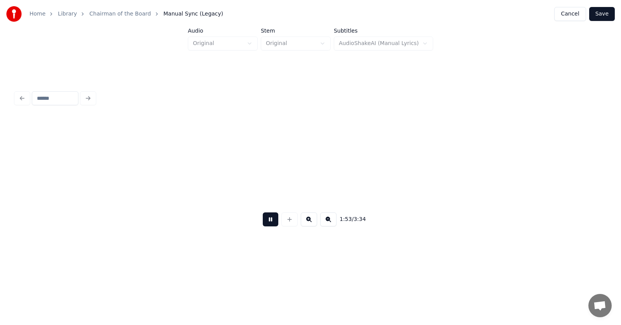
scroll to position [0, 32909]
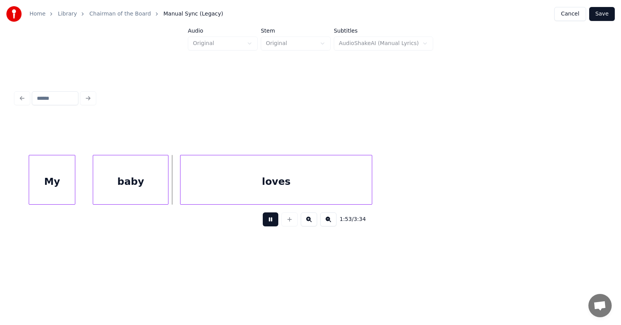
click at [265, 223] on button at bounding box center [271, 219] width 16 height 14
click at [50, 188] on div "My" at bounding box center [45, 181] width 46 height 53
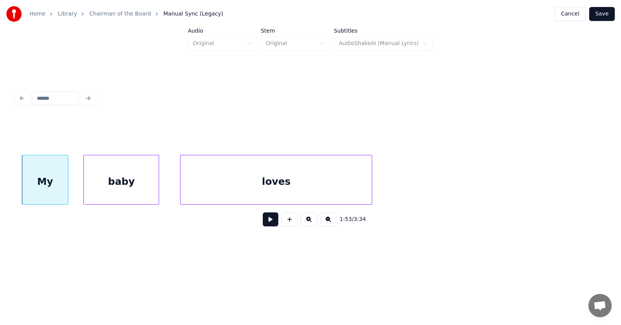
click at [105, 189] on div "baby" at bounding box center [121, 181] width 75 height 53
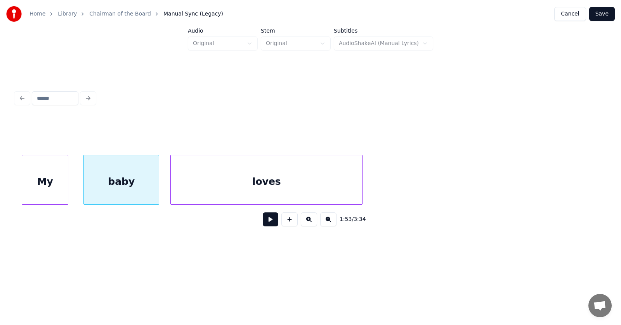
click at [195, 188] on div "loves" at bounding box center [266, 181] width 191 height 53
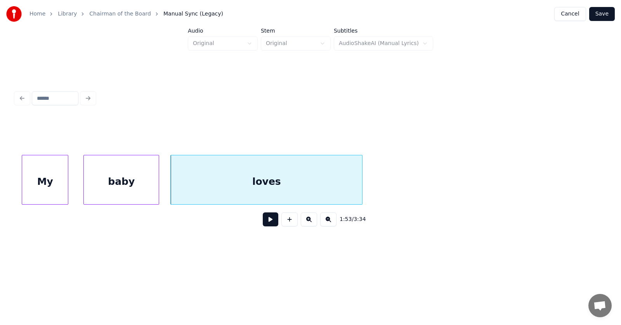
click at [265, 219] on button at bounding box center [271, 219] width 16 height 14
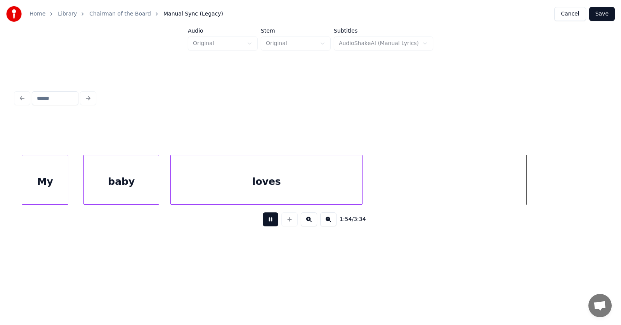
click at [266, 219] on button at bounding box center [271, 219] width 16 height 14
click at [373, 180] on div at bounding box center [373, 179] width 2 height 49
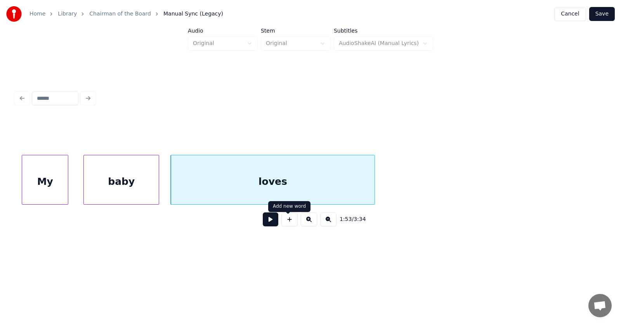
click at [263, 224] on button at bounding box center [271, 219] width 16 height 14
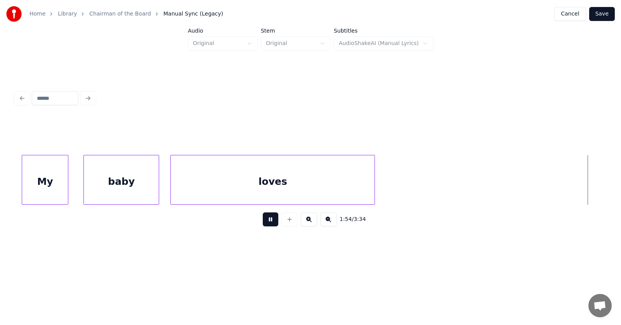
scroll to position [0, 33501]
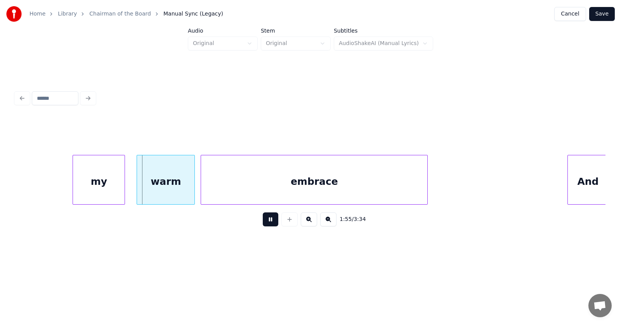
click at [263, 224] on button at bounding box center [271, 219] width 16 height 14
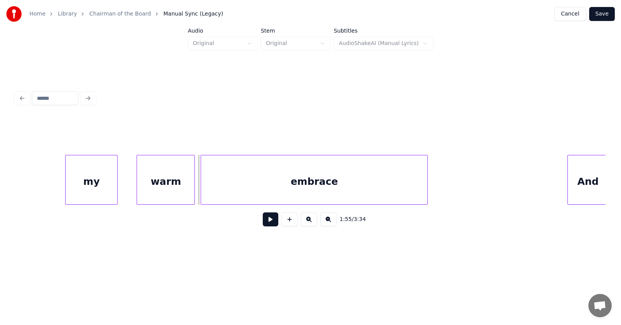
click at [94, 188] on div "my" at bounding box center [92, 181] width 52 height 53
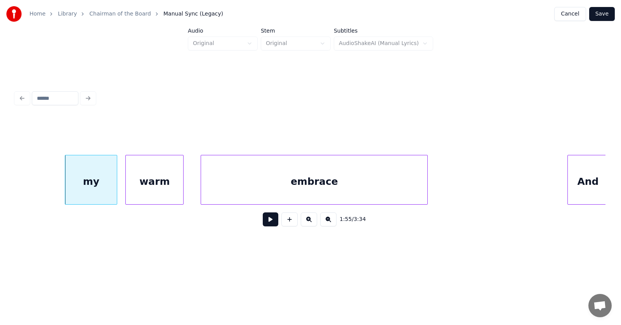
click at [145, 190] on div "warm" at bounding box center [154, 181] width 57 height 53
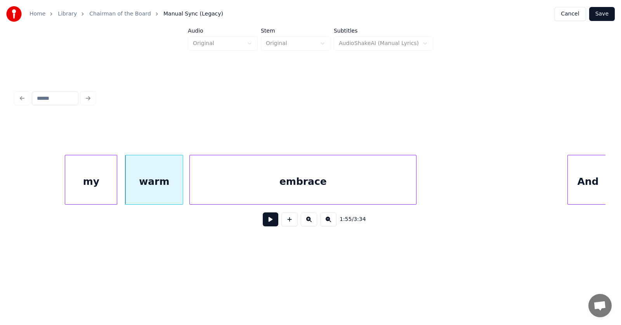
click at [232, 190] on div "embrace" at bounding box center [303, 181] width 226 height 53
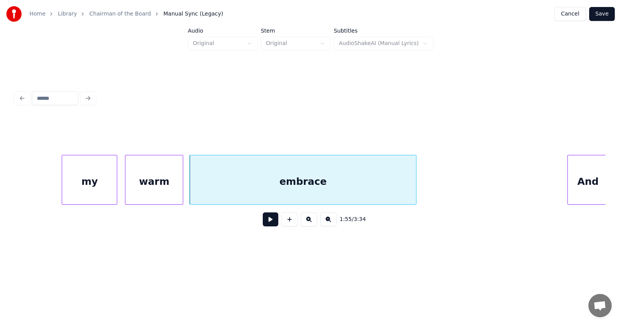
click at [63, 184] on div at bounding box center [63, 179] width 2 height 49
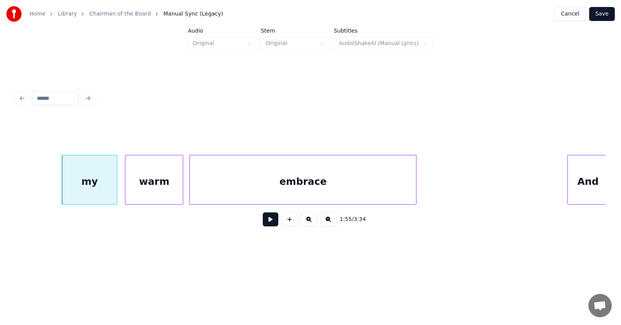
click at [263, 221] on button at bounding box center [271, 219] width 16 height 14
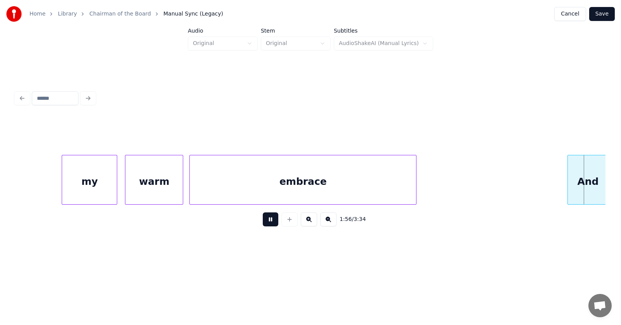
scroll to position [0, 34094]
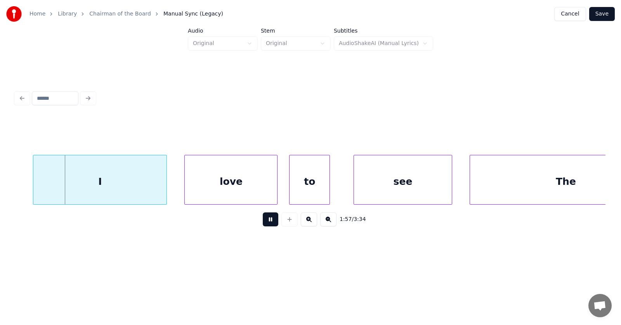
click at [263, 221] on button at bounding box center [271, 219] width 16 height 14
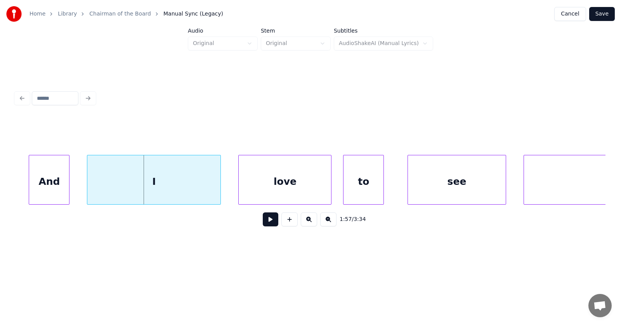
scroll to position [0, 33955]
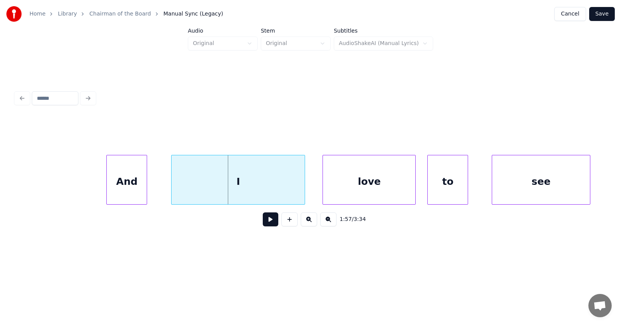
click at [122, 184] on div "And" at bounding box center [127, 181] width 40 height 53
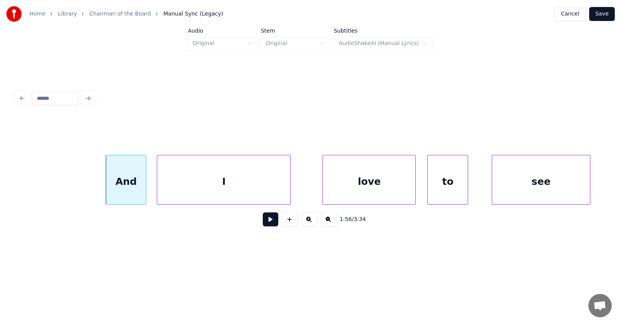
click at [197, 188] on div "I" at bounding box center [223, 181] width 133 height 53
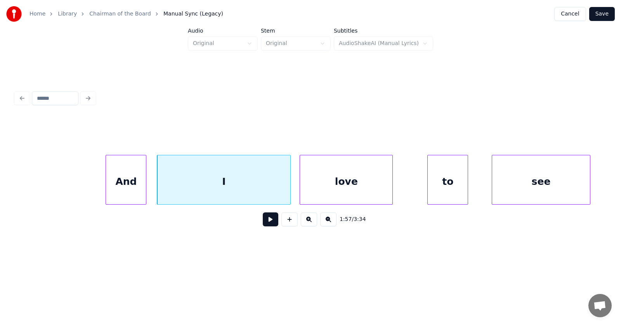
click at [331, 191] on div "love" at bounding box center [346, 181] width 92 height 53
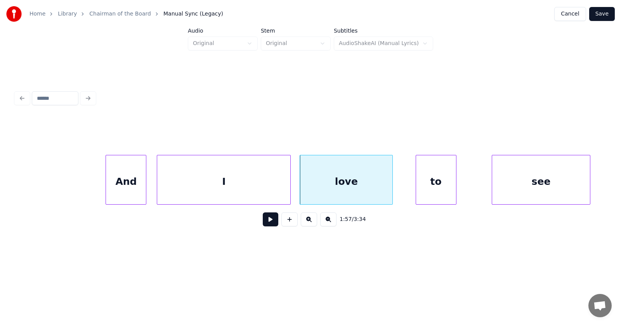
click at [437, 188] on div "to" at bounding box center [436, 181] width 40 height 53
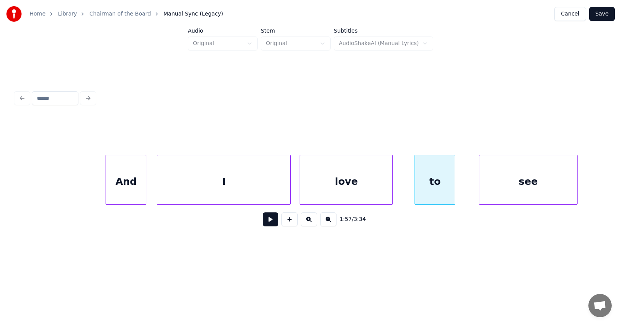
click at [493, 189] on div "see" at bounding box center [529, 181] width 98 height 53
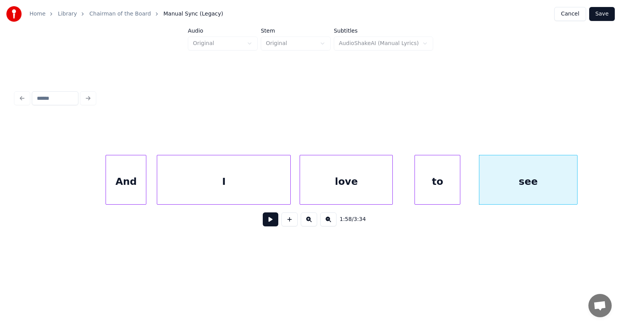
click at [459, 186] on div at bounding box center [459, 179] width 2 height 49
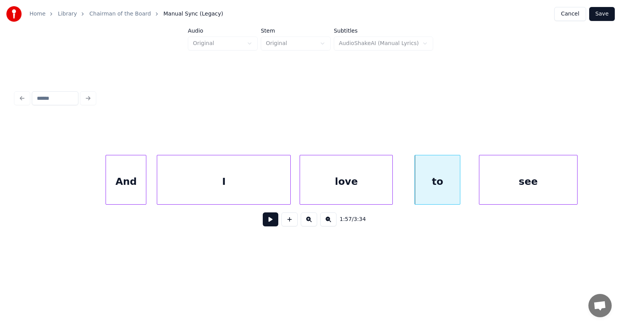
click at [133, 182] on div "And" at bounding box center [126, 181] width 40 height 53
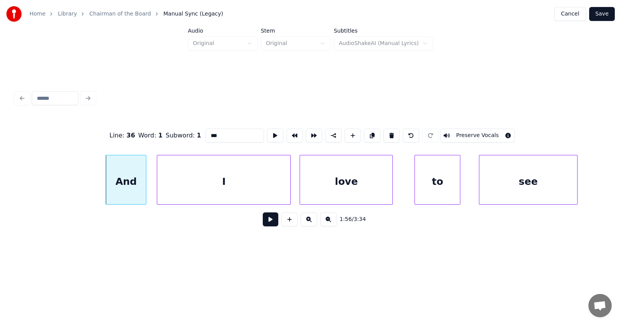
type input "***"
click at [263, 219] on button at bounding box center [271, 219] width 16 height 14
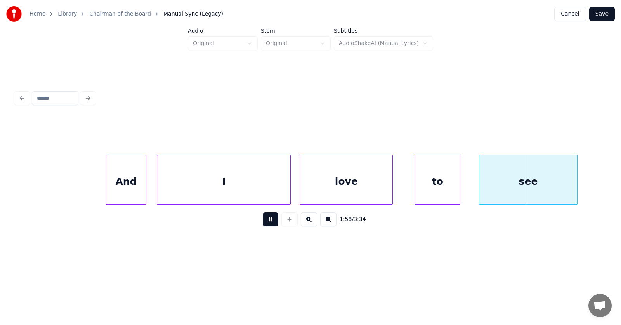
click at [263, 219] on button at bounding box center [271, 219] width 16 height 14
click at [585, 179] on div at bounding box center [586, 179] width 2 height 49
click at [269, 221] on button at bounding box center [271, 219] width 16 height 14
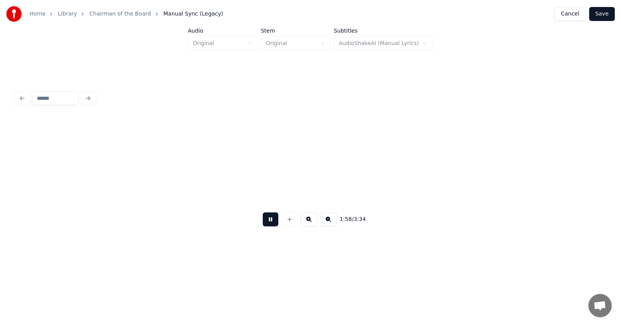
scroll to position [0, 34546]
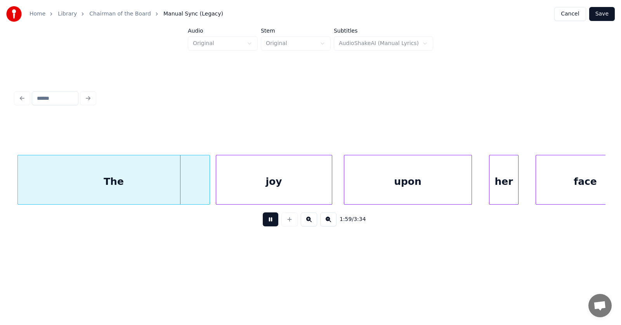
click at [269, 221] on button at bounding box center [271, 219] width 16 height 14
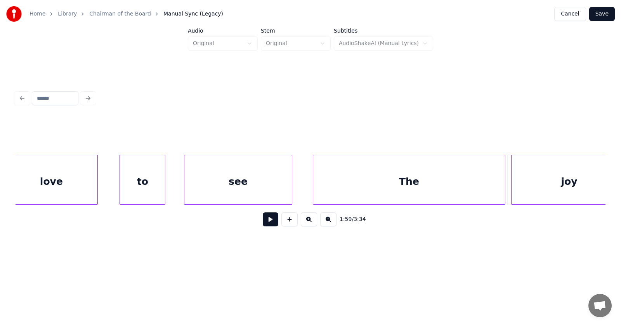
scroll to position [0, 34166]
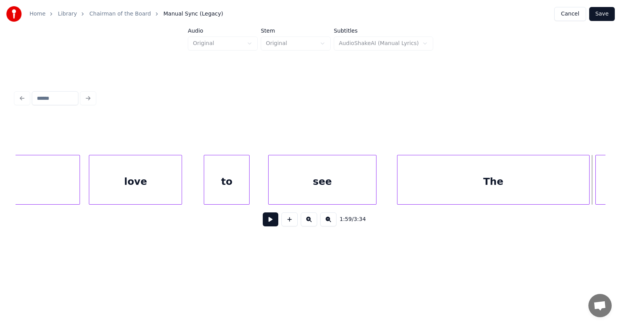
click at [321, 184] on div "see" at bounding box center [323, 181] width 108 height 53
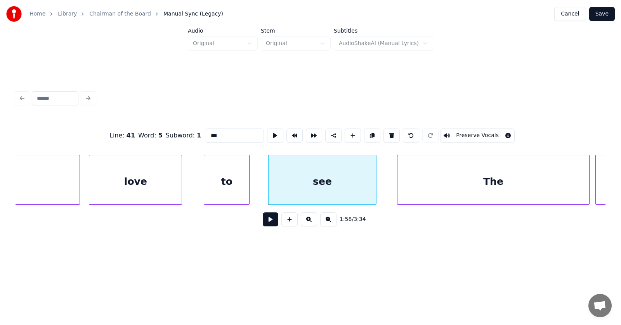
click at [268, 221] on button at bounding box center [271, 219] width 16 height 14
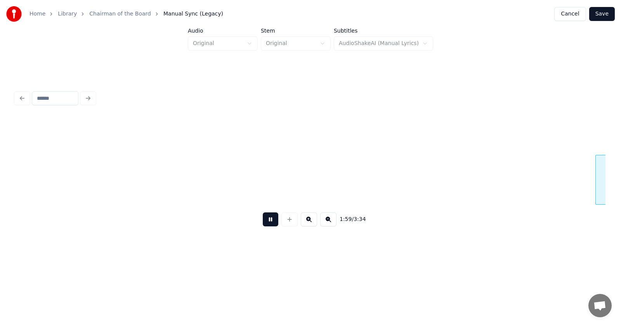
scroll to position [0, 34758]
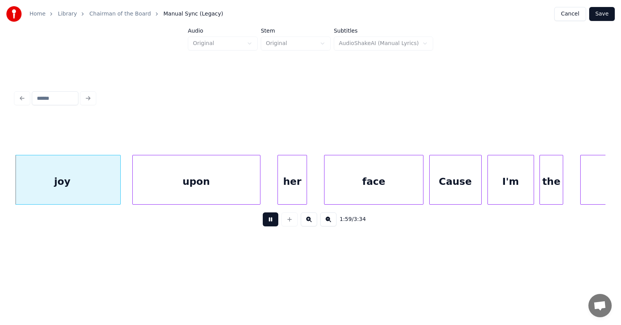
click at [268, 221] on button at bounding box center [271, 219] width 16 height 14
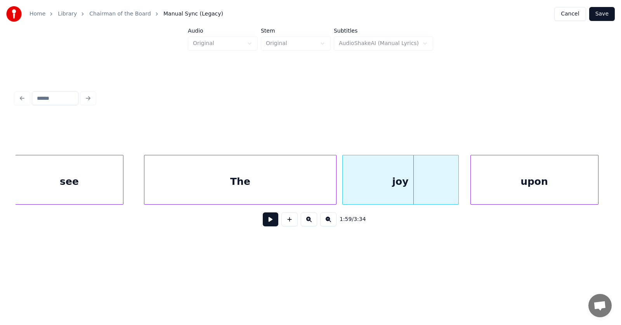
scroll to position [0, 34335]
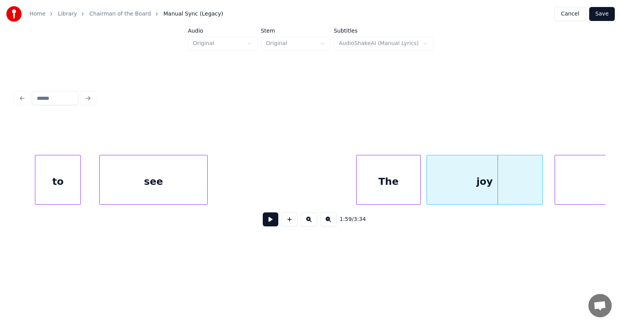
click at [358, 191] on div at bounding box center [358, 179] width 2 height 49
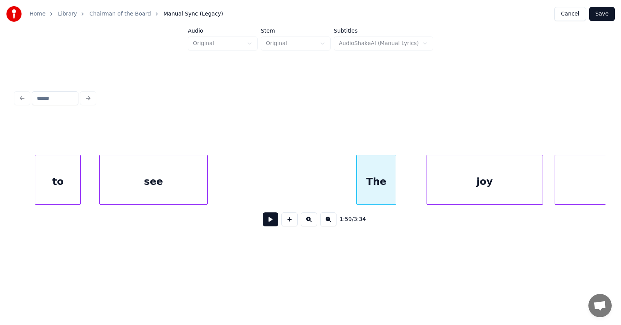
click at [396, 186] on div at bounding box center [395, 179] width 2 height 49
click at [439, 185] on div "joy" at bounding box center [470, 181] width 116 height 53
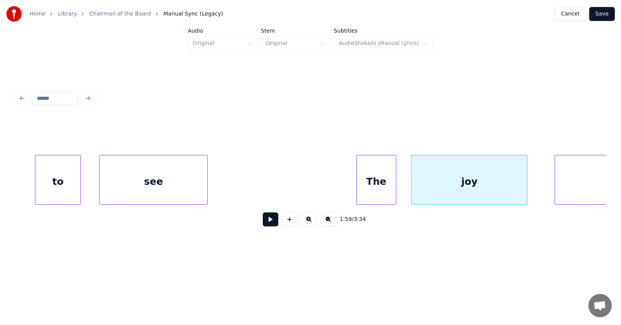
scroll to position [0, 34410]
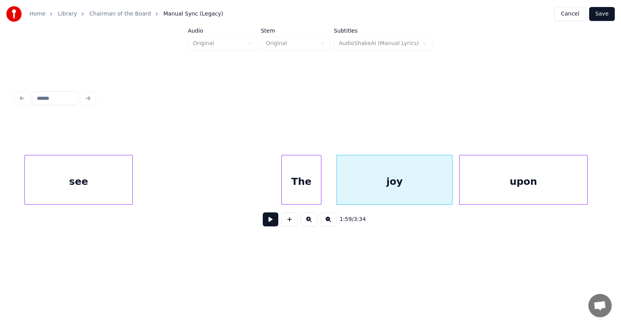
click at [549, 185] on div "upon" at bounding box center [523, 181] width 127 height 53
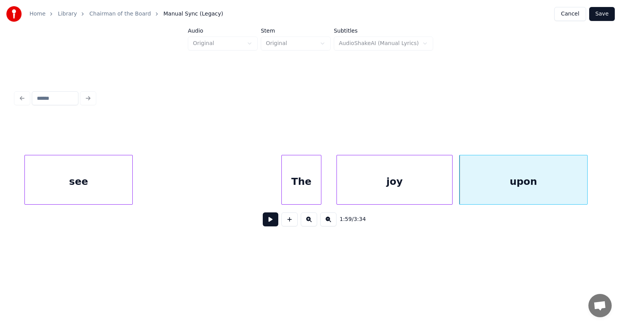
click at [309, 189] on div "The" at bounding box center [301, 181] width 39 height 53
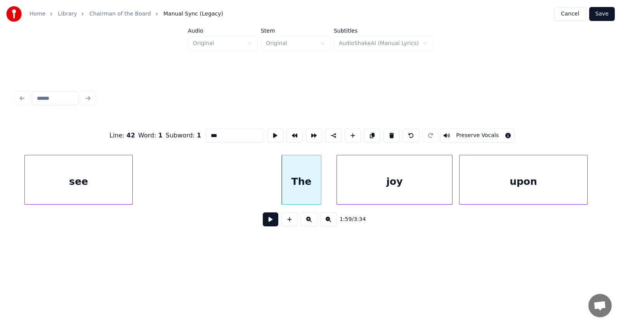
click at [266, 224] on button at bounding box center [271, 219] width 16 height 14
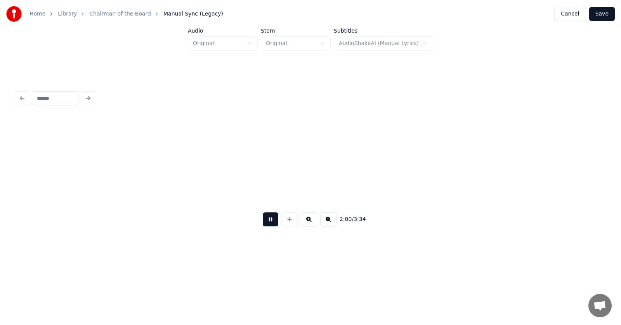
scroll to position [0, 35002]
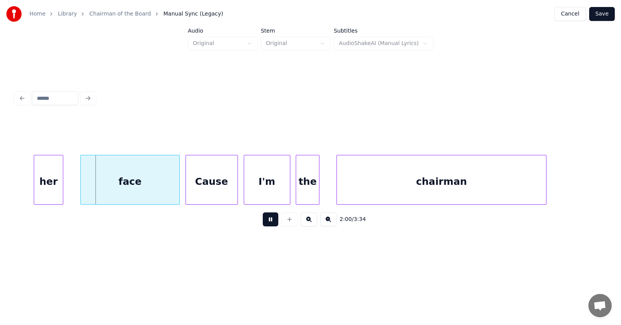
click at [266, 224] on button at bounding box center [271, 219] width 16 height 14
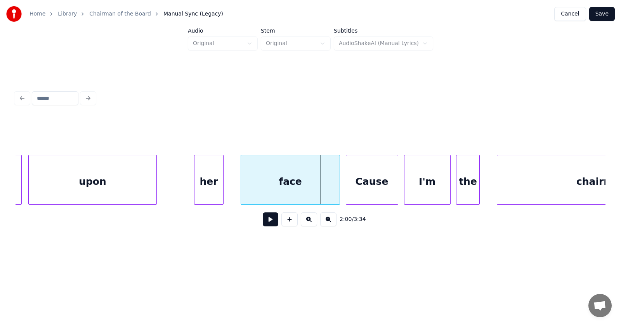
scroll to position [0, 34673]
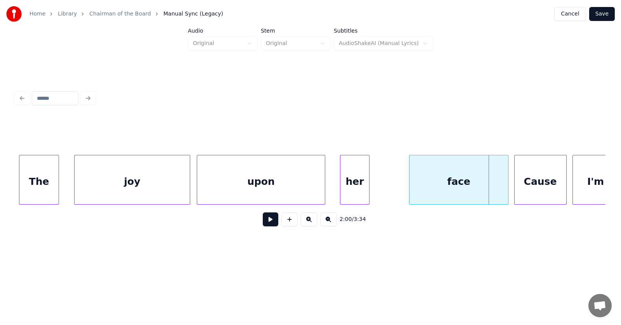
click at [350, 191] on div "her" at bounding box center [355, 181] width 28 height 53
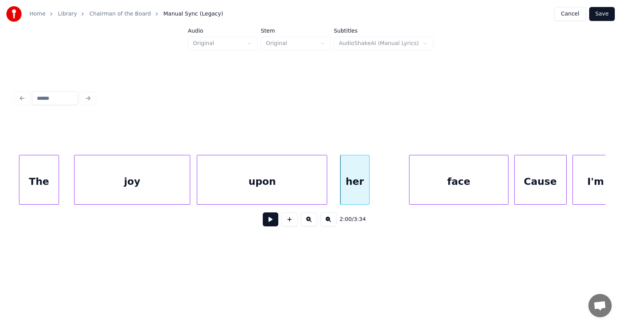
click at [327, 188] on div at bounding box center [326, 179] width 2 height 49
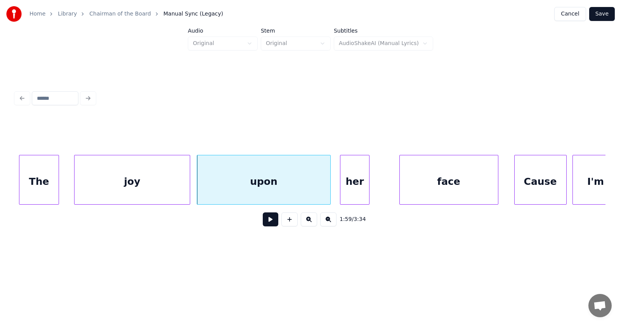
click at [424, 189] on div "face" at bounding box center [449, 181] width 98 height 53
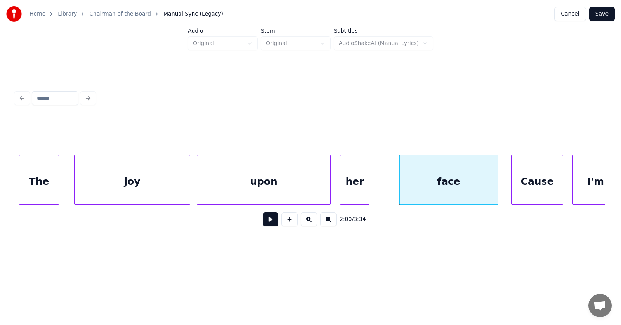
click at [524, 188] on div "Cause" at bounding box center [538, 181] width 52 height 53
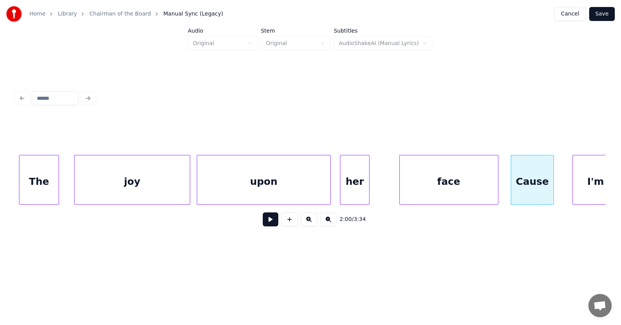
click at [552, 186] on div at bounding box center [553, 179] width 2 height 49
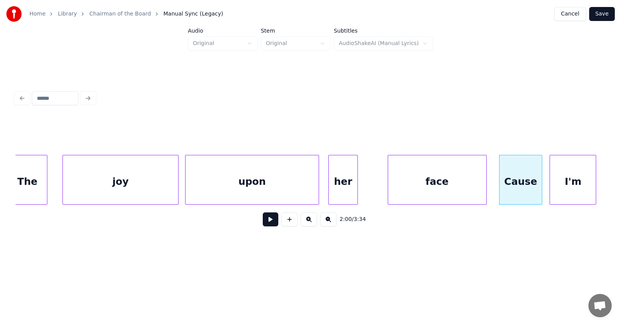
click at [574, 186] on div "I'm" at bounding box center [573, 181] width 46 height 53
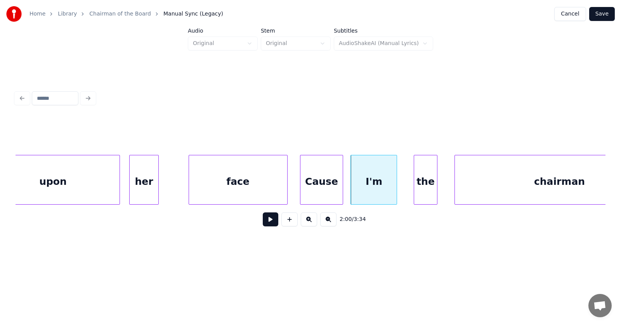
scroll to position [0, 34968]
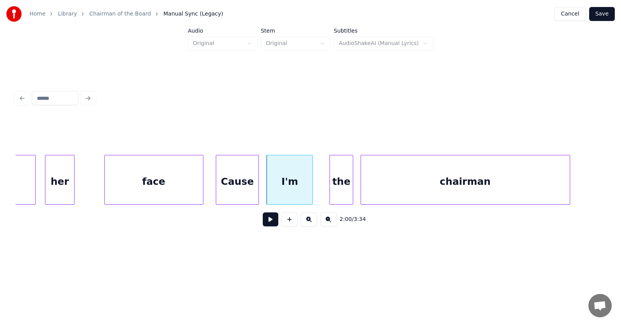
click at [405, 190] on div "chairman" at bounding box center [465, 181] width 209 height 53
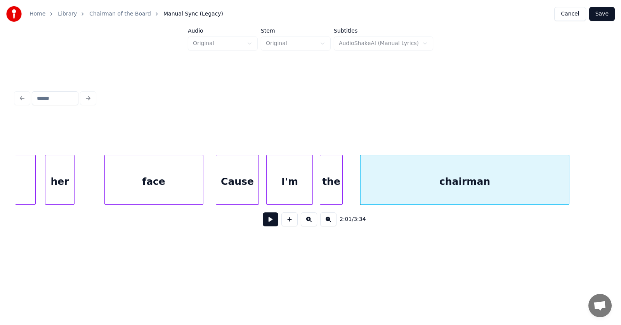
click at [332, 194] on div "the" at bounding box center [331, 181] width 23 height 53
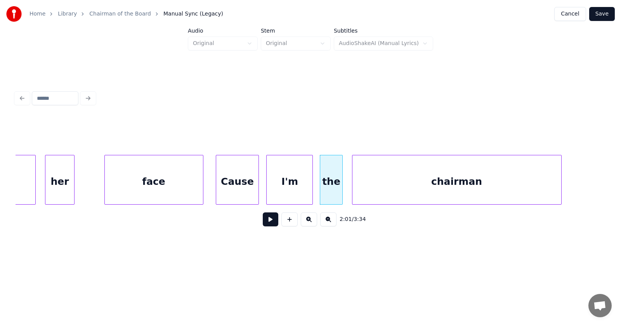
click at [377, 193] on div "chairman" at bounding box center [457, 181] width 209 height 53
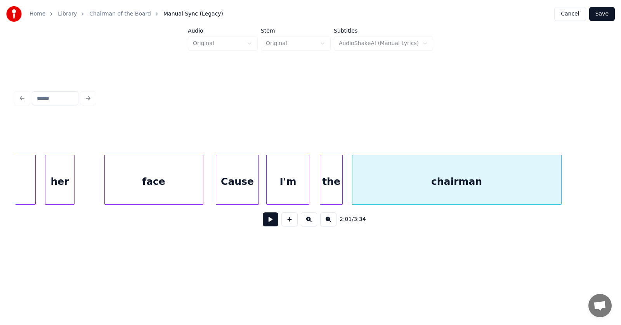
click at [307, 186] on div at bounding box center [308, 179] width 2 height 49
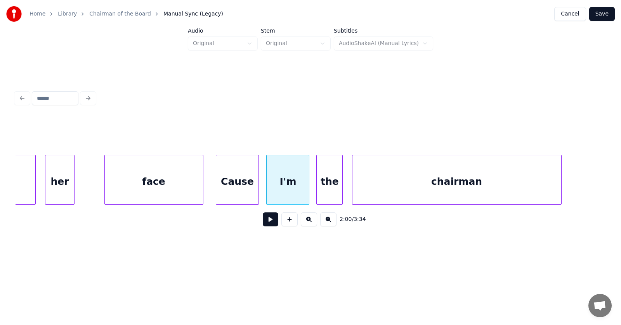
click at [318, 188] on div at bounding box center [318, 179] width 2 height 49
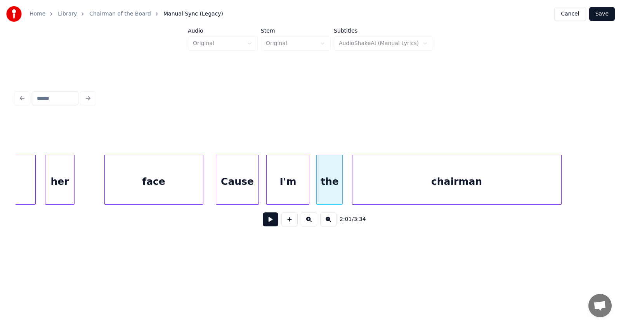
click at [265, 220] on button at bounding box center [271, 219] width 16 height 14
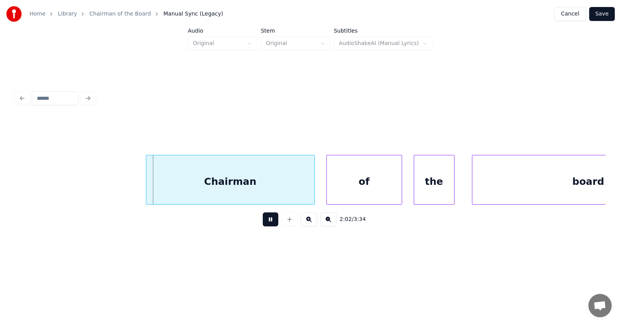
click at [265, 220] on button at bounding box center [271, 219] width 16 height 14
click at [233, 191] on div "Chairman" at bounding box center [224, 181] width 168 height 53
click at [185, 183] on div "Chairman" at bounding box center [224, 181] width 168 height 53
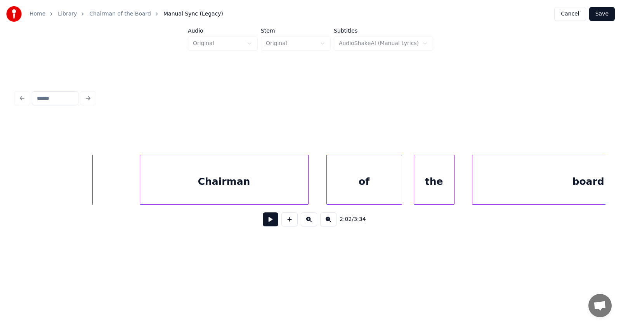
click at [267, 226] on button at bounding box center [271, 219] width 16 height 14
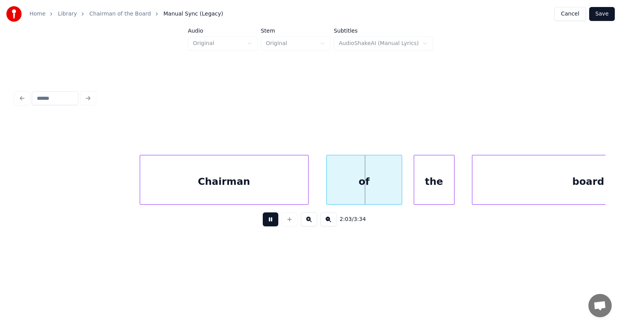
click at [267, 226] on button at bounding box center [271, 219] width 16 height 14
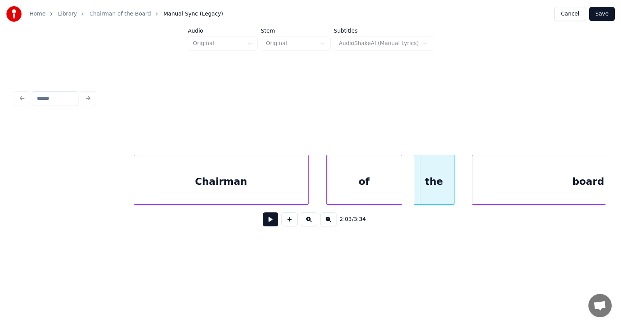
click at [135, 186] on div at bounding box center [135, 179] width 2 height 49
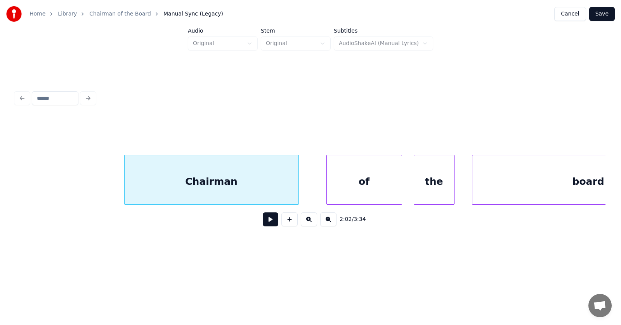
click at [191, 186] on div "Chairman" at bounding box center [212, 181] width 174 height 53
click at [334, 186] on div "of" at bounding box center [344, 181] width 75 height 53
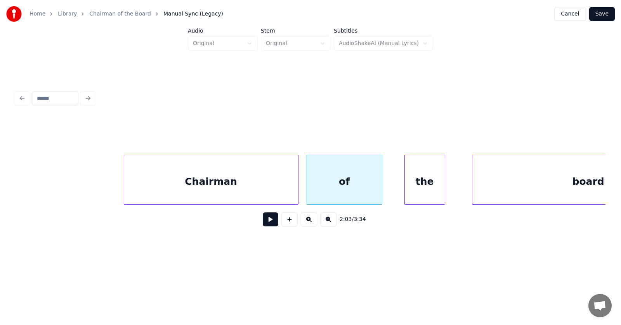
click at [427, 186] on div "the" at bounding box center [425, 181] width 40 height 53
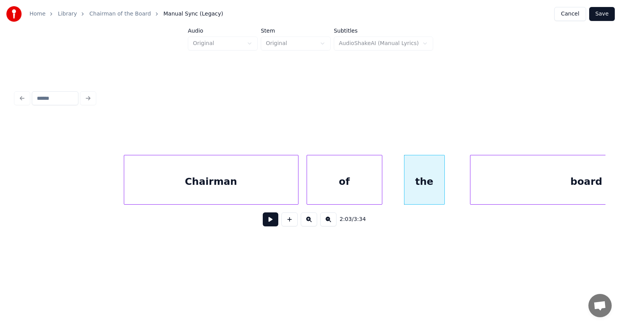
scroll to position [0, 35657]
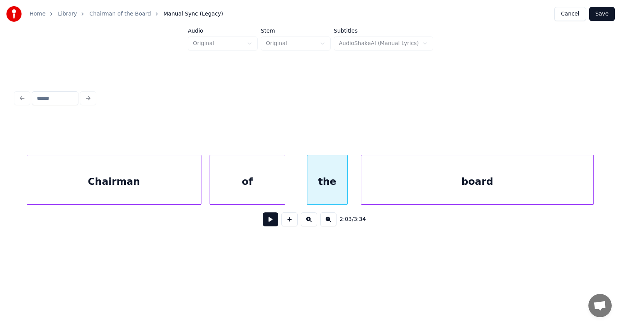
click at [488, 185] on div "board" at bounding box center [478, 181] width 232 height 53
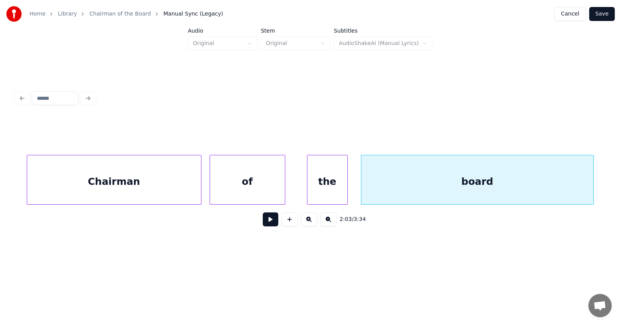
click at [268, 221] on button at bounding box center [271, 219] width 16 height 14
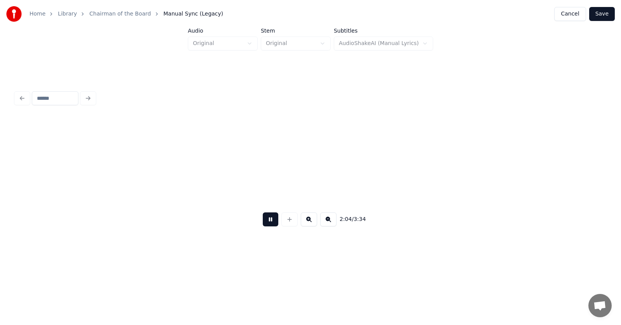
scroll to position [0, 36248]
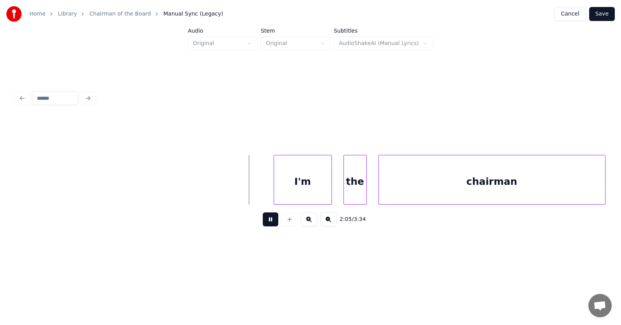
click at [268, 221] on button at bounding box center [271, 219] width 16 height 14
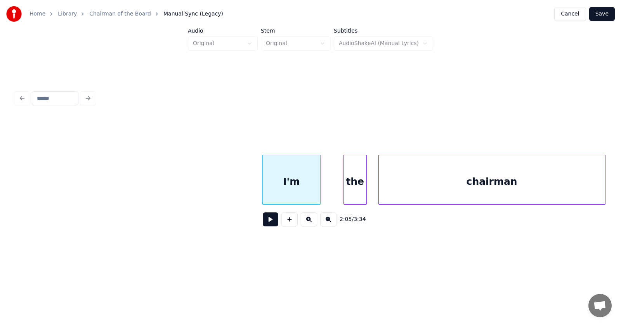
click at [277, 181] on div "I'm" at bounding box center [291, 181] width 57 height 53
click at [341, 188] on div "the" at bounding box center [342, 181] width 23 height 53
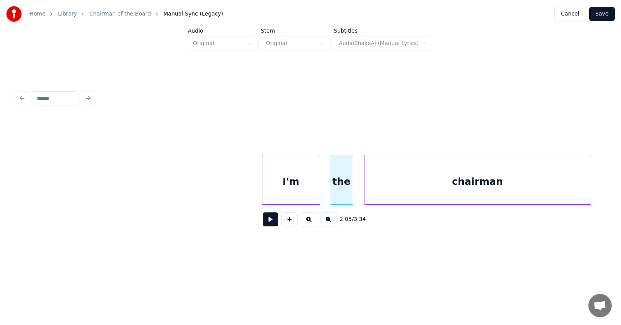
click at [390, 190] on div "chairman" at bounding box center [478, 181] width 226 height 53
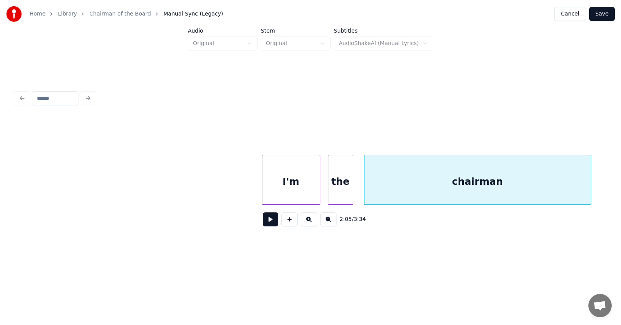
click at [330, 190] on div at bounding box center [330, 179] width 2 height 49
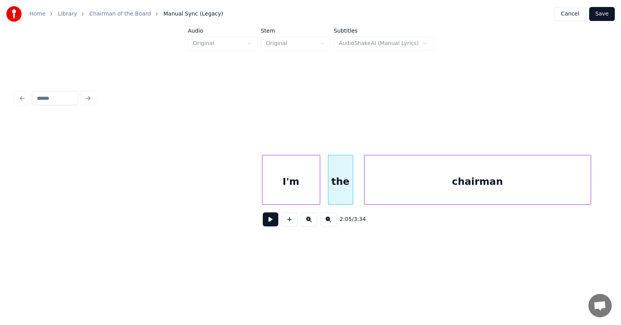
click at [269, 221] on button at bounding box center [271, 219] width 16 height 14
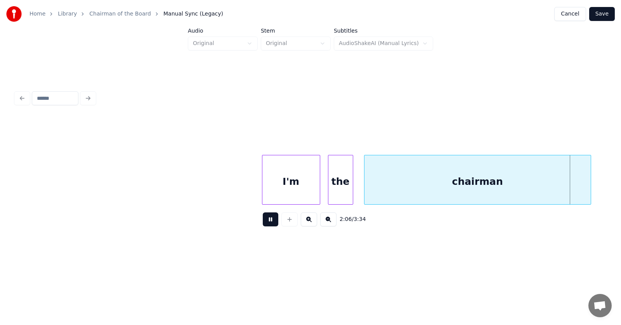
scroll to position [0, 36841]
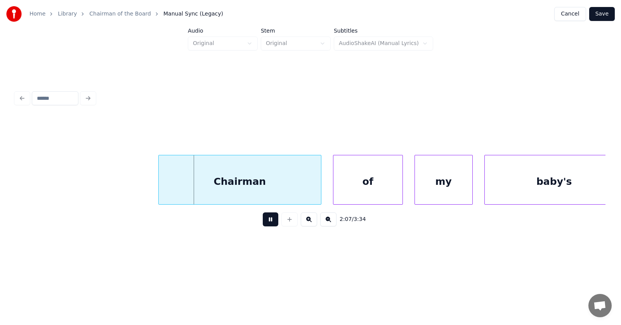
click at [269, 221] on button at bounding box center [271, 219] width 16 height 14
click at [244, 190] on div "Chairman" at bounding box center [229, 181] width 162 height 53
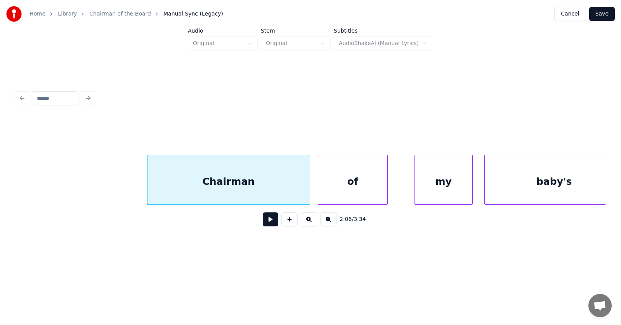
click at [330, 196] on div "of" at bounding box center [352, 181] width 69 height 53
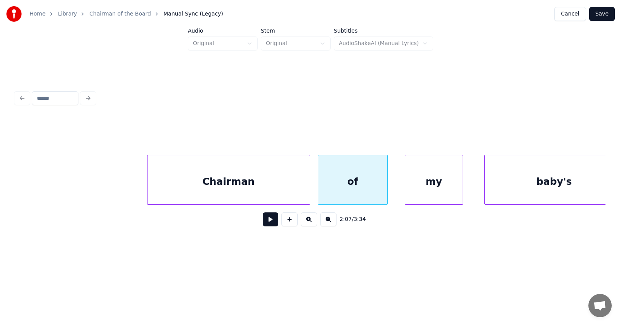
click at [433, 193] on div "my" at bounding box center [433, 181] width 57 height 53
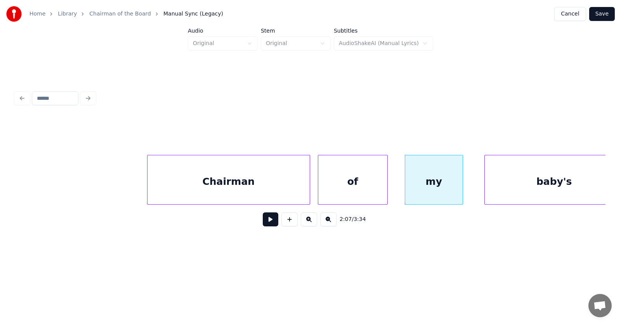
scroll to position [0, 36857]
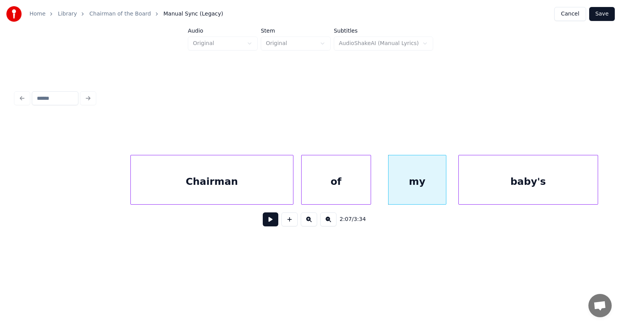
click at [516, 191] on div "baby's" at bounding box center [528, 181] width 139 height 53
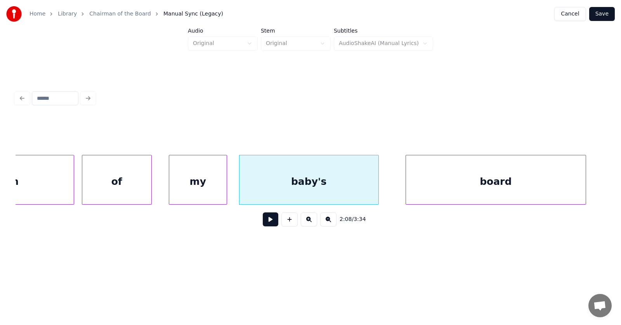
scroll to position [0, 37203]
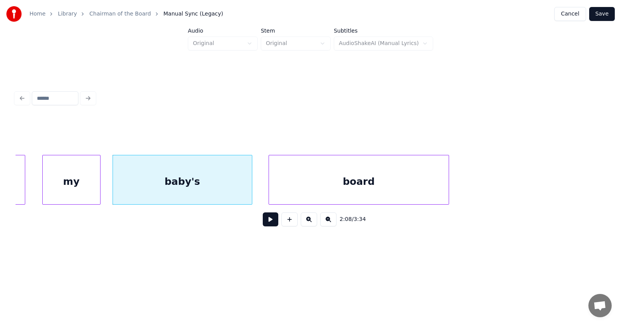
click at [354, 190] on div "board" at bounding box center [359, 181] width 180 height 53
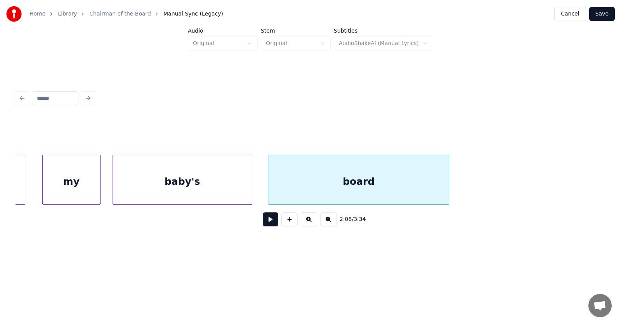
click at [268, 222] on button at bounding box center [271, 219] width 16 height 14
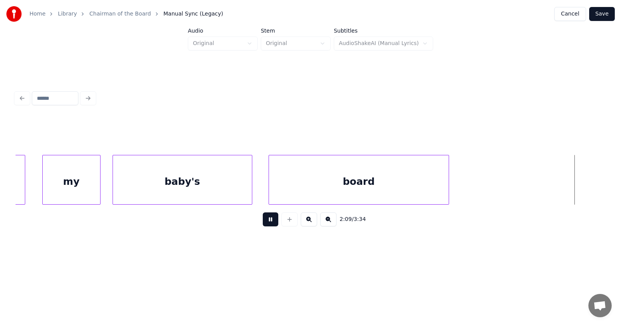
scroll to position [0, 37795]
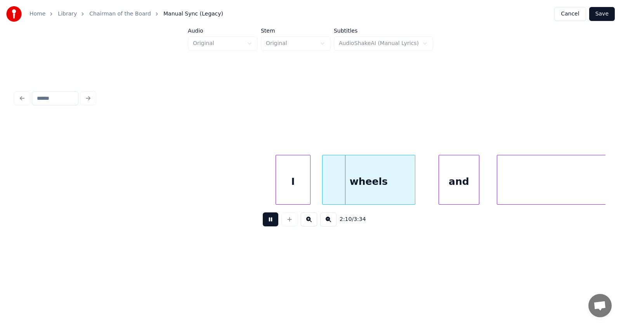
click at [268, 222] on button at bounding box center [271, 219] width 16 height 14
click at [271, 189] on div "I" at bounding box center [282, 181] width 34 height 53
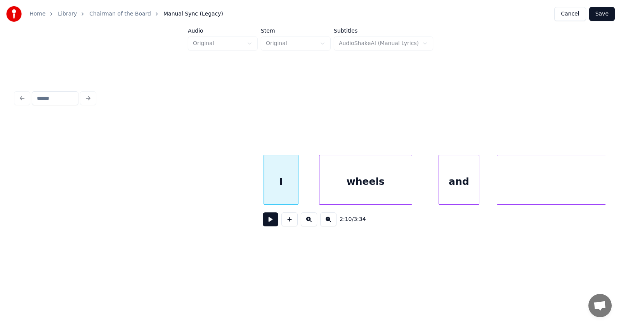
click at [363, 192] on div "wheels" at bounding box center [366, 181] width 92 height 53
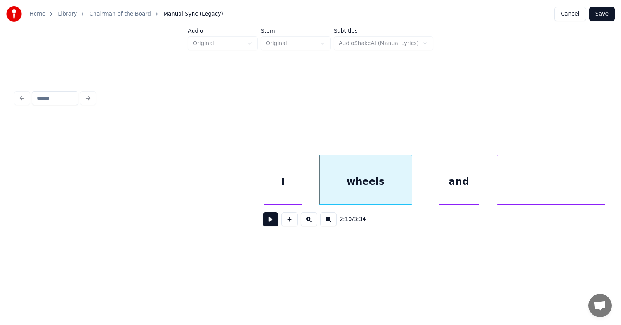
click at [301, 188] on div at bounding box center [301, 179] width 2 height 49
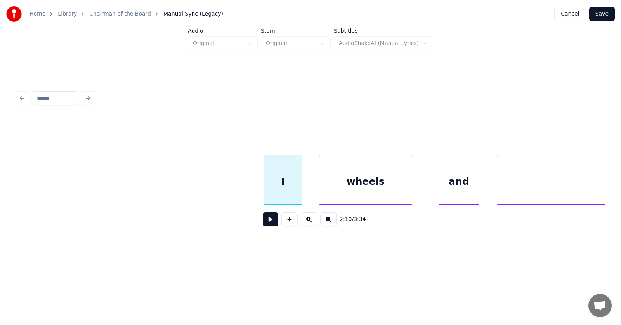
click at [298, 188] on div "I" at bounding box center [283, 181] width 38 height 53
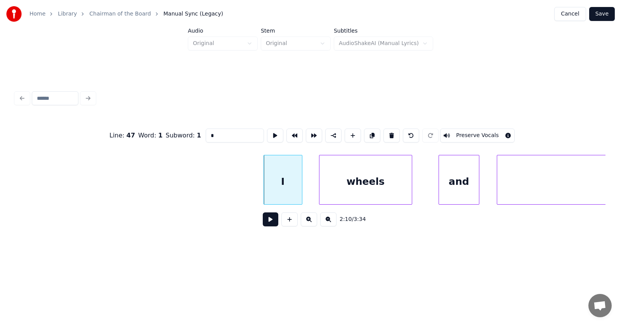
click at [265, 221] on button at bounding box center [271, 219] width 16 height 14
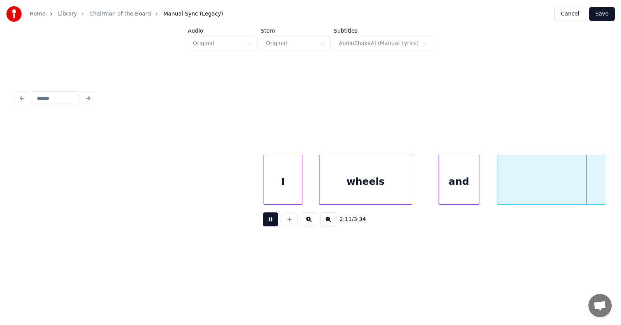
scroll to position [0, 38391]
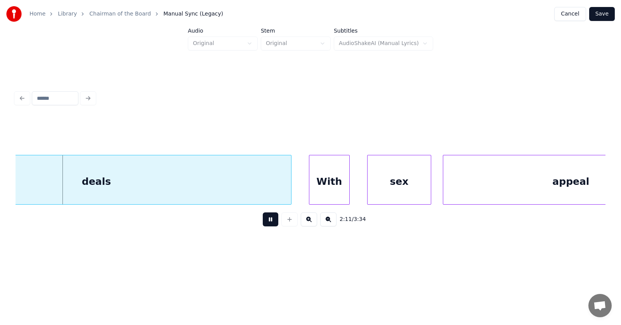
click at [265, 221] on button at bounding box center [271, 219] width 16 height 14
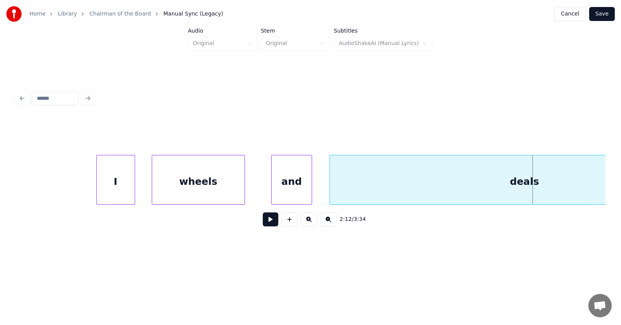
scroll to position [0, 37794]
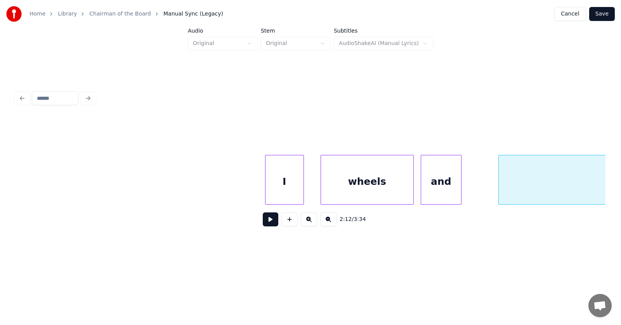
click at [437, 190] on div "and" at bounding box center [441, 181] width 40 height 53
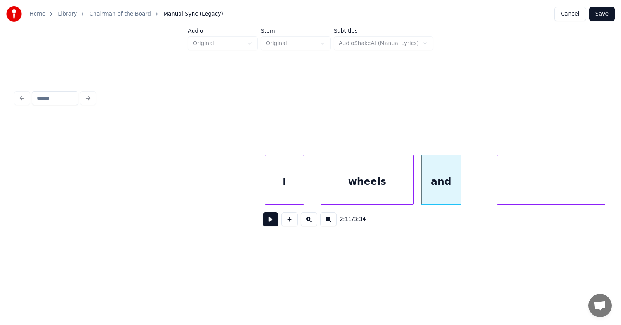
scroll to position [0, 38075]
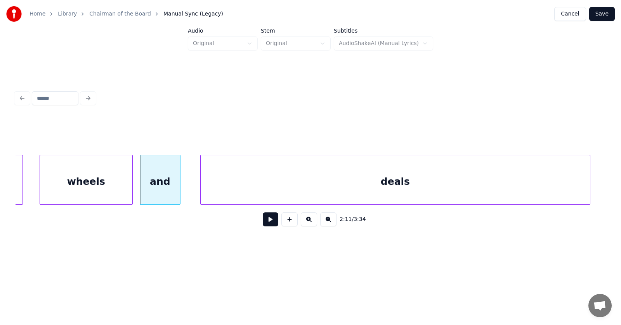
click at [499, 190] on div "deals" at bounding box center [396, 181] width 390 height 53
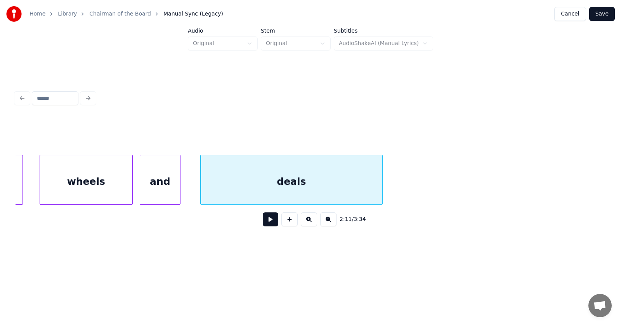
click at [382, 189] on div at bounding box center [381, 179] width 2 height 49
click at [189, 186] on div at bounding box center [189, 179] width 2 height 49
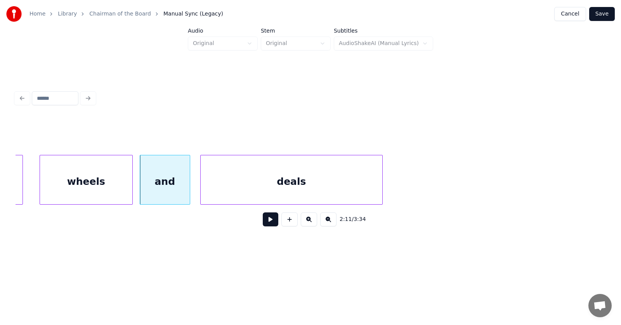
click at [108, 184] on div "wheels" at bounding box center [86, 181] width 92 height 53
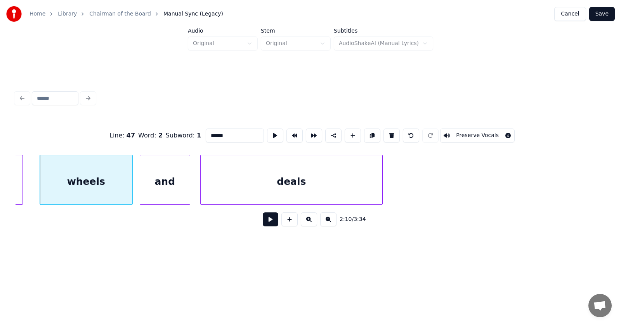
click at [263, 223] on button at bounding box center [271, 219] width 16 height 14
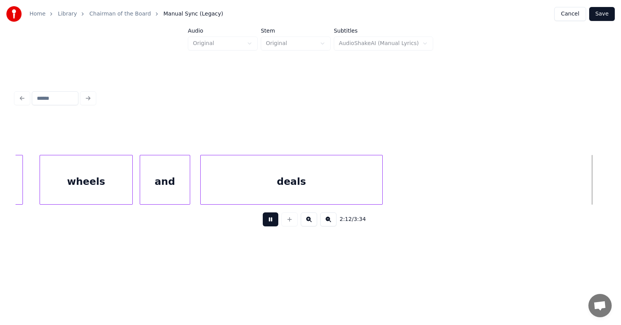
scroll to position [0, 38670]
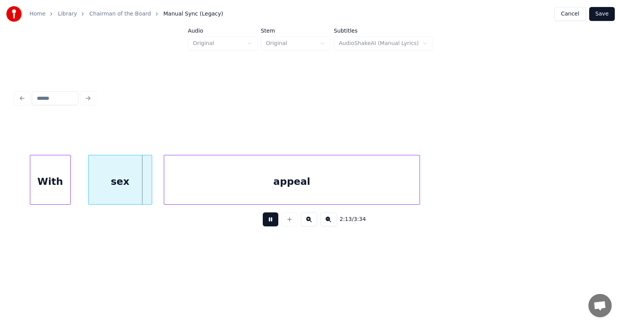
click at [263, 223] on button at bounding box center [271, 219] width 16 height 14
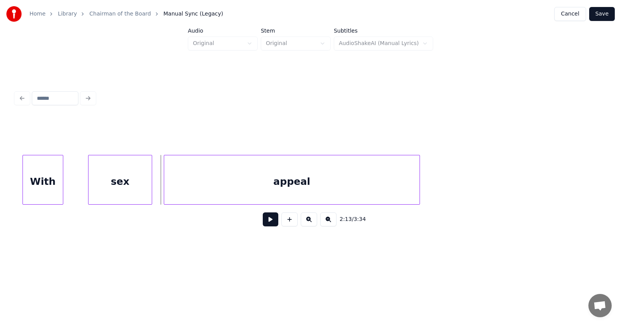
click at [40, 184] on div "With" at bounding box center [43, 181] width 40 height 53
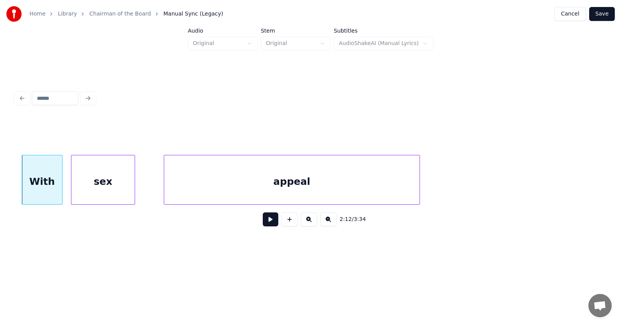
click at [92, 189] on div "sex" at bounding box center [102, 181] width 63 height 53
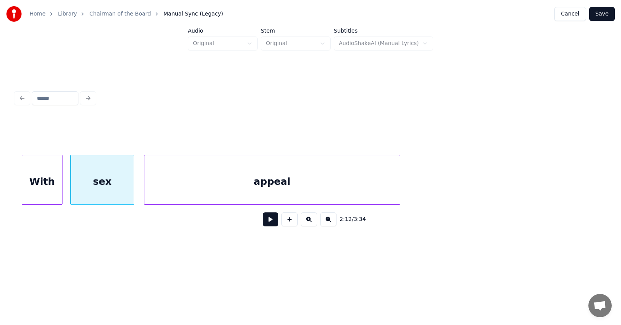
click at [205, 186] on div "appeal" at bounding box center [272, 181] width 256 height 53
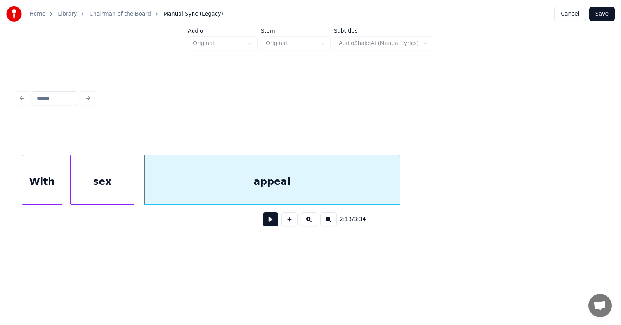
click at [266, 224] on button at bounding box center [271, 219] width 16 height 14
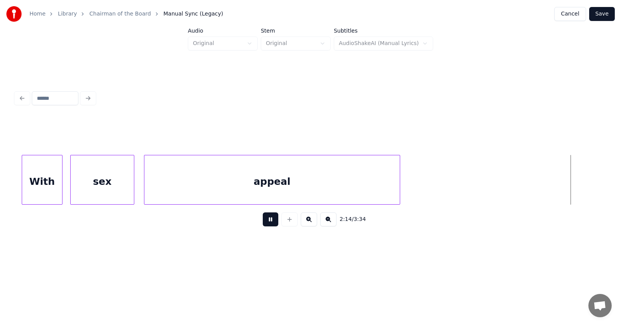
scroll to position [0, 39265]
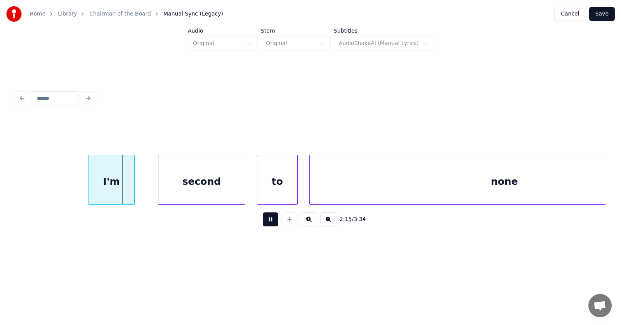
click at [266, 224] on button at bounding box center [271, 219] width 16 height 14
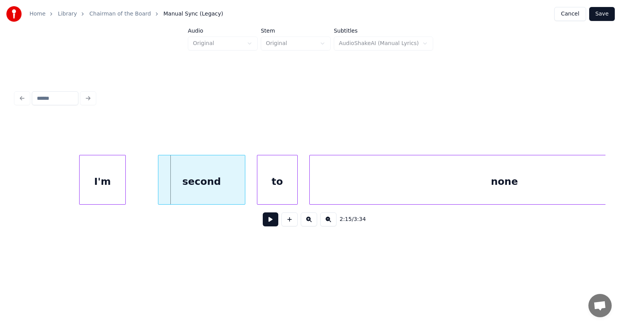
click at [104, 184] on div "I'm" at bounding box center [103, 181] width 46 height 53
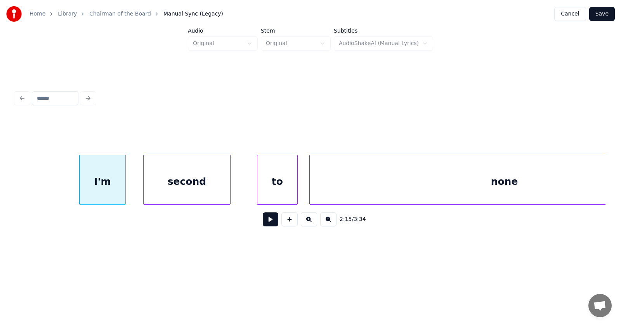
click at [177, 188] on div "second" at bounding box center [187, 181] width 87 height 53
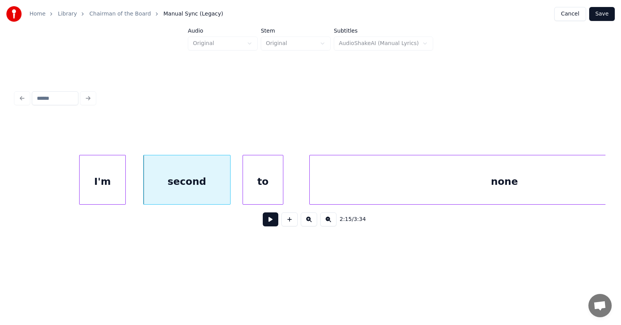
click at [255, 193] on div "to" at bounding box center [263, 181] width 40 height 53
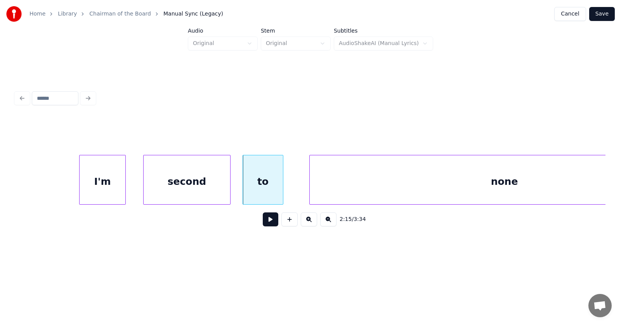
scroll to position [0, 39357]
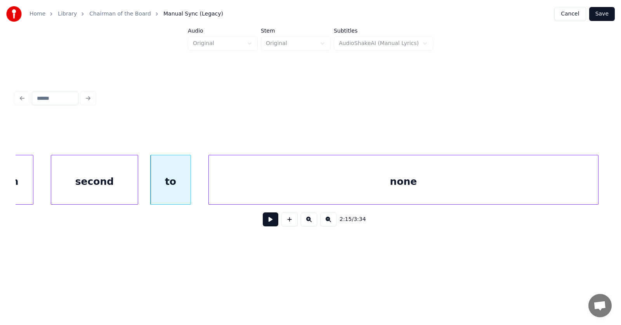
click at [334, 188] on div "none" at bounding box center [404, 181] width 390 height 53
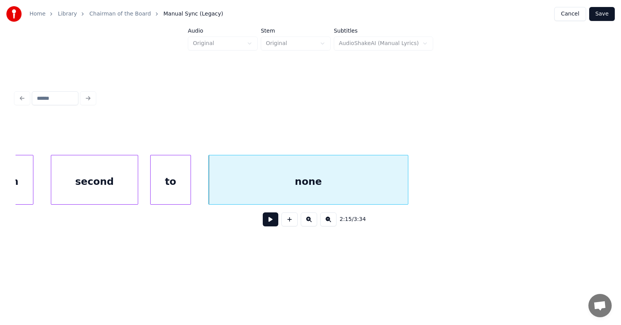
click at [408, 186] on div at bounding box center [407, 179] width 2 height 49
click at [267, 220] on button at bounding box center [271, 219] width 16 height 14
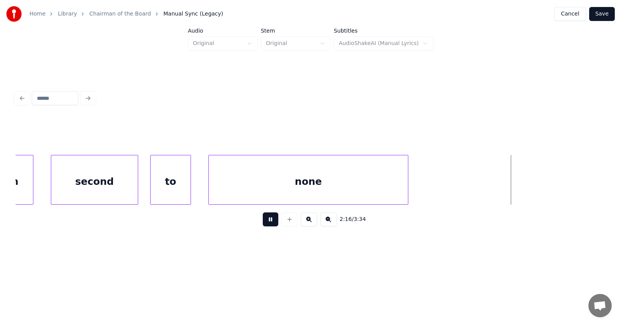
click at [267, 220] on button at bounding box center [271, 219] width 16 height 14
click at [267, 223] on button at bounding box center [271, 219] width 16 height 14
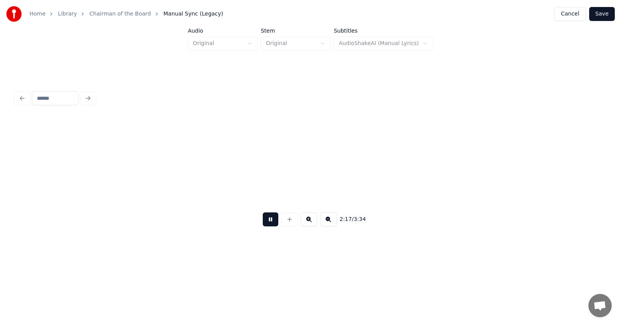
scroll to position [0, 39949]
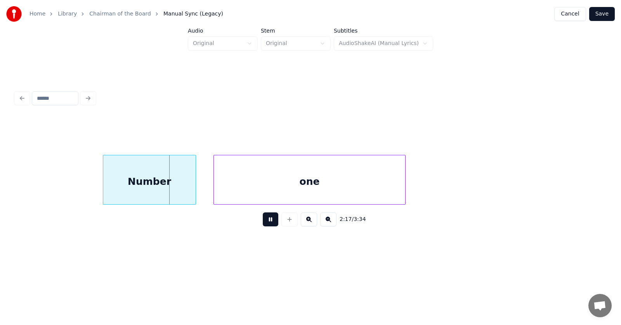
click at [267, 223] on button at bounding box center [271, 219] width 16 height 14
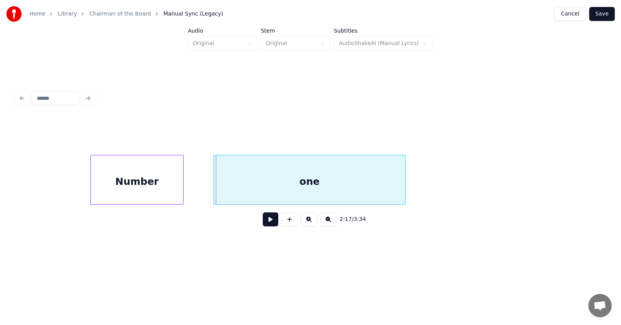
click at [147, 186] on div "Number" at bounding box center [137, 181] width 92 height 53
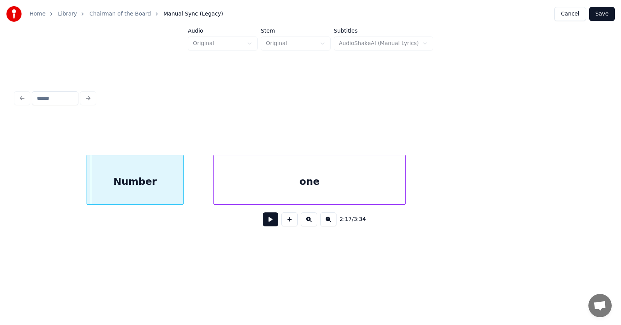
click at [88, 186] on div at bounding box center [88, 179] width 2 height 49
click at [255, 182] on div "one" at bounding box center [293, 181] width 191 height 53
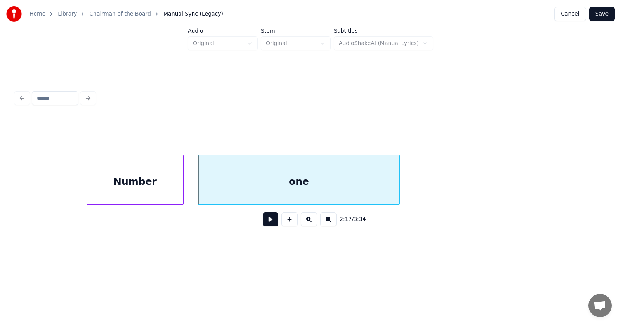
click at [398, 181] on div at bounding box center [398, 179] width 2 height 49
click at [266, 224] on button at bounding box center [271, 219] width 16 height 14
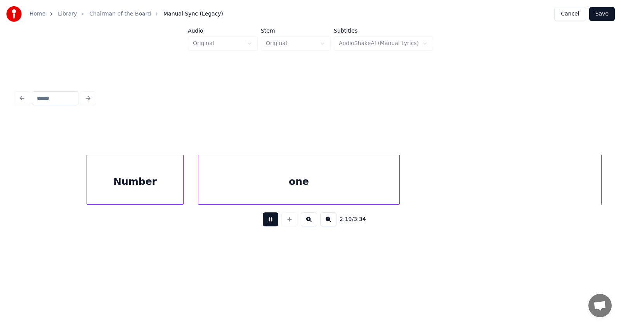
scroll to position [0, 40540]
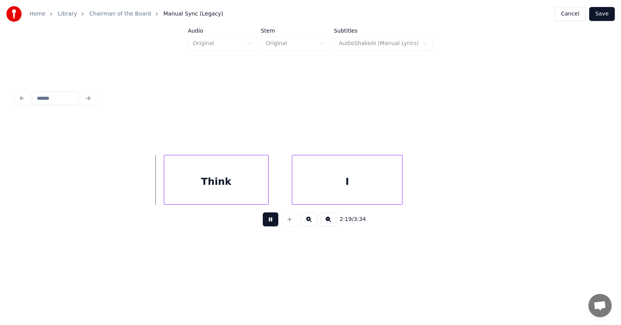
click at [266, 224] on button at bounding box center [271, 219] width 16 height 14
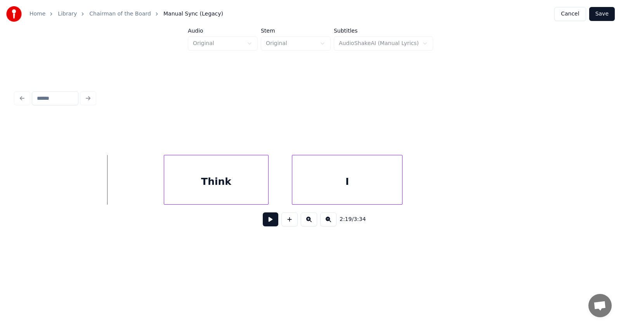
click at [269, 222] on button at bounding box center [271, 219] width 16 height 14
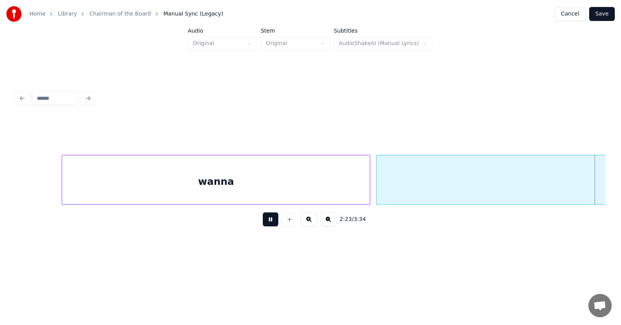
scroll to position [0, 41725]
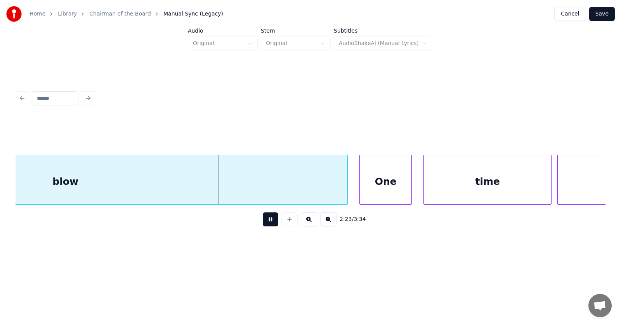
click at [269, 222] on button at bounding box center [271, 219] width 16 height 14
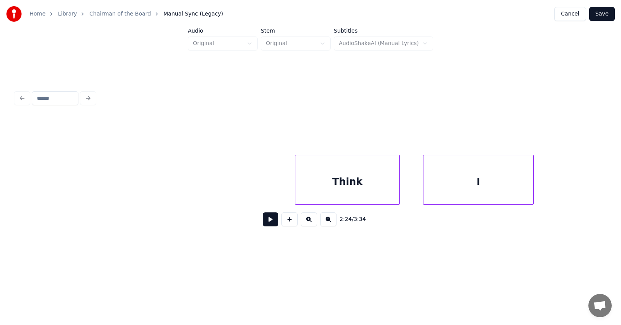
scroll to position [0, 40198]
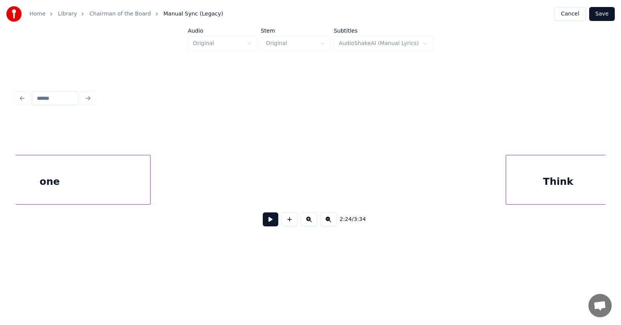
click at [266, 224] on button at bounding box center [271, 219] width 16 height 14
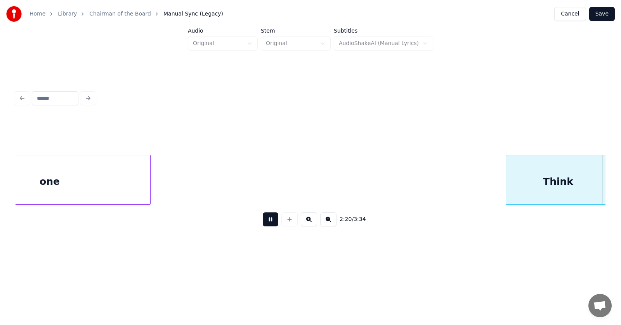
scroll to position [0, 40791]
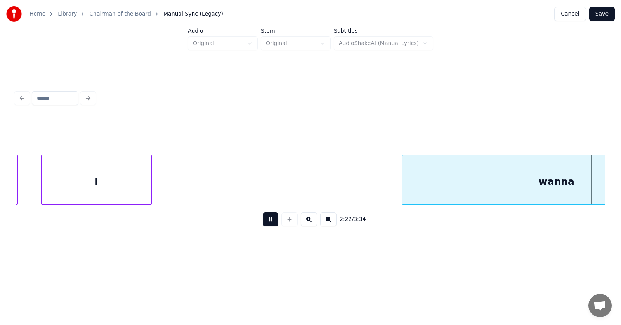
click at [266, 224] on button at bounding box center [271, 219] width 16 height 14
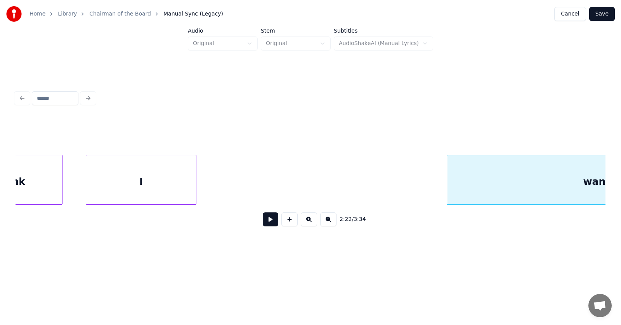
scroll to position [0, 40578]
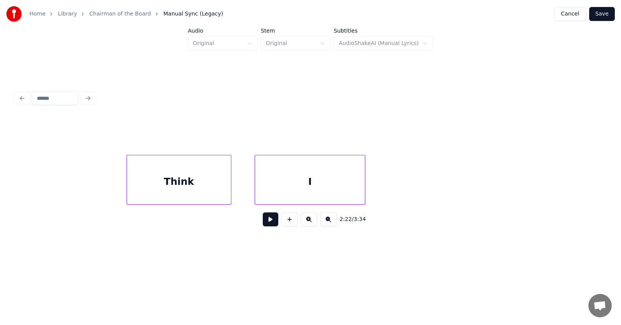
click at [186, 176] on div "Think" at bounding box center [179, 181] width 104 height 53
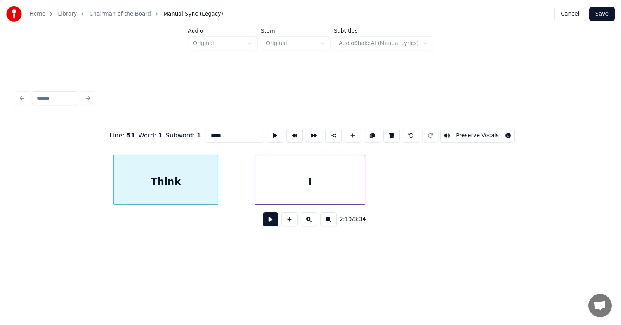
click at [171, 177] on div "Think" at bounding box center [166, 181] width 104 height 53
click at [286, 193] on div "I" at bounding box center [289, 181] width 110 height 53
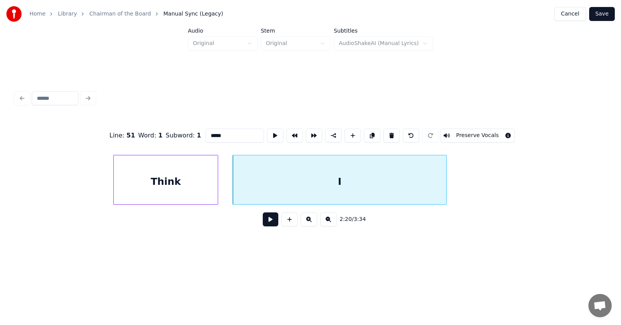
click at [447, 179] on div at bounding box center [445, 179] width 2 height 49
click at [183, 172] on div "Think" at bounding box center [166, 181] width 104 height 53
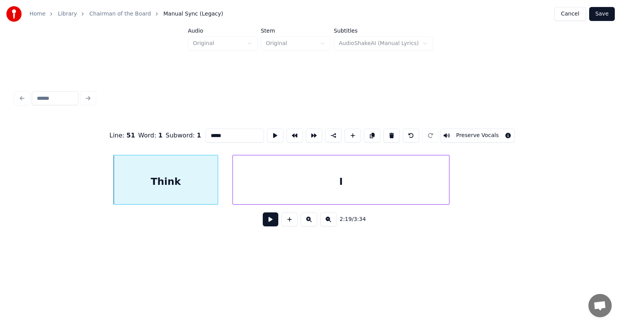
click at [263, 224] on button at bounding box center [271, 219] width 16 height 14
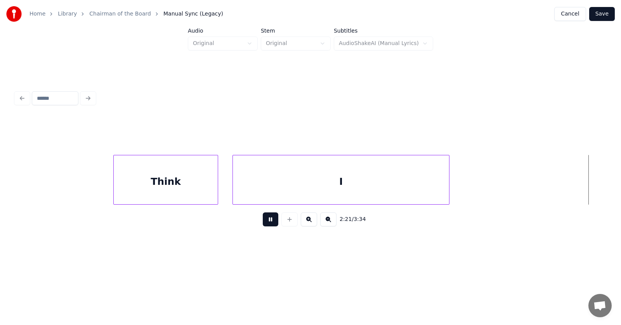
click at [263, 224] on button at bounding box center [271, 219] width 16 height 14
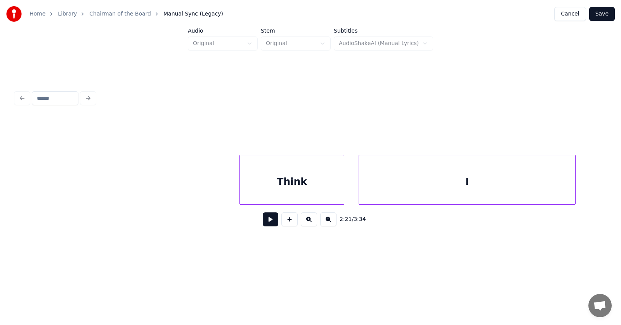
scroll to position [0, 40367]
